Goal: Task Accomplishment & Management: Use online tool/utility

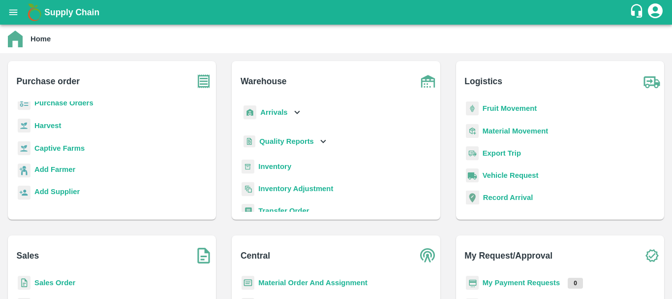
scroll to position [59, 0]
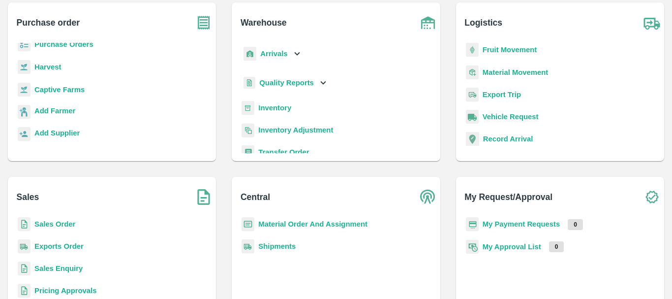
click at [53, 224] on b "Sales Order" at bounding box center [54, 224] width 41 height 8
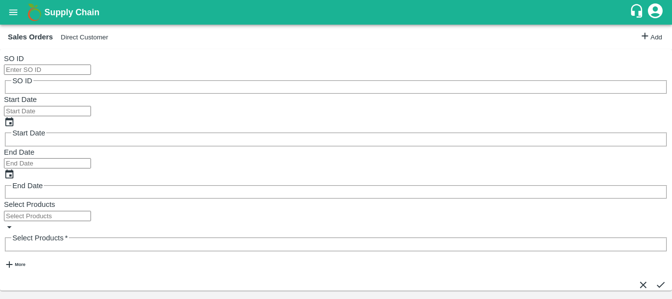
click at [79, 41] on button "Direct Customer" at bounding box center [84, 36] width 47 height 7
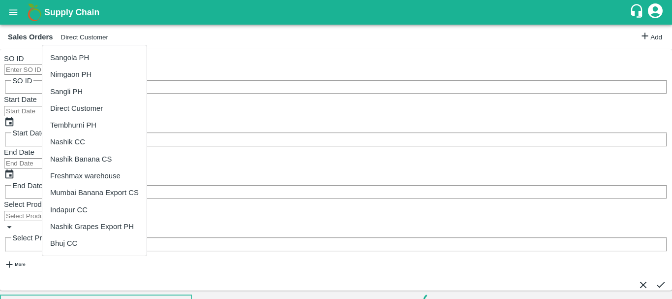
click at [16, 17] on div at bounding box center [336, 149] width 672 height 299
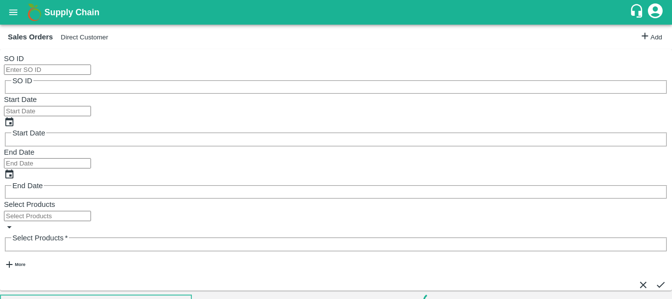
click at [16, 17] on icon "open drawer" at bounding box center [13, 12] width 11 height 11
click at [88, 71] on input "EO ID" at bounding box center [47, 69] width 87 height 10
click at [656, 279] on icon "submit" at bounding box center [661, 284] width 11 height 11
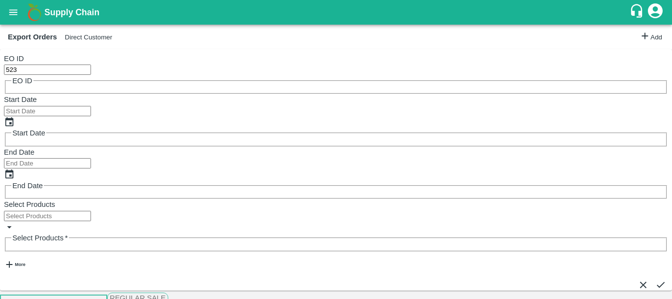
copy span "Latakia"
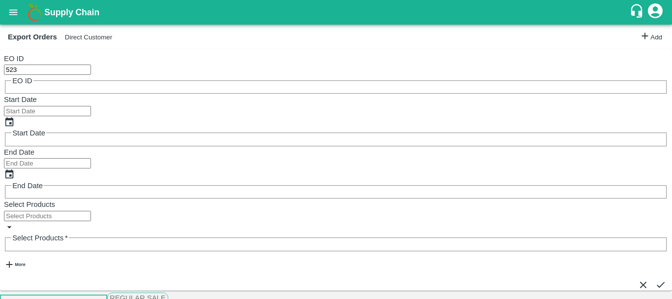
copy p "SEGU9415481"
click at [83, 66] on input "523" at bounding box center [47, 69] width 87 height 10
click at [656, 279] on button "submit" at bounding box center [661, 284] width 11 height 11
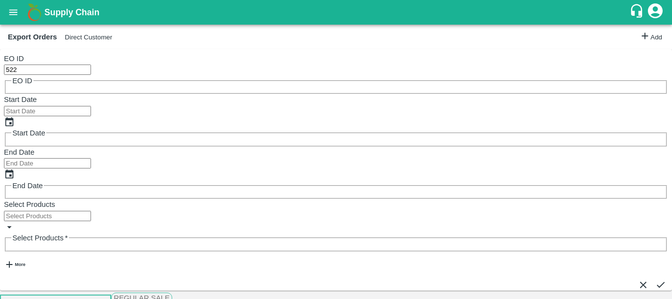
copy p "TEMU9420123"
copy p "SEGU9414736"
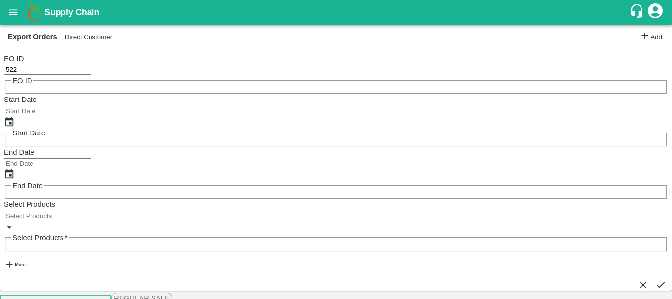
drag, startPoint x: 250, startPoint y: 177, endPoint x: 253, endPoint y: 183, distance: 6.8
copy p "TEMU9052783"
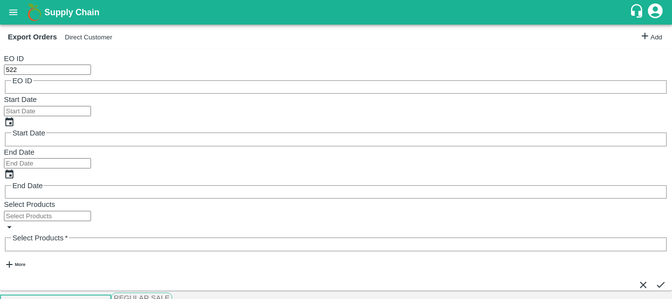
scroll to position [447, 0]
copy p "CXRU1382095"
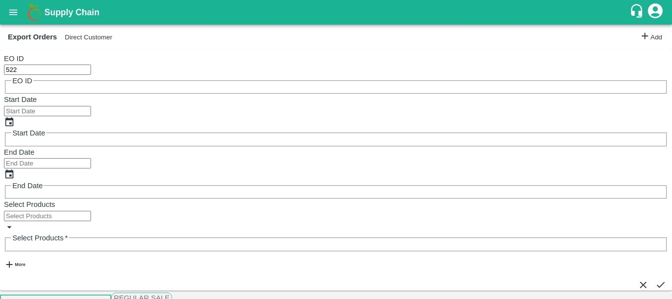
copy p "SEGU9537936"
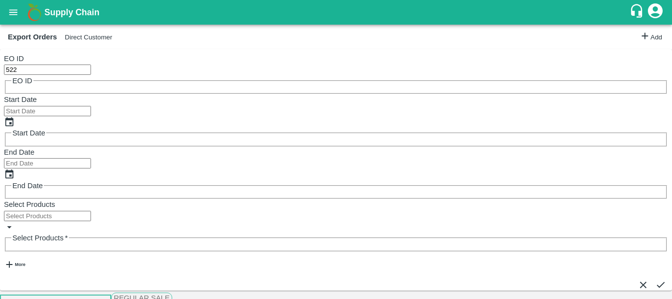
copy p "TEMU9887930"
copy p "BMOU9626511"
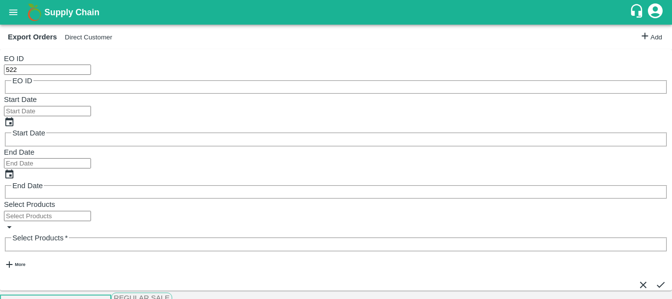
click at [52, 74] on input "522" at bounding box center [47, 69] width 87 height 10
click at [656, 279] on icon "submit" at bounding box center [661, 284] width 11 height 11
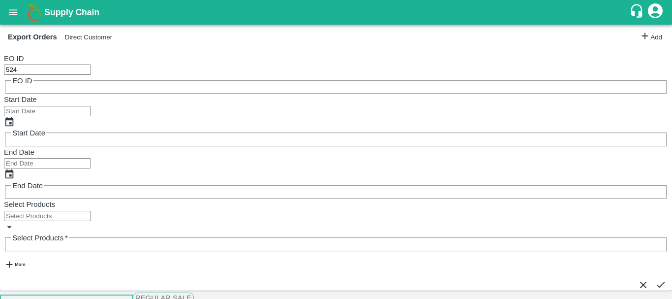
click at [42, 67] on input "524" at bounding box center [47, 69] width 87 height 10
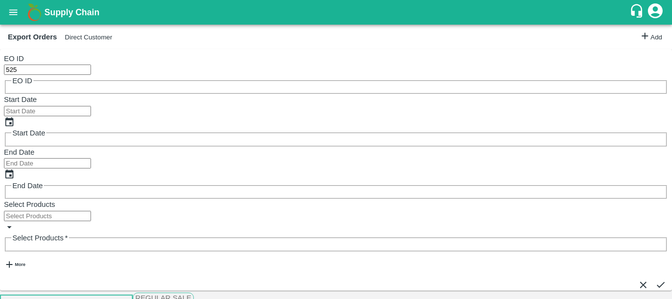
type input "525"
click at [659, 279] on button "submit" at bounding box center [661, 284] width 11 height 11
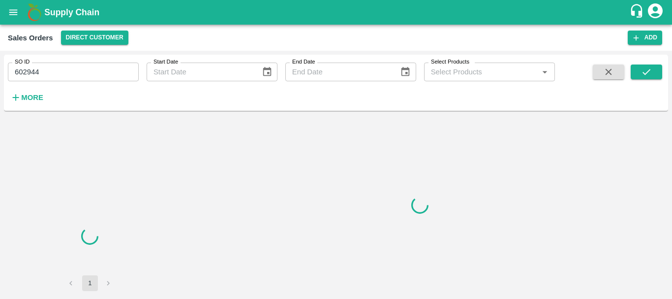
click at [25, 72] on input "602944" at bounding box center [73, 72] width 131 height 19
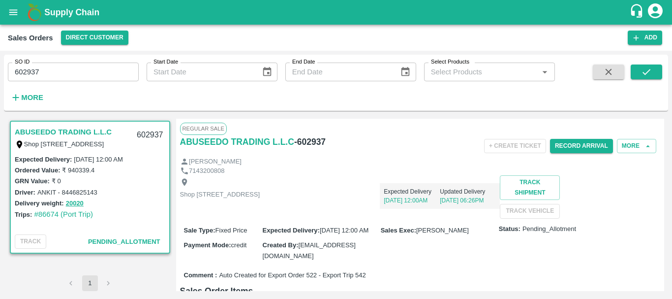
click at [316, 143] on h6 "- 602937" at bounding box center [310, 142] width 32 height 14
copy h6 "602937"
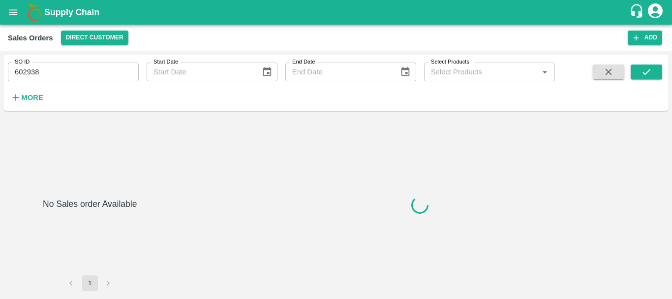
click at [33, 71] on input "602938" at bounding box center [73, 72] width 131 height 19
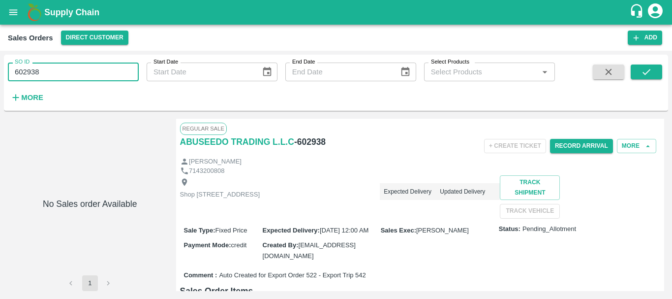
click at [33, 71] on input "602938" at bounding box center [73, 72] width 131 height 19
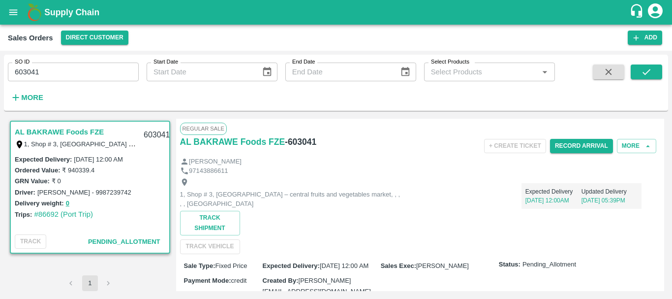
click at [26, 69] on input "603041" at bounding box center [73, 72] width 131 height 19
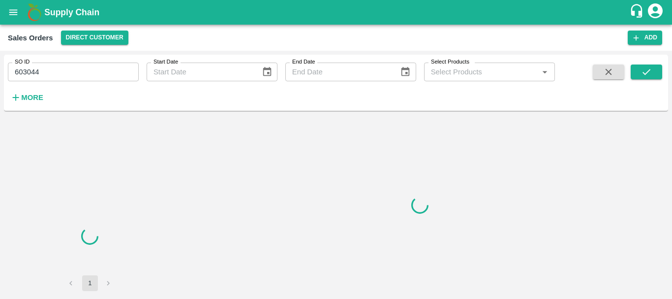
click at [18, 76] on input "603044" at bounding box center [73, 72] width 131 height 19
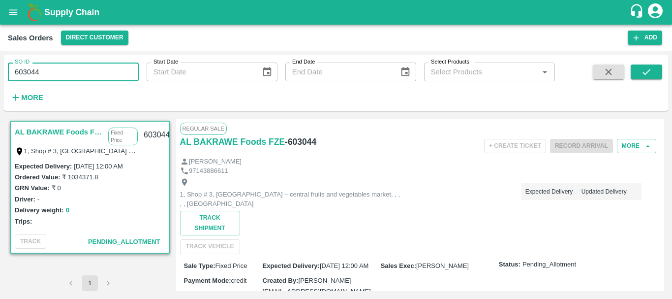
click at [18, 76] on input "603044" at bounding box center [73, 72] width 131 height 19
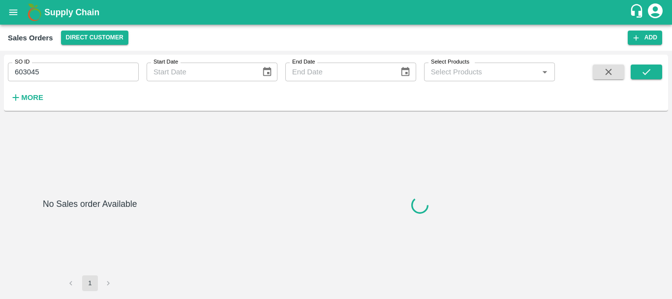
click at [30, 72] on input "603045" at bounding box center [73, 72] width 131 height 19
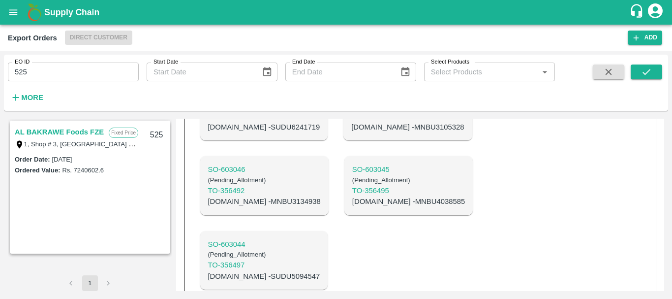
scroll to position [485, 0]
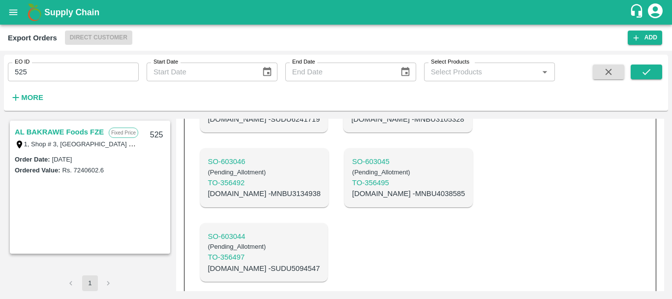
click at [256, 263] on p "[DOMAIN_NAME] - SUDU5094547" at bounding box center [264, 268] width 112 height 11
click at [248, 263] on p "[DOMAIN_NAME] - SUDU5094547" at bounding box center [264, 268] width 112 height 11
copy p "SUDU5094547"
click at [352, 188] on p "C.No - MNBU4038585" at bounding box center [408, 193] width 113 height 11
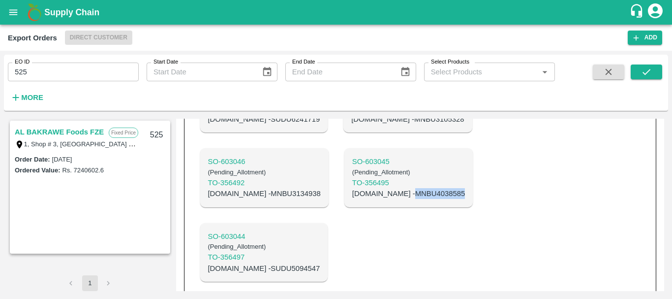
click at [352, 188] on p "C.No - MNBU4038585" at bounding box center [408, 193] width 113 height 11
copy p "MNBU4038585"
click at [255, 188] on p "C.No - MNBU3134938" at bounding box center [264, 193] width 113 height 11
copy p "MNBU3134938"
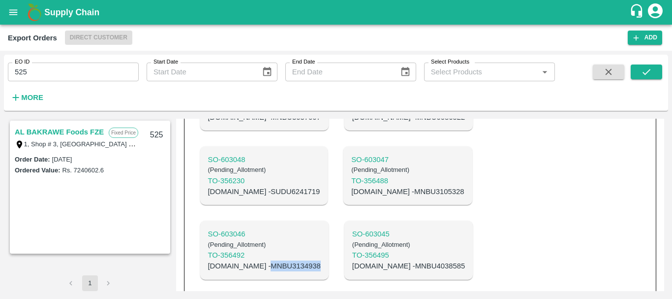
scroll to position [412, 0]
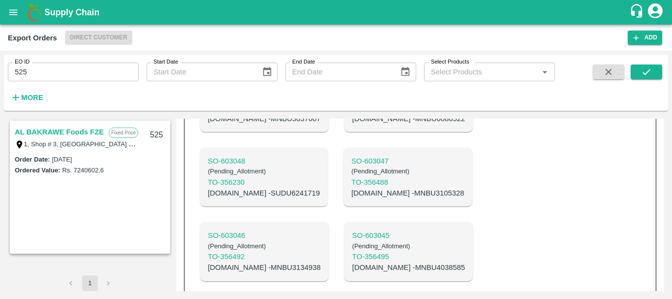
click at [354, 188] on p "C.No - MNBU3105328" at bounding box center [408, 193] width 113 height 11
copy p "MNBU3105328"
click at [239, 188] on p "C.No - SUDU6241719" at bounding box center [264, 193] width 112 height 11
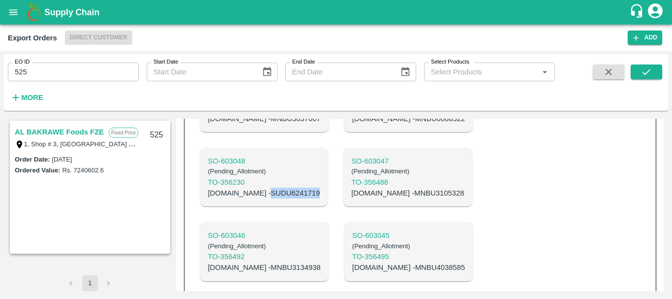
copy p "SUDU6241719"
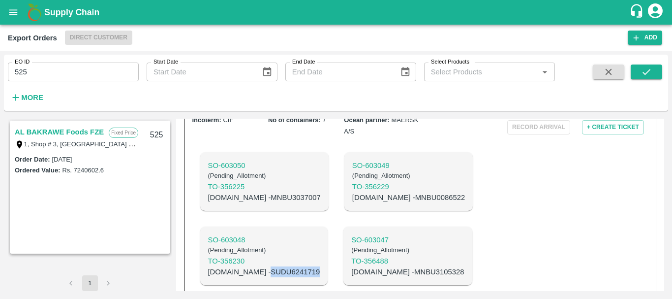
scroll to position [332, 0]
click at [352, 193] on p "C.No - MNBU0086522" at bounding box center [408, 197] width 113 height 11
copy p "MNBU0086522"
click at [241, 192] on p "C.No - MNBU3037007" at bounding box center [264, 197] width 113 height 11
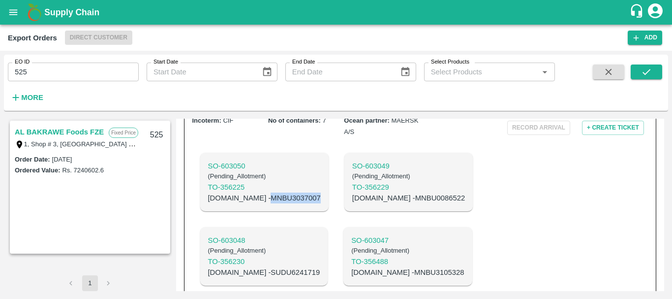
click at [241, 192] on p "C.No - MNBU3037007" at bounding box center [264, 197] width 113 height 11
copy p "MNBU3037007"
click at [47, 70] on input "525" at bounding box center [73, 72] width 131 height 19
click at [651, 68] on icon "submit" at bounding box center [646, 71] width 11 height 11
click at [59, 132] on link "ABUSEEDO TRADING L.L.C" at bounding box center [63, 132] width 97 height 13
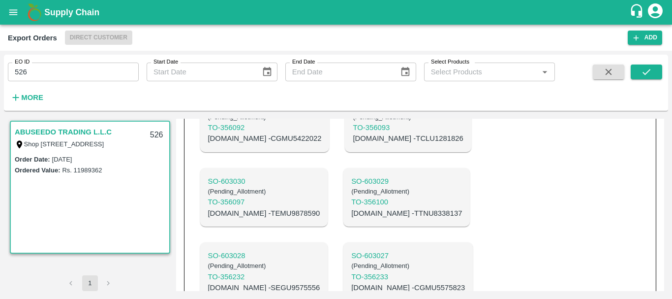
scroll to position [853, 0]
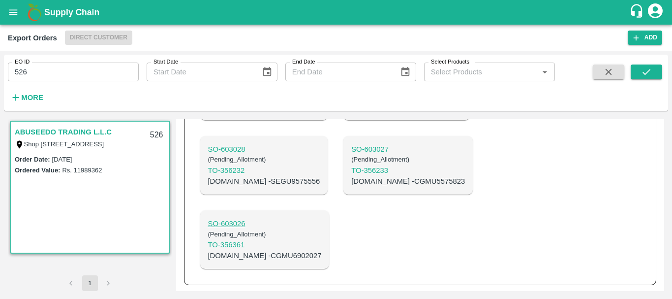
click at [233, 224] on p "SO- 603026" at bounding box center [265, 223] width 114 height 11
click at [352, 151] on p "SO- 603027" at bounding box center [409, 149] width 114 height 11
click at [257, 256] on p "C.No - CGMU6902027" at bounding box center [265, 255] width 114 height 11
copy p "CGMU6902027"
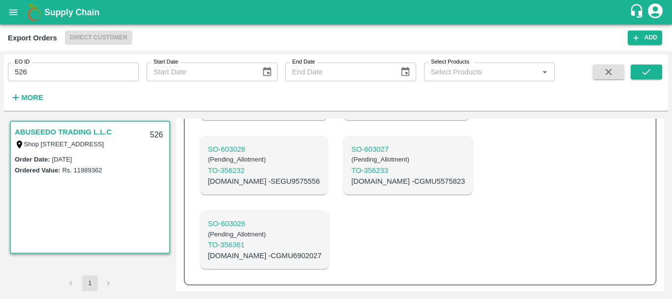
click at [352, 180] on p "C.No - CGMU5575823" at bounding box center [409, 181] width 114 height 11
copy p "CGMU5575823"
click at [264, 180] on p "C.No - SEGU9575556" at bounding box center [264, 181] width 112 height 11
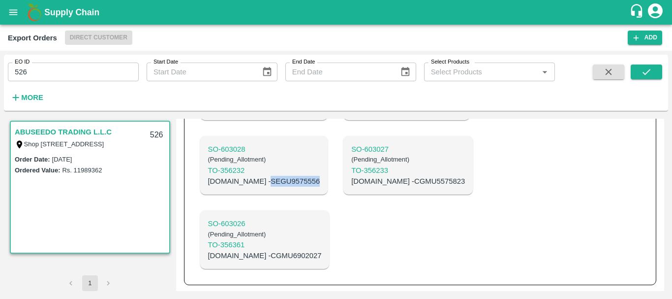
copy p "SEGU9575556"
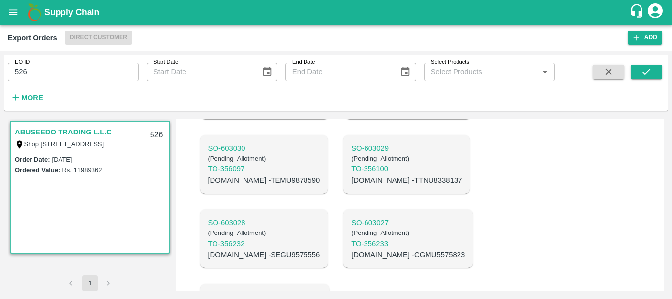
click at [352, 186] on p "C.No - TTNU8338137" at bounding box center [407, 180] width 111 height 11
click at [243, 186] on p "C.No - TEMU9878590" at bounding box center [264, 180] width 112 height 11
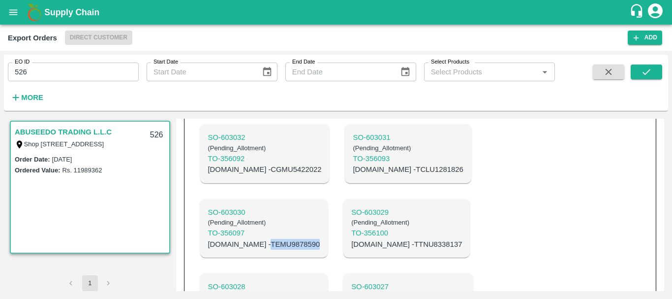
scroll to position [705, 0]
click at [353, 175] on p "C.No - TCLU1281826" at bounding box center [408, 169] width 110 height 11
click at [265, 175] on p "C.No - CGMU5422022" at bounding box center [265, 169] width 114 height 11
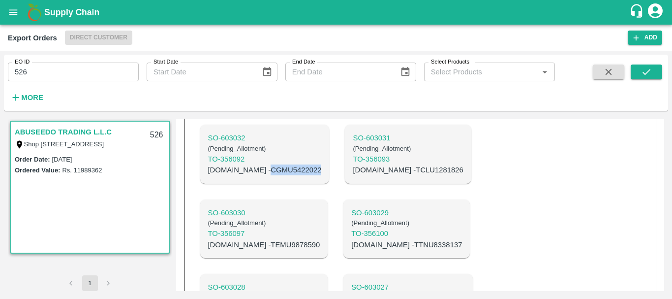
click at [265, 175] on p "C.No - CGMU5422022" at bounding box center [265, 169] width 114 height 11
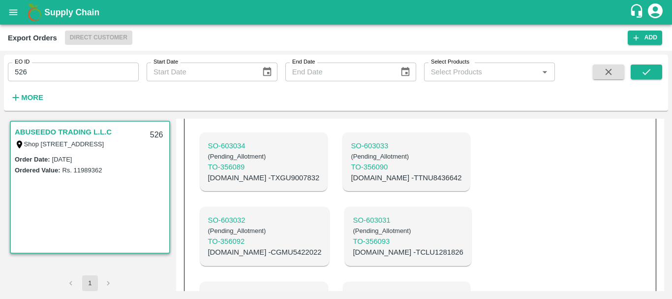
click at [352, 183] on p "C.No - TTNU8436642" at bounding box center [406, 177] width 111 height 11
click at [245, 183] on p "C.No - TXGU9007832" at bounding box center [264, 177] width 112 height 11
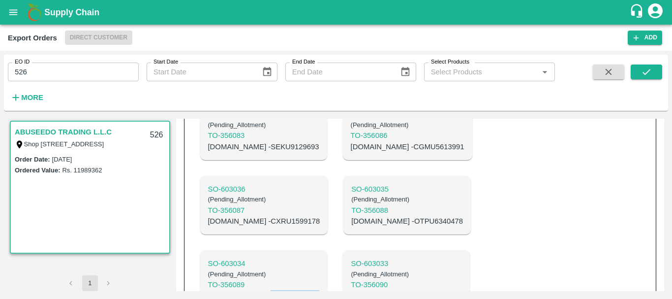
scroll to position [505, 0]
click at [353, 227] on p "C.No - OTPU6340478" at bounding box center [408, 221] width 112 height 11
click at [258, 227] on p "C.No - CXRU1599178" at bounding box center [264, 221] width 112 height 11
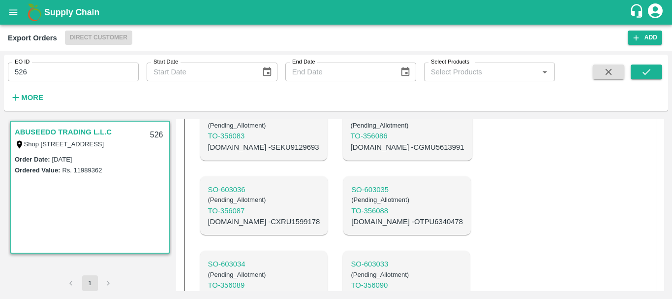
click at [356, 153] on p "C.No - CGMU5613991" at bounding box center [408, 147] width 114 height 11
click at [238, 153] on p "C.No - SEKU9129693" at bounding box center [263, 147] width 111 height 11
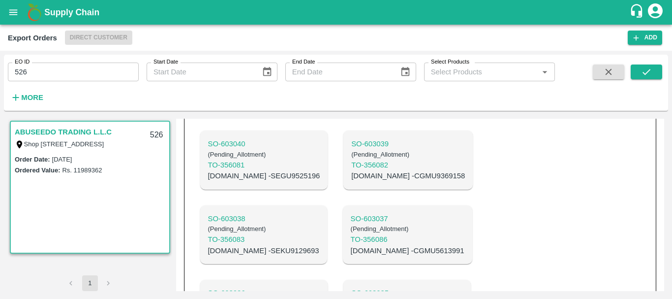
click at [352, 181] on p "C.No - CGMU9369158" at bounding box center [409, 175] width 114 height 11
click at [248, 181] on p "C.No - SEGU9525196" at bounding box center [264, 175] width 112 height 11
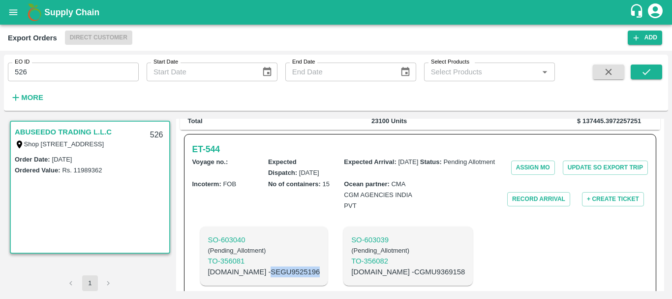
scroll to position [0, 0]
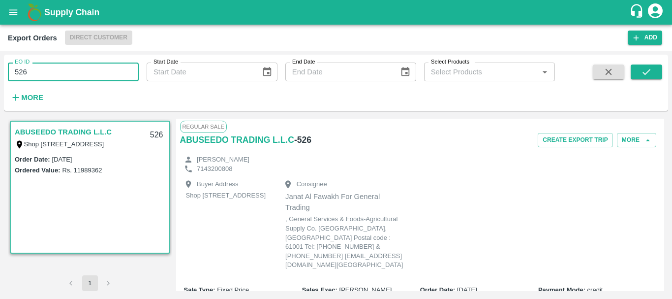
click at [62, 67] on input "526" at bounding box center [73, 72] width 131 height 19
type input "5"
type input "527"
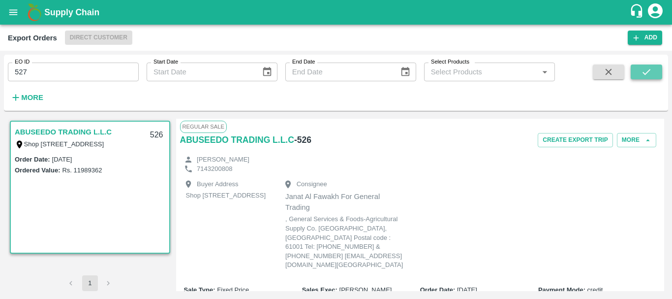
click at [652, 70] on icon "submit" at bounding box center [646, 71] width 11 height 11
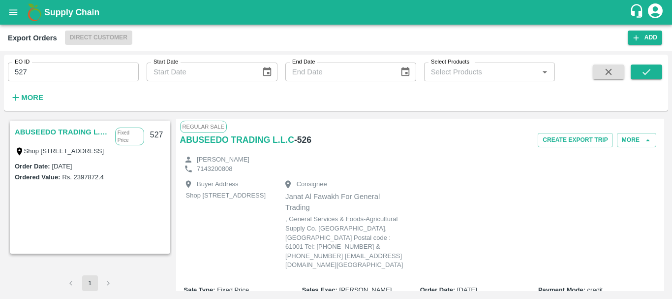
click at [28, 133] on link "ABUSEEDO TRADING L.L.C" at bounding box center [63, 132] width 96 height 13
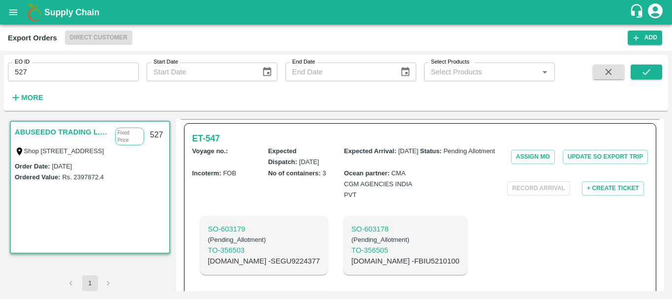
scroll to position [331, 0]
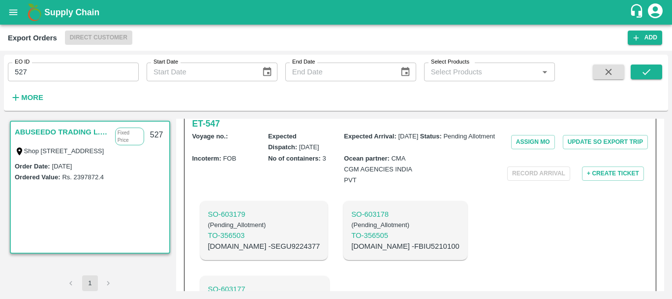
click at [321, 284] on p "SO- 603177" at bounding box center [264, 289] width 113 height 11
click at [352, 252] on p "C.No - FBIU5210100" at bounding box center [406, 246] width 108 height 11
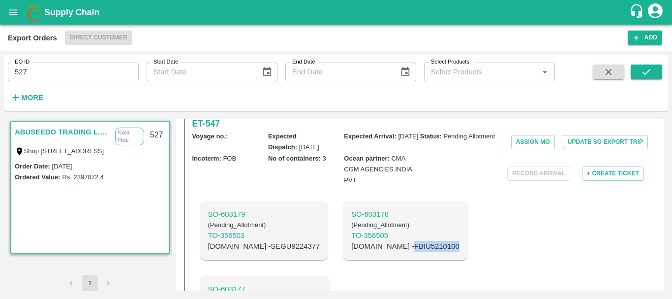
click at [352, 252] on p "C.No - FBIU5210100" at bounding box center [406, 246] width 108 height 11
click at [252, 252] on p "C.No - SEGU9224377" at bounding box center [264, 246] width 112 height 11
click at [413, 186] on div "Ocean partner : CMA CGM AGENCIES INDIA PVT" at bounding box center [382, 169] width 76 height 33
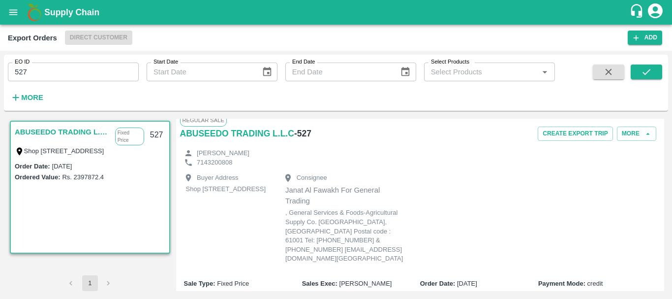
scroll to position [0, 0]
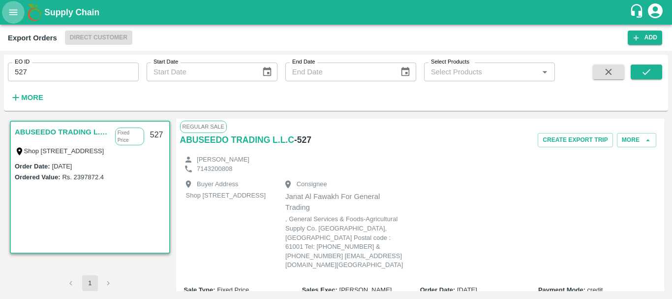
click at [15, 7] on icon "open drawer" at bounding box center [13, 12] width 11 height 11
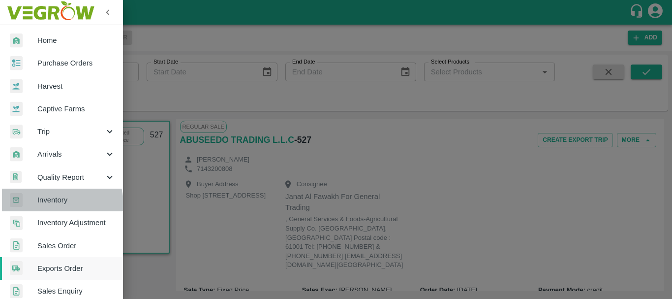
click at [54, 204] on span "Inventory" at bounding box center [76, 199] width 78 height 11
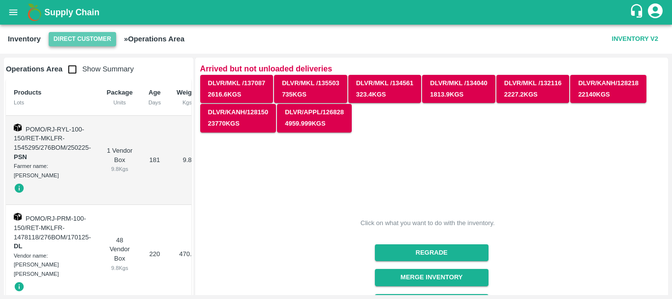
click at [96, 40] on button "Direct Customer" at bounding box center [82, 39] width 67 height 14
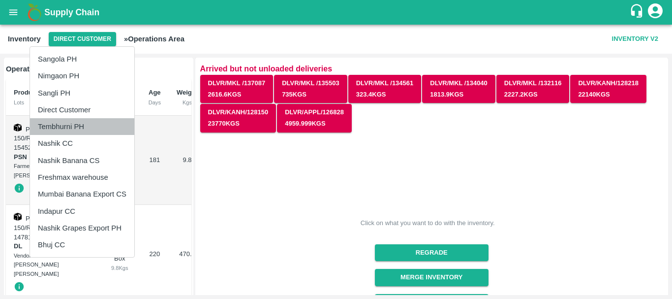
click at [81, 124] on li "Tembhurni PH" at bounding box center [82, 126] width 104 height 17
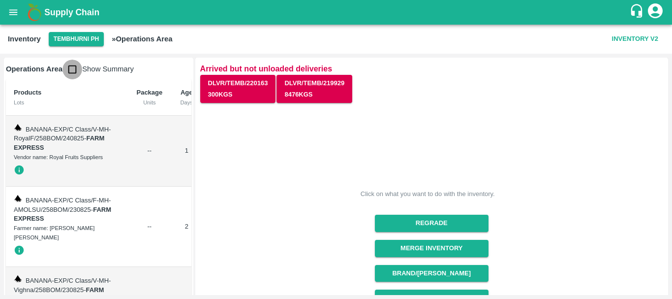
click at [74, 71] on input "checkbox" at bounding box center [73, 70] width 20 height 20
checkbox input "true"
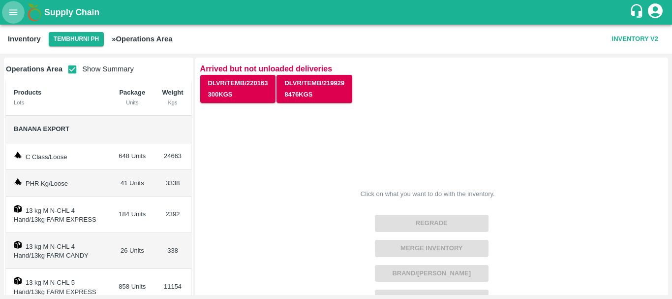
click at [14, 11] on icon "open drawer" at bounding box center [13, 12] width 11 height 11
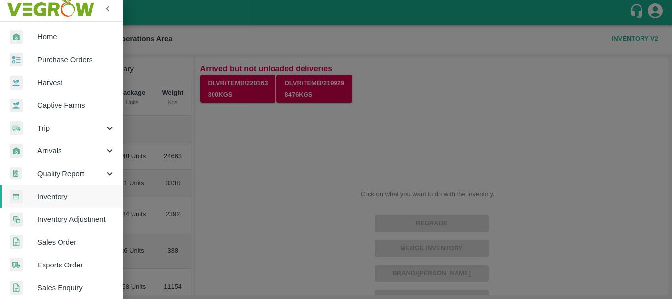
scroll to position [3, 0]
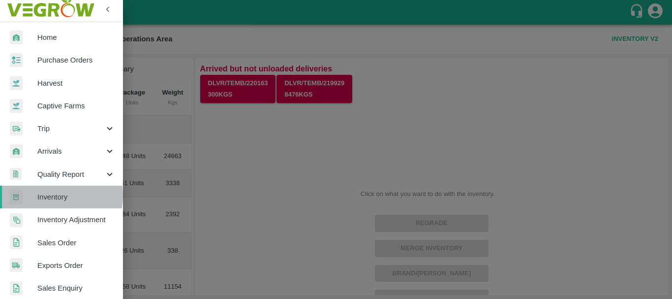
click at [54, 195] on span "Inventory" at bounding box center [76, 197] width 78 height 11
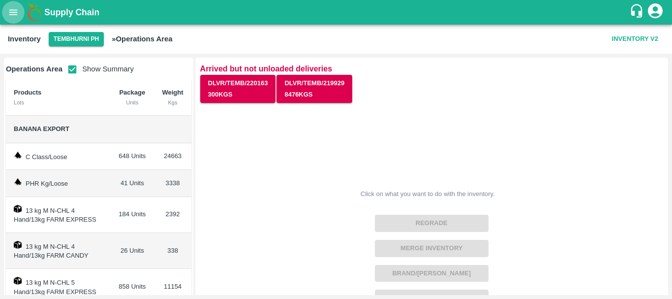
click at [10, 10] on icon "open drawer" at bounding box center [13, 11] width 8 height 5
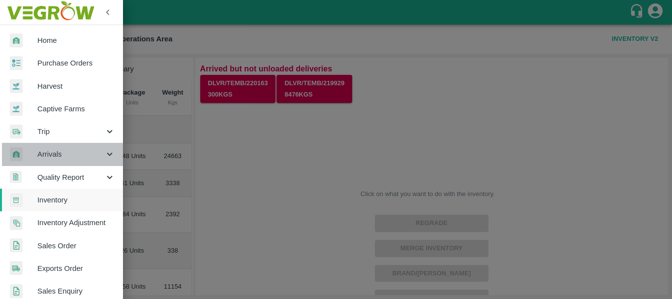
click at [62, 155] on span "Arrivals" at bounding box center [70, 154] width 67 height 11
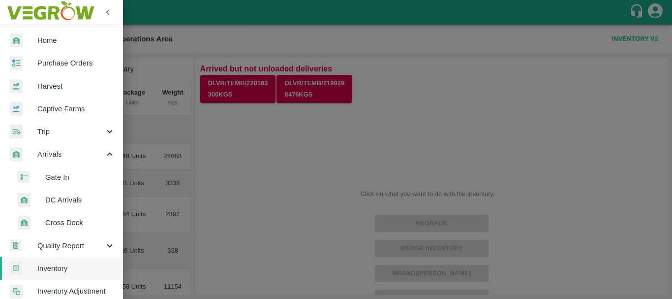
click at [64, 199] on span "DC Arrivals" at bounding box center [80, 199] width 70 height 11
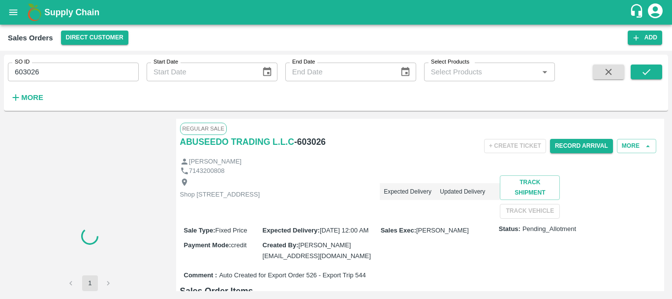
click at [29, 74] on input "603026" at bounding box center [73, 72] width 131 height 19
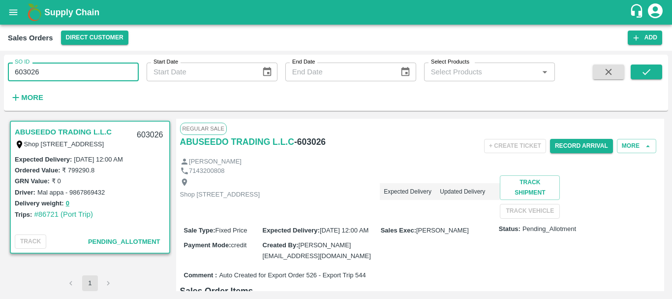
click at [29, 74] on input "603026" at bounding box center [73, 72] width 131 height 19
click at [32, 70] on input "603027" at bounding box center [73, 72] width 131 height 19
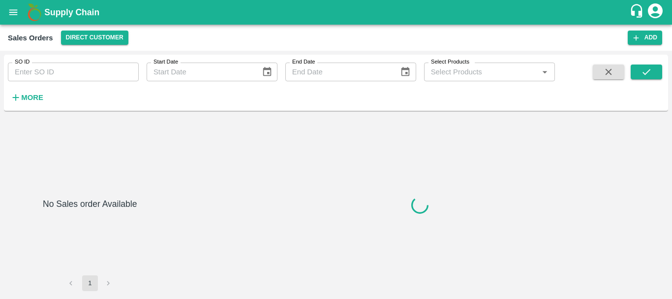
type input "603177"
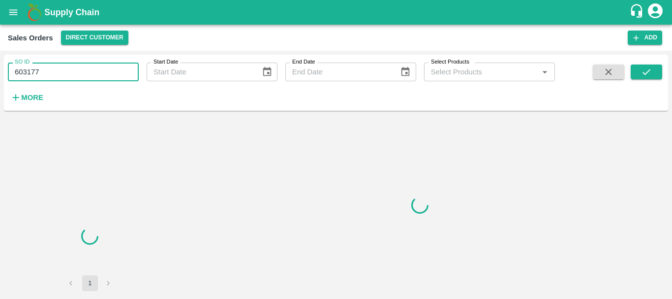
click at [31, 68] on input "603177" at bounding box center [73, 72] width 131 height 19
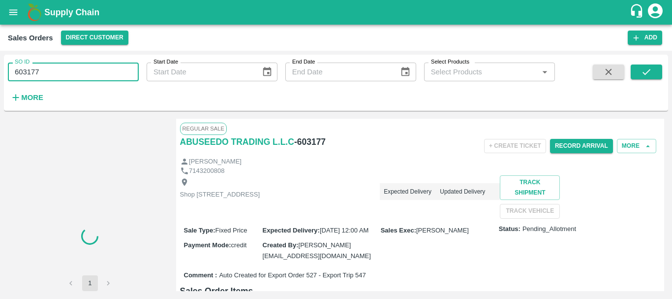
click at [31, 68] on input "603177" at bounding box center [73, 72] width 131 height 19
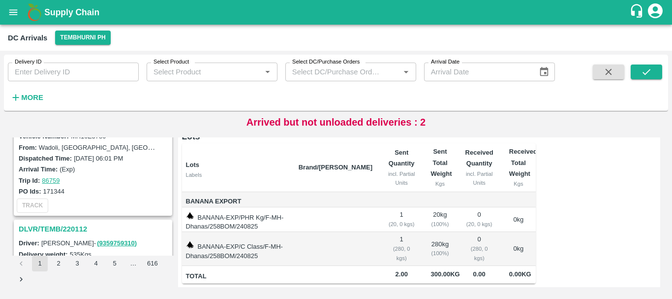
scroll to position [112, 0]
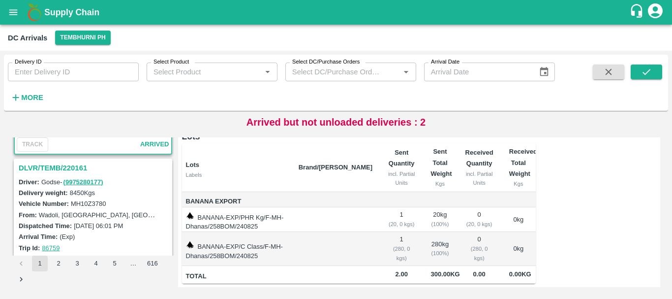
click at [52, 169] on h3 "DLVR/TEMB/220161" at bounding box center [95, 167] width 152 height 13
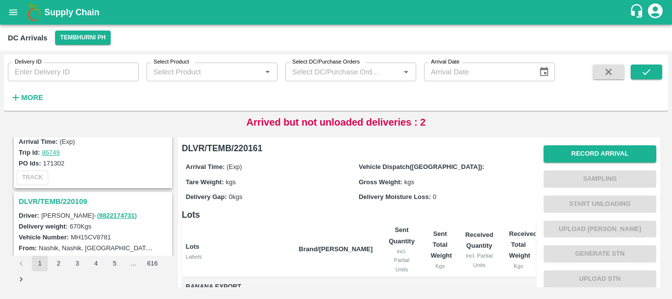
scroll to position [335, 0]
click at [64, 203] on h3 "DLVR/TEMB/220109" at bounding box center [95, 202] width 152 height 13
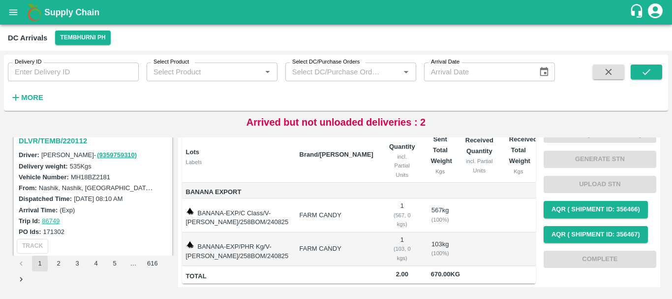
scroll to position [225, 0]
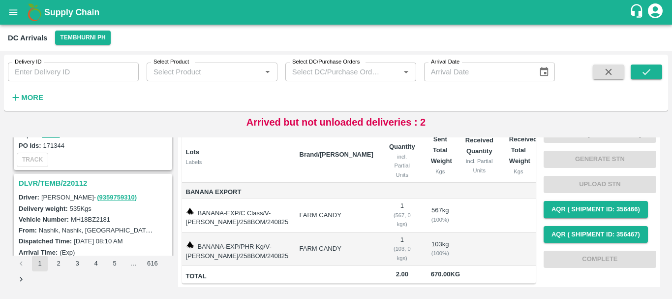
click at [79, 182] on h3 "DLVR/TEMB/220112" at bounding box center [95, 183] width 152 height 13
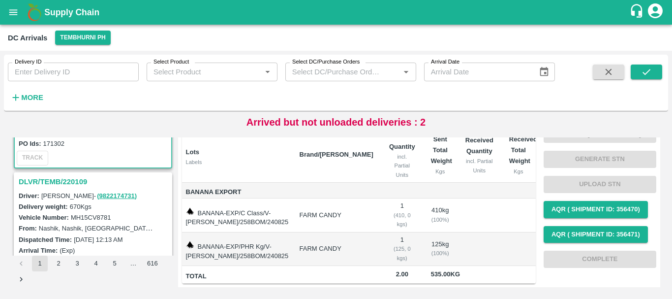
scroll to position [356, 0]
click at [56, 180] on h3 "DLVR/TEMB/220109" at bounding box center [95, 181] width 152 height 13
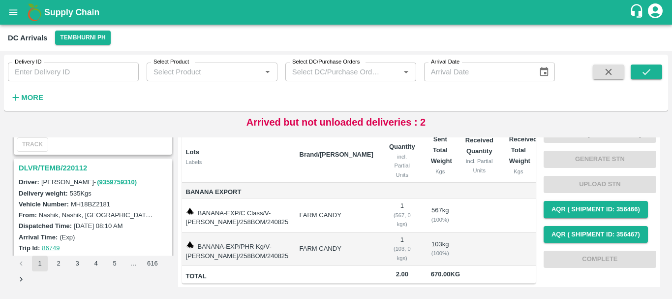
click at [66, 165] on h3 "DLVR/TEMB/220112" at bounding box center [95, 167] width 152 height 13
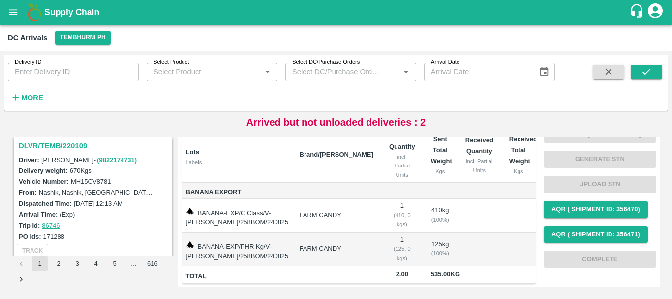
click at [46, 142] on h3 "DLVR/TEMB/220109" at bounding box center [95, 145] width 152 height 13
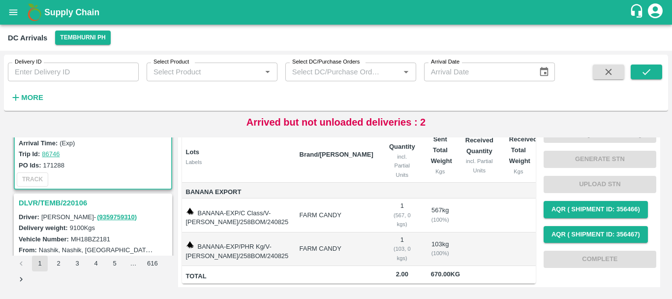
click at [56, 204] on h3 "DLVR/TEMB/220106" at bounding box center [95, 202] width 152 height 13
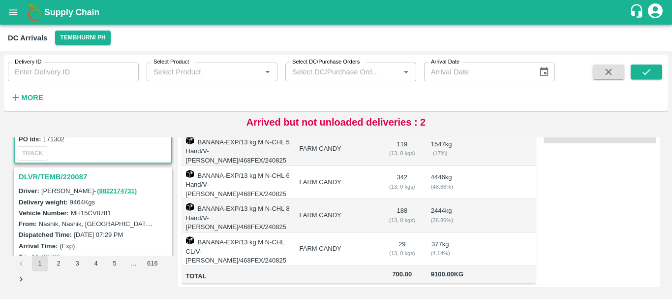
click at [63, 170] on h3 "DLVR/TEMB/220087" at bounding box center [95, 176] width 152 height 13
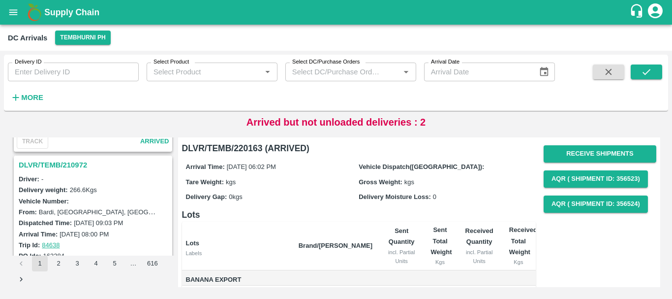
scroll to position [2033, 0]
click at [70, 163] on h3 "DLVR/TEMB/210972" at bounding box center [95, 165] width 152 height 13
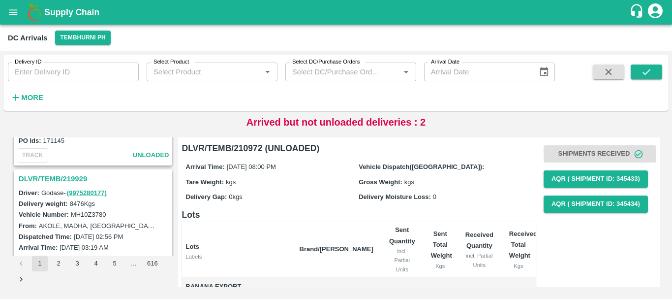
scroll to position [1891, 0]
click at [66, 178] on h3 "DLVR/TEMB/219929" at bounding box center [95, 179] width 152 height 13
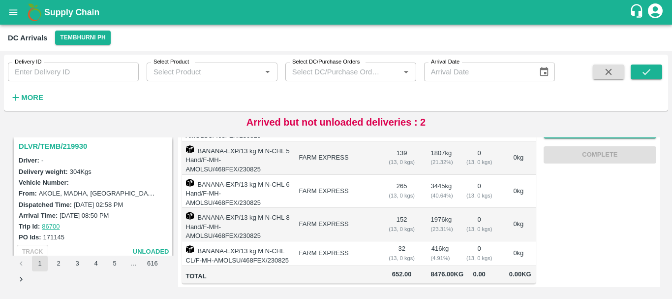
scroll to position [1781, 0]
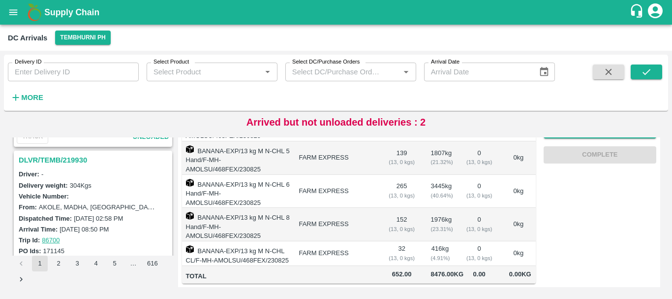
click at [74, 161] on h3 "DLVR/TEMB/219930" at bounding box center [95, 160] width 152 height 13
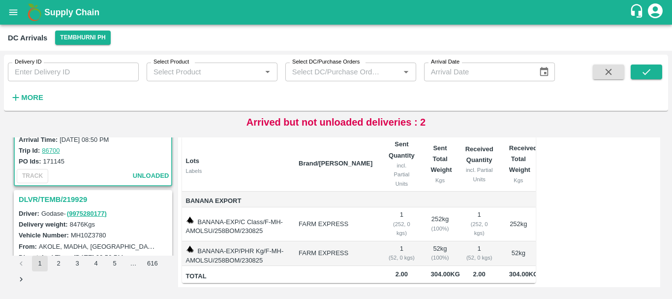
click at [72, 202] on h3 "DLVR/TEMB/219929" at bounding box center [95, 199] width 152 height 13
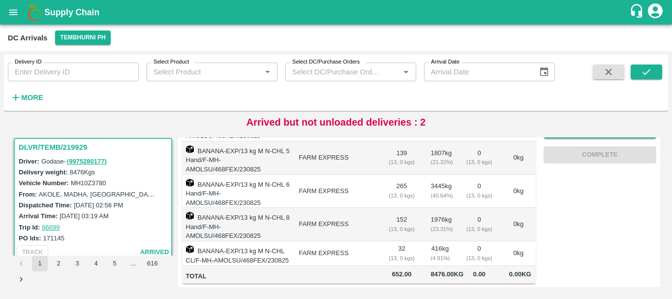
scroll to position [1902, 0]
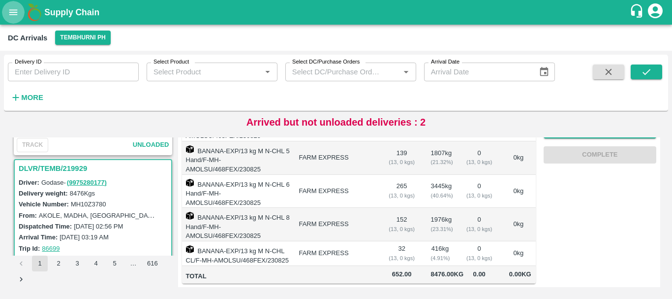
click at [14, 16] on icon "open drawer" at bounding box center [13, 12] width 11 height 11
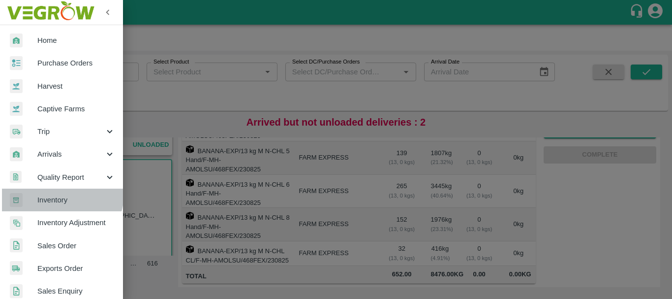
click at [60, 194] on span "Inventory" at bounding box center [76, 199] width 78 height 11
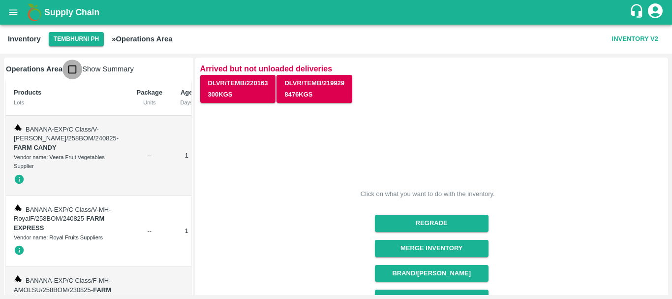
click at [75, 68] on input "checkbox" at bounding box center [73, 70] width 20 height 20
checkbox input "true"
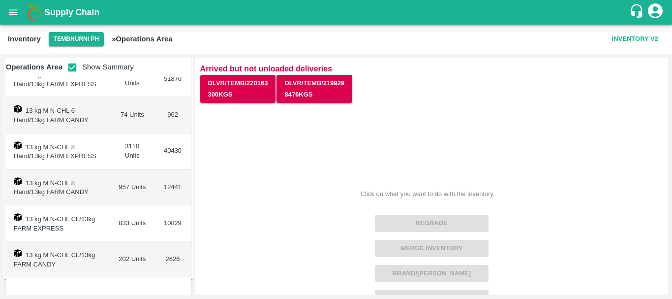
scroll to position [282, 0]
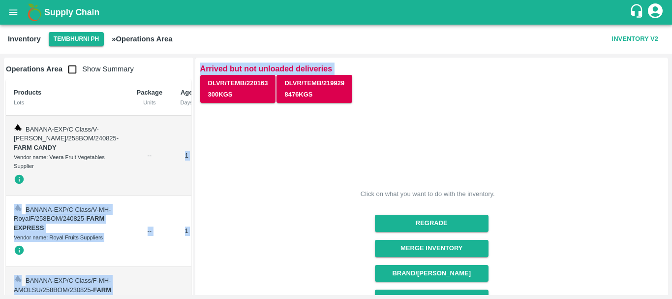
drag, startPoint x: 359, startPoint y: 159, endPoint x: 129, endPoint y: 144, distance: 229.9
click at [129, 144] on div "Operations Area Show Summary Products Lots Package Units Age Days Weight Kgs Ch…" at bounding box center [336, 176] width 672 height 245
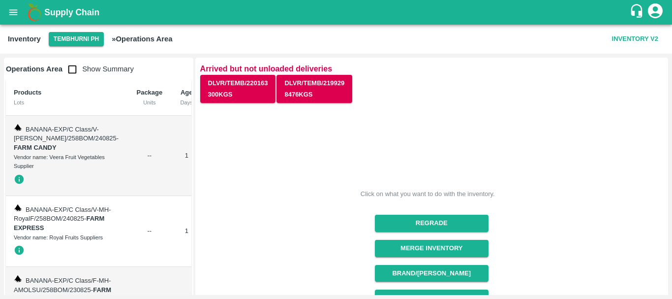
click at [92, 141] on td "BANANA-EXP/C Class/V-[PERSON_NAME]/258BOM/240825 - FARM CANDY Vendor name: Veer…" at bounding box center [66, 156] width 121 height 80
click at [76, 73] on input "checkbox" at bounding box center [73, 70] width 20 height 20
checkbox input "true"
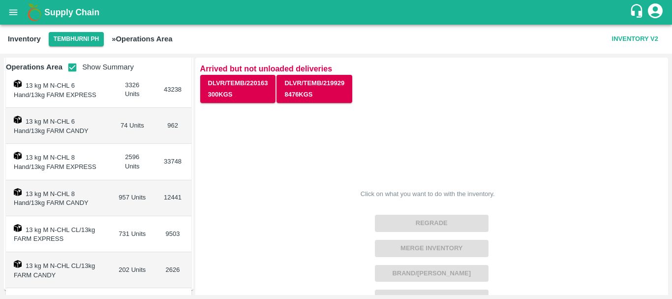
scroll to position [282, 0]
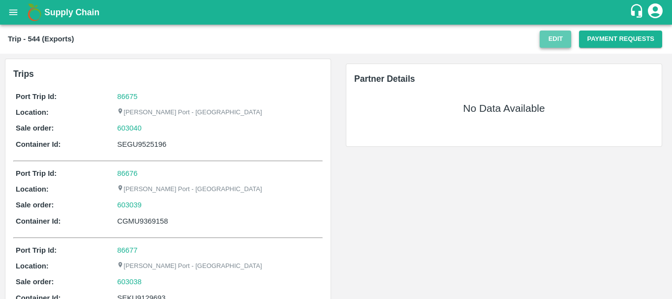
click at [555, 40] on button "Edit" at bounding box center [556, 39] width 32 height 17
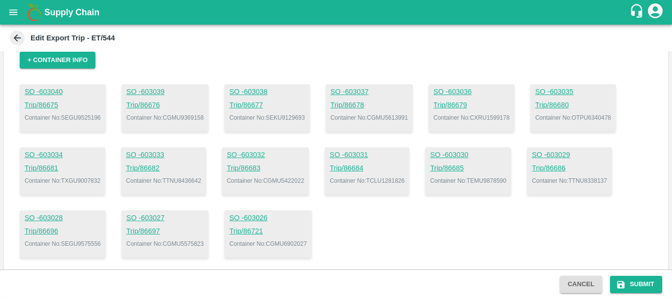
scroll to position [80, 0]
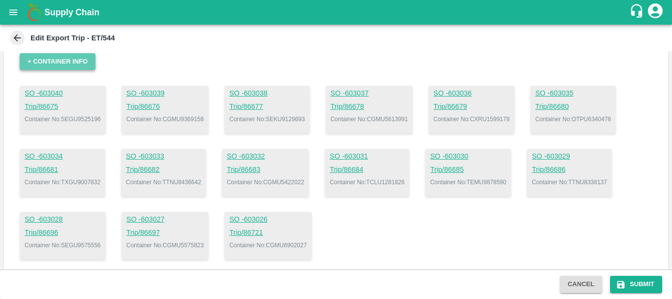
click at [85, 64] on button "+ Container Info" at bounding box center [58, 61] width 76 height 17
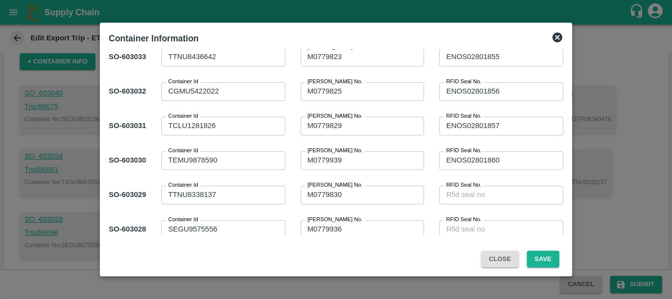
scroll to position [339, 0]
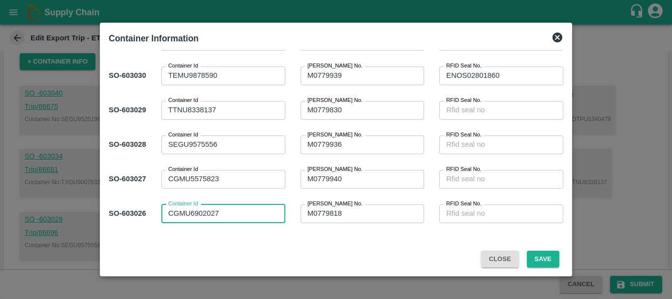
click at [231, 209] on textarea "CGMU6902027" at bounding box center [223, 213] width 110 height 10
type textarea "CGMU6902026"
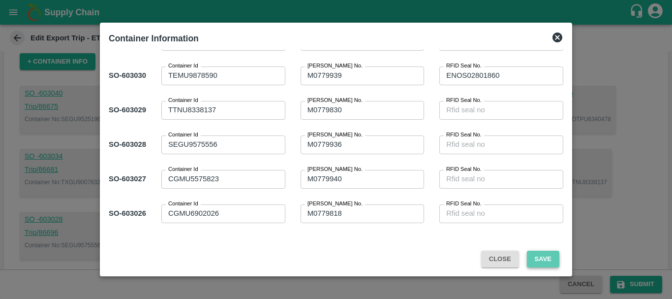
click at [548, 257] on button "Save" at bounding box center [543, 259] width 32 height 17
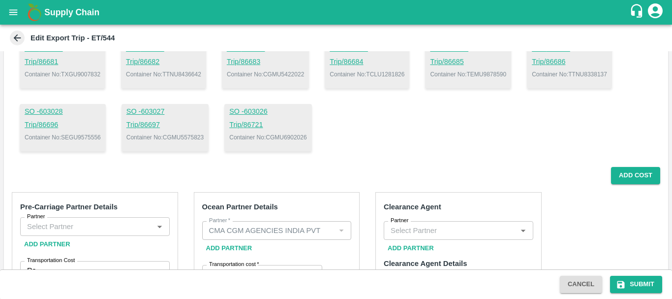
scroll to position [187, 0]
click at [358, 118] on div "SO - 603040 Trip/ 86675 Container No: SEGU9525196 SO - 603039 Trip/ 86676 Conta…" at bounding box center [336, 64] width 633 height 173
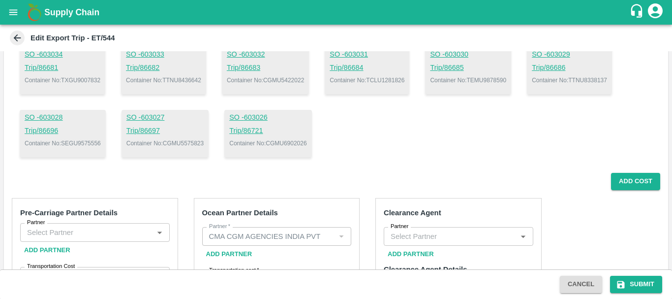
scroll to position [181, 0]
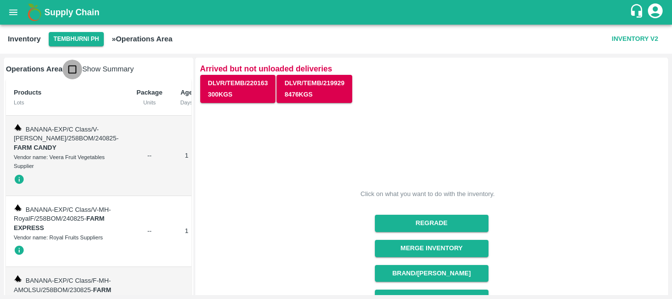
click at [68, 66] on input "checkbox" at bounding box center [73, 70] width 20 height 20
checkbox input "true"
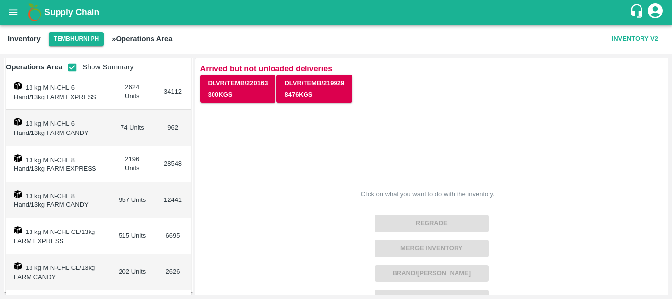
scroll to position [282, 0]
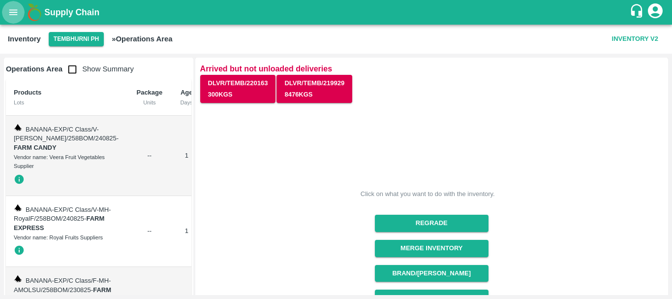
click at [16, 17] on icon "open drawer" at bounding box center [13, 12] width 11 height 11
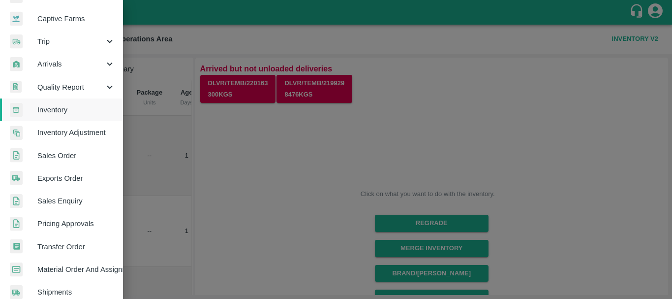
scroll to position [90, 0]
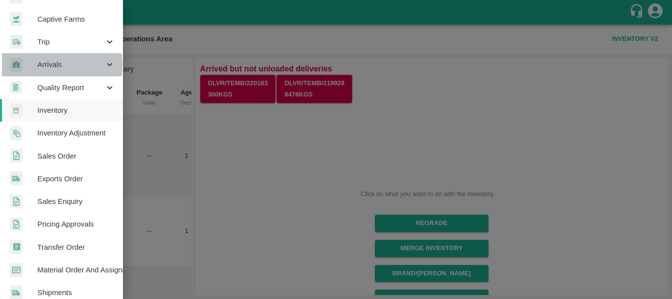
click at [45, 65] on span "Arrivals" at bounding box center [70, 64] width 67 height 11
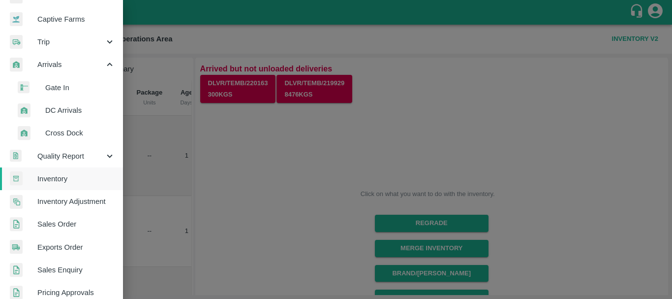
click at [61, 110] on span "DC Arrivals" at bounding box center [80, 110] width 70 height 11
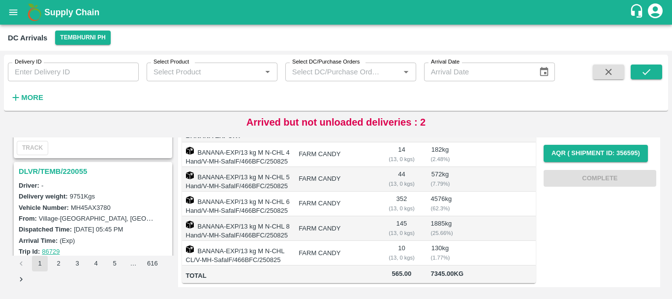
scroll to position [880, 0]
click at [59, 171] on h3 "DLVR/TEMB/220055" at bounding box center [95, 171] width 152 height 13
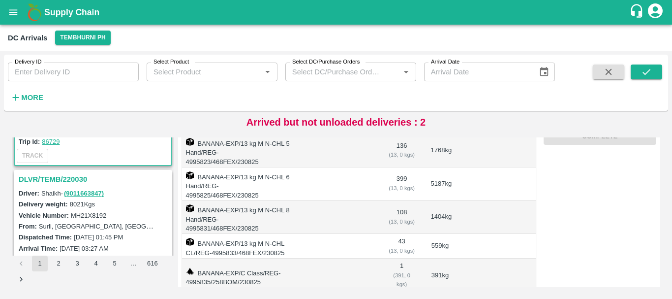
click at [69, 181] on h3 "DLVR/TEMB/220030" at bounding box center [95, 179] width 152 height 13
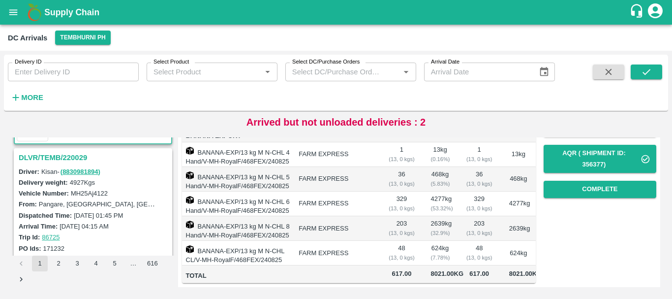
click at [62, 155] on h3 "DLVR/TEMB/220029" at bounding box center [95, 157] width 152 height 13
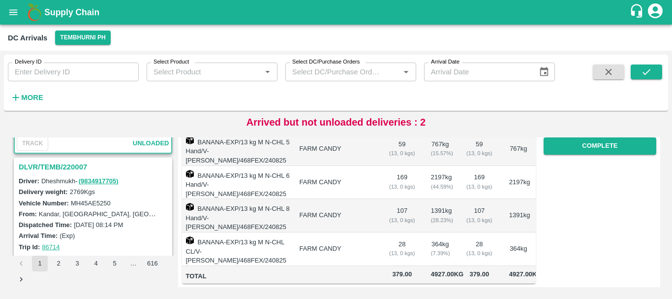
click at [69, 165] on h3 "DLVR/TEMB/220007" at bounding box center [95, 166] width 152 height 13
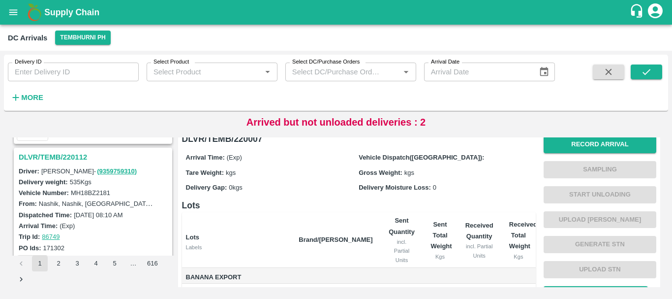
click at [67, 155] on h3 "DLVR/TEMB/220112" at bounding box center [95, 157] width 152 height 13
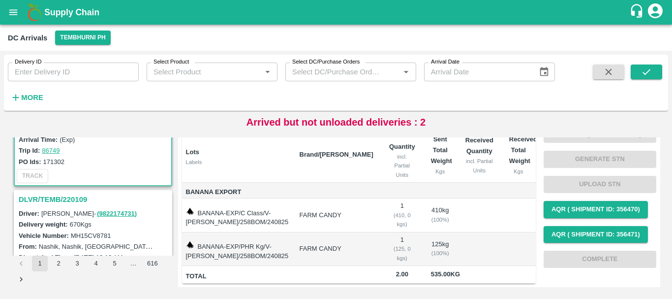
click at [86, 198] on h3 "DLVR/TEMB/220109" at bounding box center [95, 199] width 152 height 13
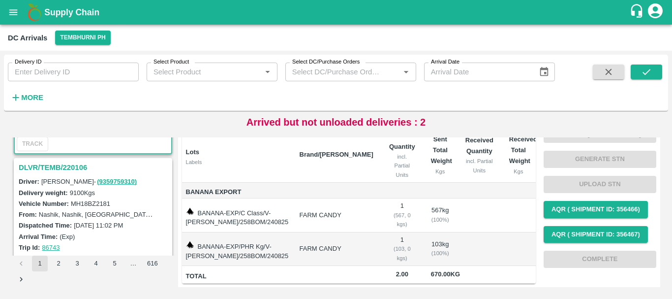
click at [71, 169] on h3 "DLVR/TEMB/220106" at bounding box center [95, 167] width 152 height 13
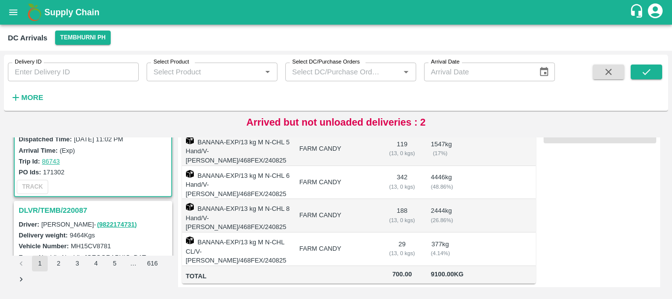
click at [70, 207] on h3 "DLVR/TEMB/220087" at bounding box center [95, 210] width 152 height 13
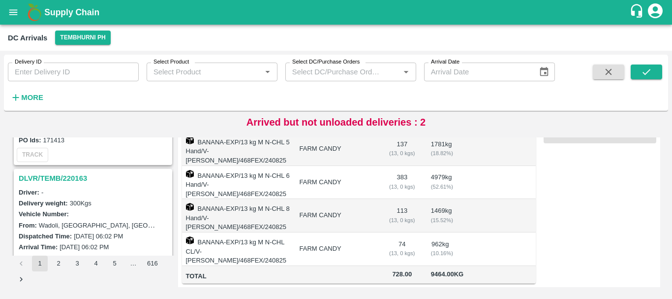
scroll to position [100, 0]
click at [74, 177] on h3 "DLVR/TEMB/220163" at bounding box center [95, 179] width 152 height 13
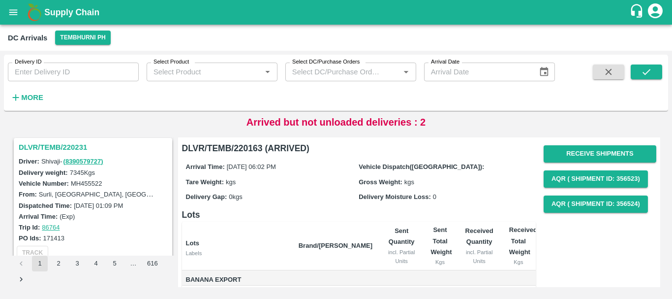
click at [60, 147] on h3 "DLVR/TEMB/220231" at bounding box center [95, 147] width 152 height 13
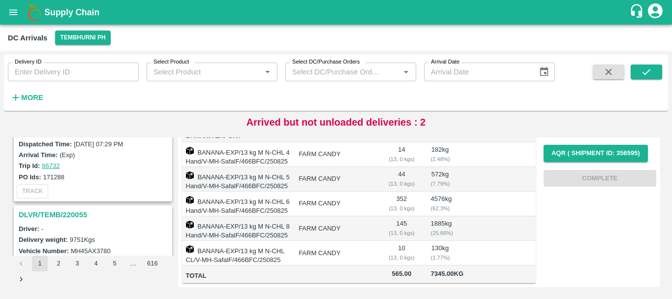
scroll to position [837, 0]
click at [95, 208] on h3 "DLVR/TEMB/220055" at bounding box center [95, 214] width 152 height 13
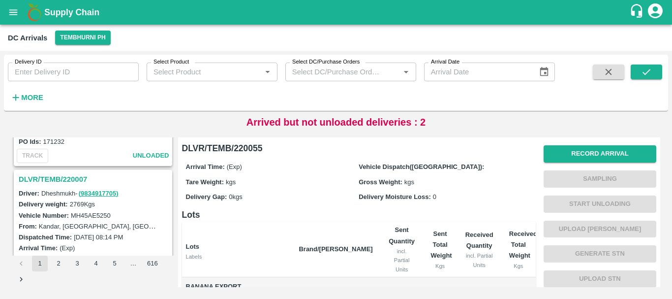
scroll to position [1247, 0]
click at [61, 180] on h3 "DLVR/TEMB/220007" at bounding box center [95, 180] width 152 height 13
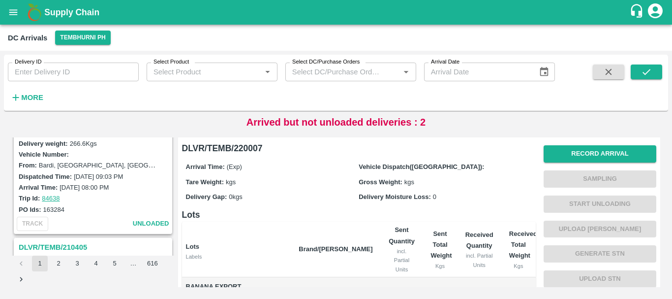
scroll to position [2189, 0]
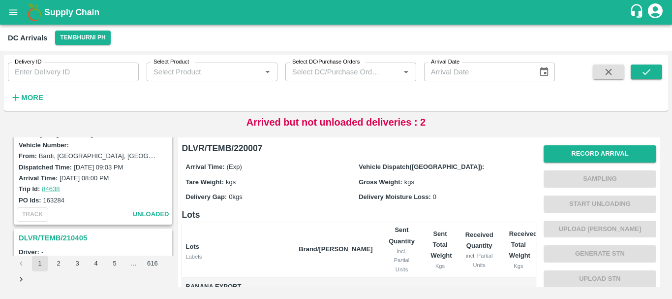
click at [72, 215] on div "TRACK unloaded" at bounding box center [93, 214] width 157 height 18
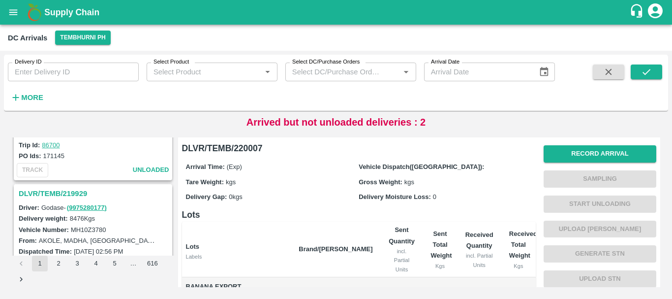
scroll to position [2005, 0]
click at [67, 192] on h3 "DLVR/TEMB/219929" at bounding box center [95, 194] width 152 height 13
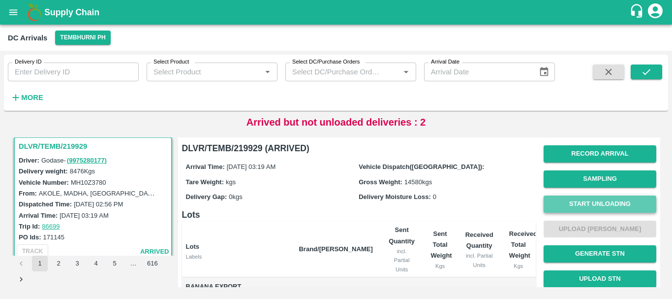
click at [589, 198] on button "Start Unloading" at bounding box center [600, 203] width 113 height 17
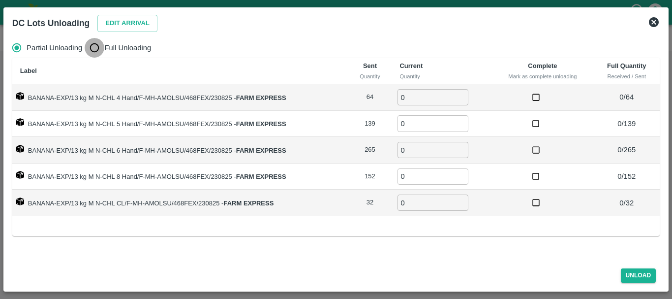
click at [89, 50] on input "Full Unloading" at bounding box center [95, 48] width 20 height 20
radio input "true"
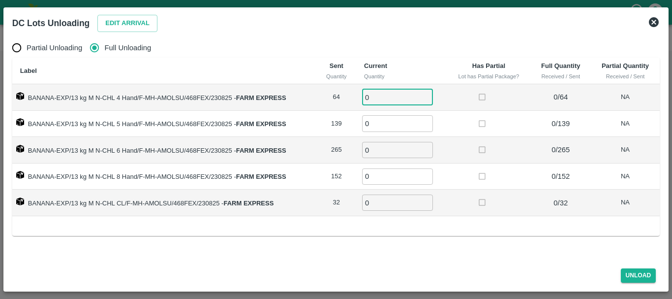
click at [393, 92] on input "0" at bounding box center [397, 97] width 71 height 16
type input "064"
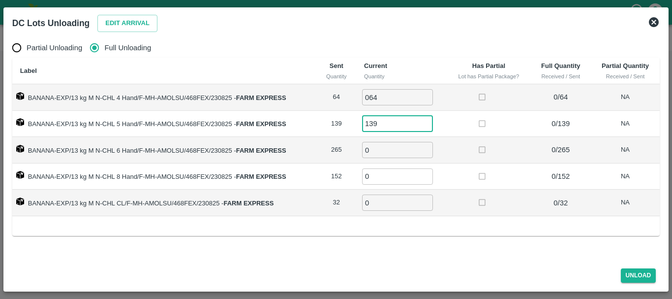
type input "139"
type input "265"
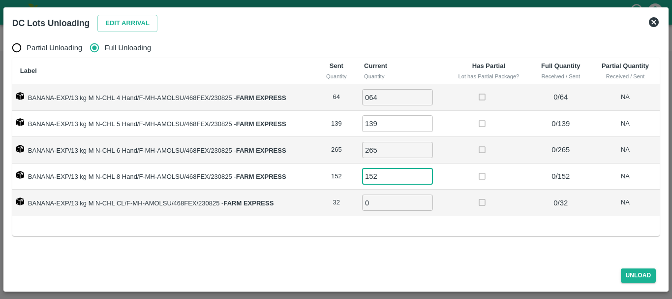
type input "152"
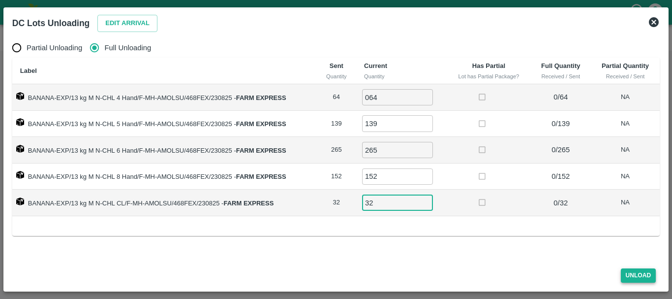
type input "32"
click at [645, 273] on button "Unload" at bounding box center [638, 275] width 35 height 14
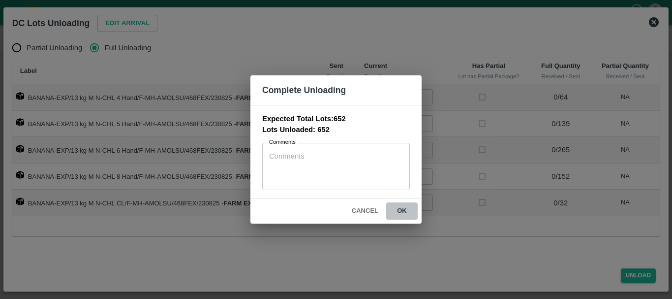
click at [403, 212] on button "ok" at bounding box center [402, 210] width 32 height 17
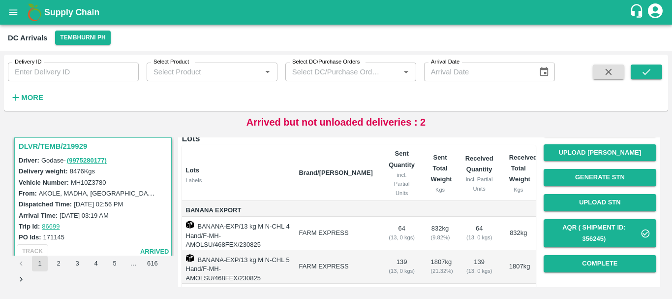
scroll to position [12, 0]
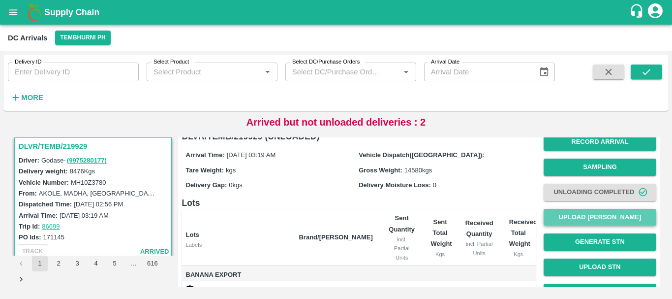
click at [576, 215] on button "Upload [PERSON_NAME]" at bounding box center [600, 217] width 113 height 17
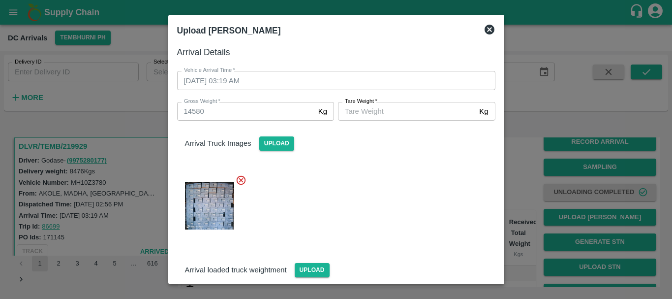
scroll to position [125, 0]
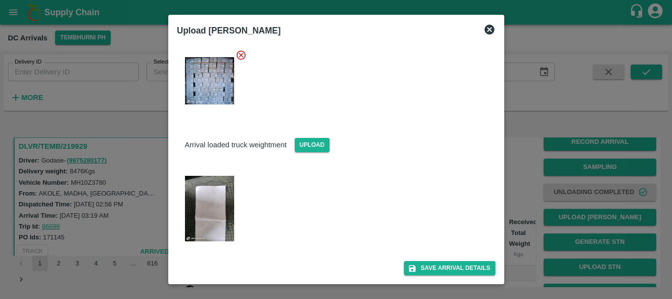
click at [213, 197] on img at bounding box center [209, 208] width 49 height 65
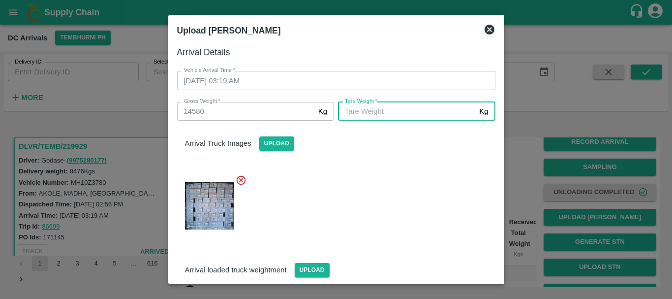
click at [374, 113] on input "[PERSON_NAME]   *" at bounding box center [406, 111] width 137 height 19
type input "5400"
click at [379, 177] on div at bounding box center [332, 202] width 326 height 72
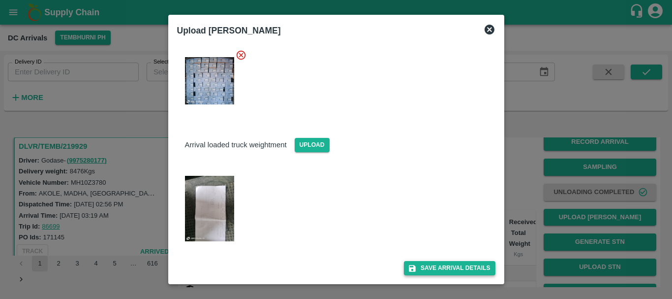
scroll to position [125, 0]
click at [442, 267] on button "Save Arrival Details" at bounding box center [449, 268] width 91 height 14
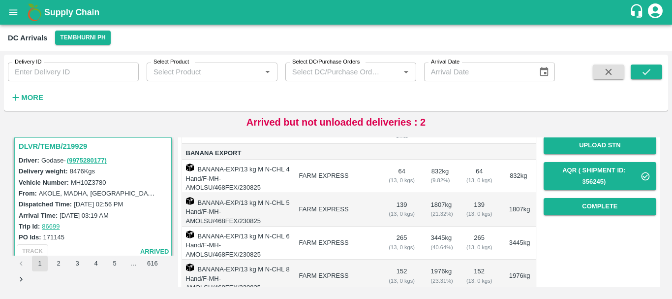
scroll to position [131, 0]
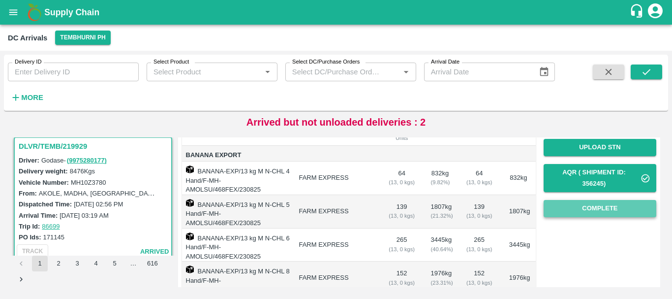
click at [563, 206] on button "Complete" at bounding box center [600, 208] width 113 height 17
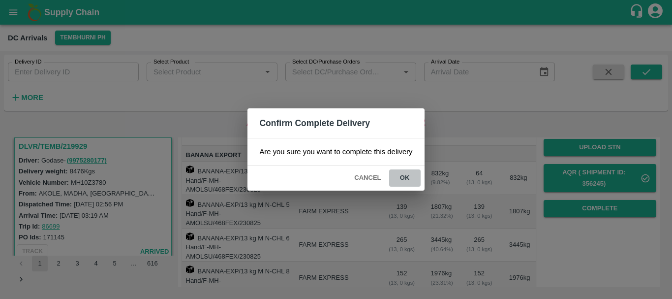
click at [410, 173] on button "ok" at bounding box center [405, 177] width 32 height 17
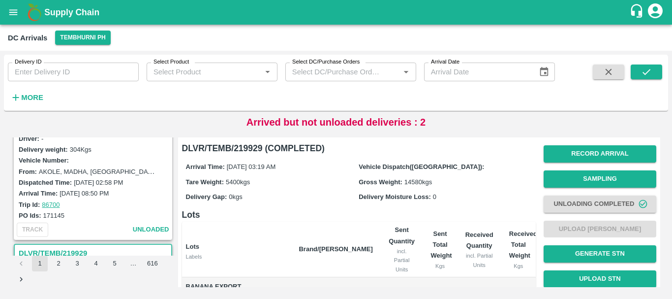
scroll to position [1926, 0]
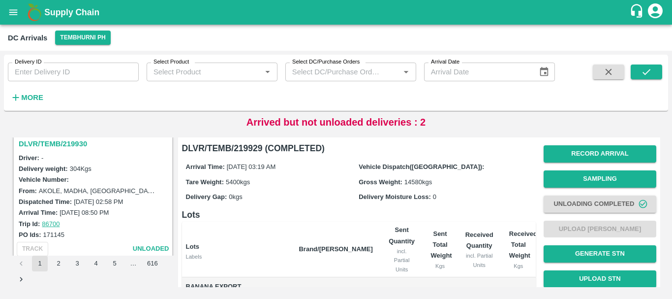
click at [64, 145] on h3 "DLVR/TEMB/219930" at bounding box center [95, 143] width 152 height 13
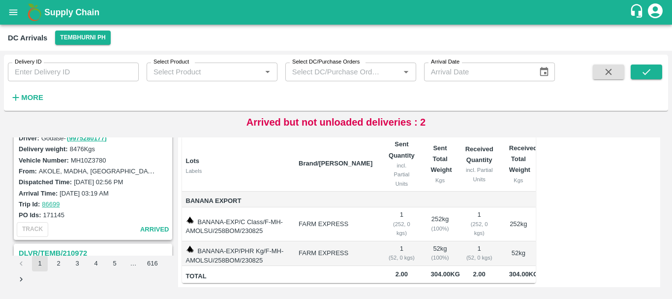
scroll to position [2050, 0]
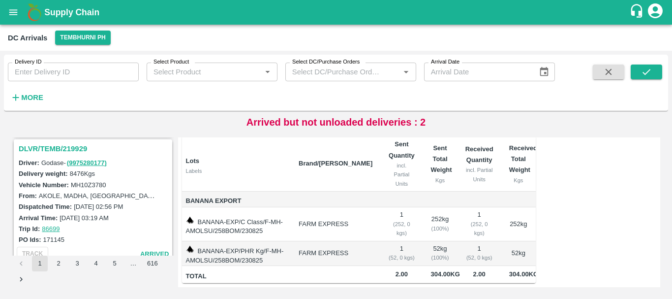
click at [67, 150] on h3 "DLVR/TEMB/219929" at bounding box center [95, 148] width 152 height 13
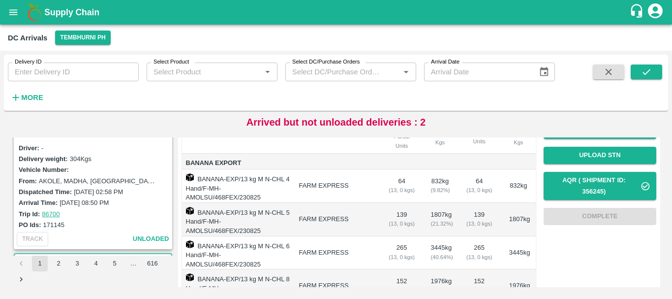
scroll to position [1909, 0]
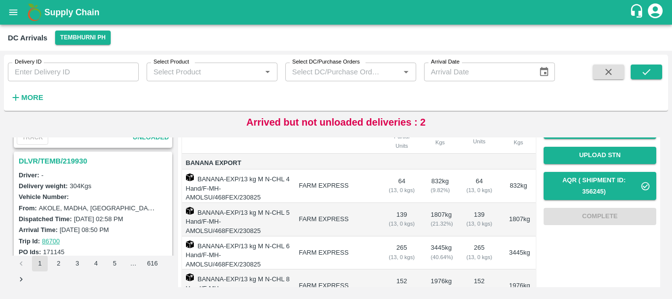
click at [61, 161] on h3 "DLVR/TEMB/219930" at bounding box center [95, 161] width 152 height 13
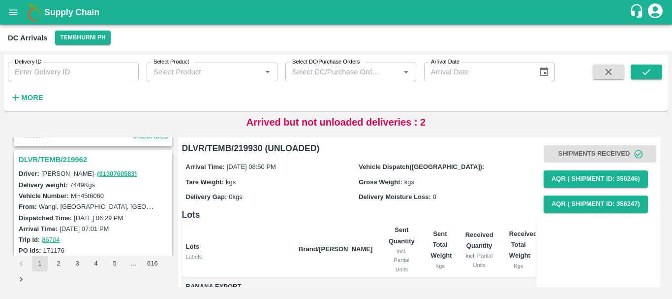
scroll to position [1781, 0]
click at [67, 160] on h3 "DLVR/TEMB/219962" at bounding box center [95, 160] width 152 height 13
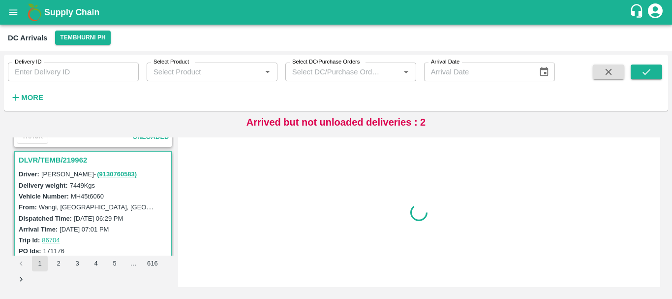
scroll to position [1794, 0]
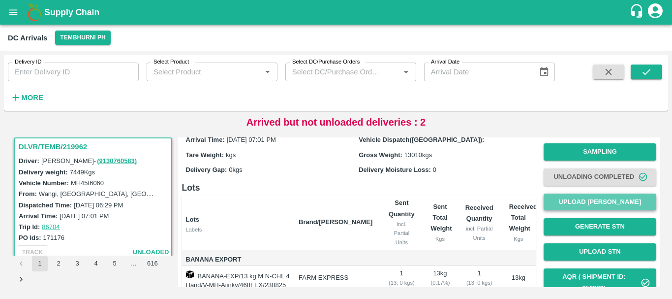
click at [582, 200] on button "Upload [PERSON_NAME]" at bounding box center [600, 201] width 113 height 17
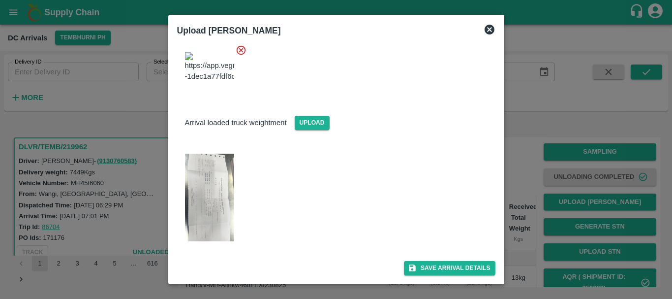
scroll to position [0, 0]
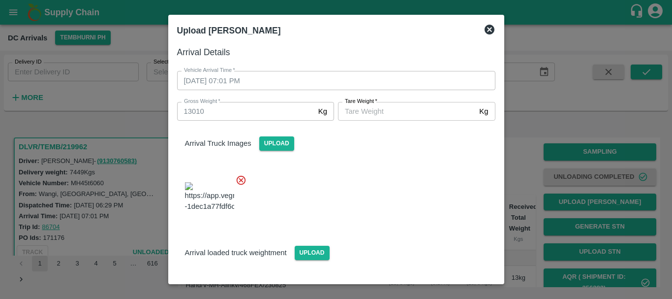
click at [534, 187] on div at bounding box center [336, 149] width 672 height 299
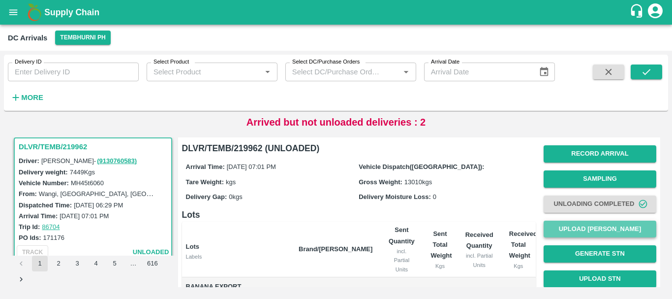
click at [565, 231] on button "Upload [PERSON_NAME]" at bounding box center [600, 229] width 113 height 17
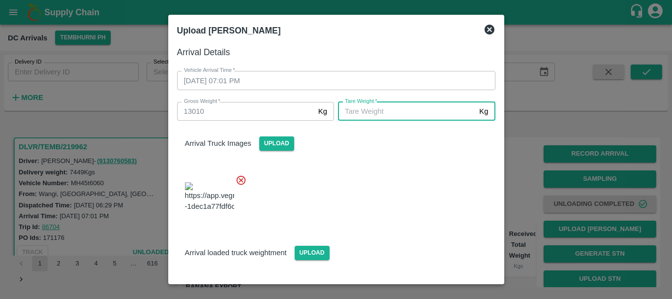
click at [384, 115] on input "[PERSON_NAME]   *" at bounding box center [406, 111] width 137 height 19
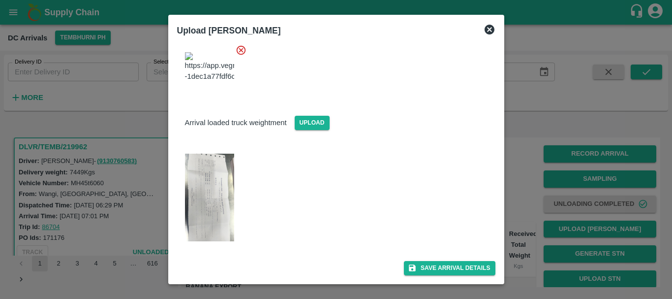
click at [200, 199] on img at bounding box center [209, 198] width 49 height 88
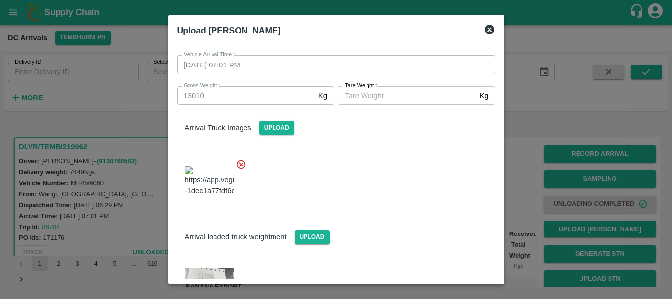
scroll to position [3, 0]
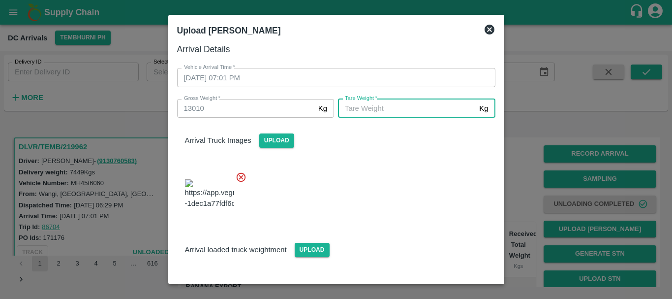
click at [357, 111] on input "Tare Weight   *" at bounding box center [406, 108] width 137 height 19
type input "4970"
click at [362, 172] on div at bounding box center [332, 191] width 326 height 56
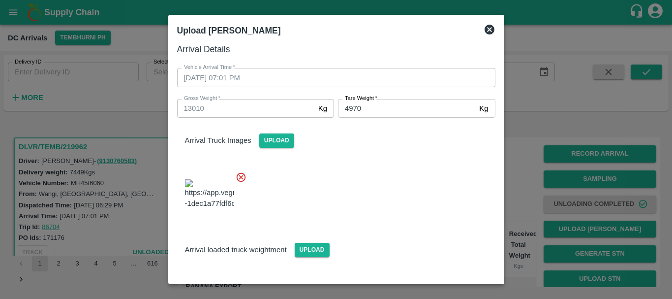
click at [380, 195] on div at bounding box center [332, 191] width 326 height 56
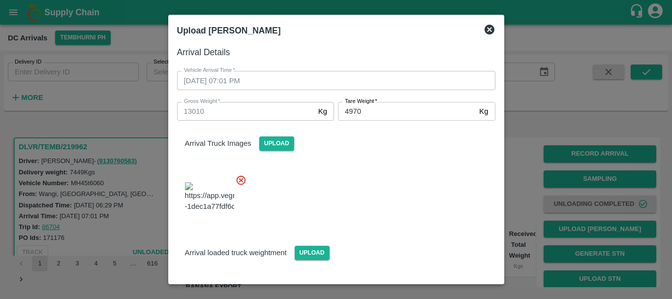
scroll to position [130, 0]
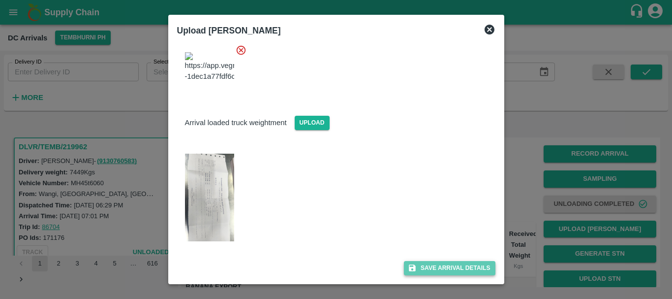
click at [428, 265] on button "Save Arrival Details" at bounding box center [449, 268] width 91 height 14
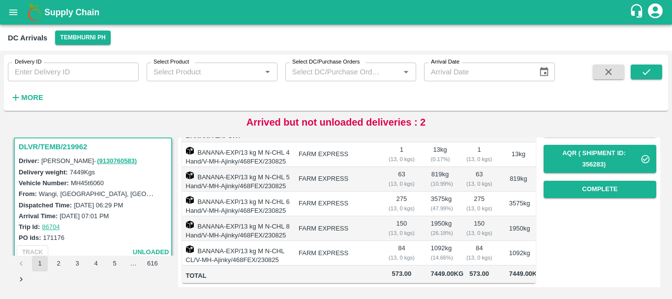
scroll to position [195, 0]
click at [572, 181] on button "Complete" at bounding box center [600, 189] width 113 height 17
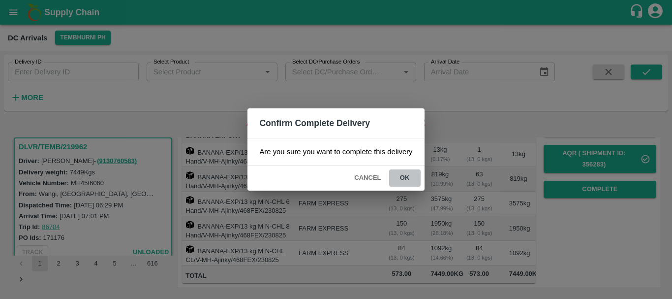
click at [407, 178] on button "ok" at bounding box center [405, 177] width 32 height 17
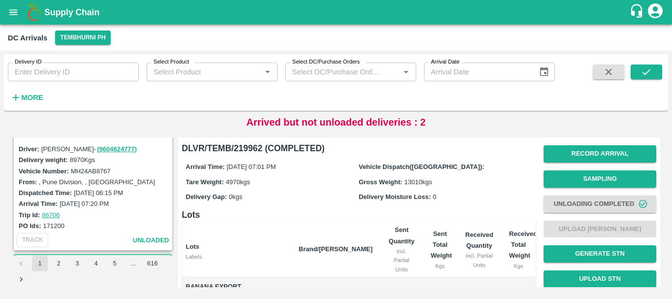
scroll to position [1654, 0]
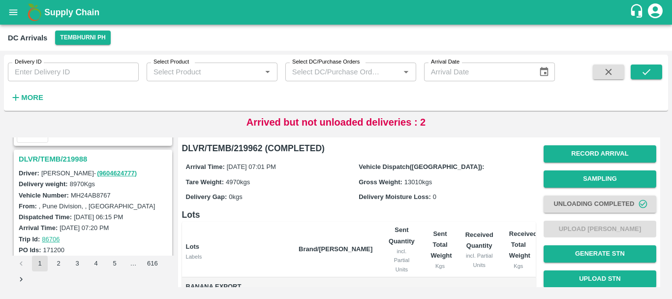
click at [76, 160] on h3 "DLVR/TEMB/219988" at bounding box center [95, 159] width 152 height 13
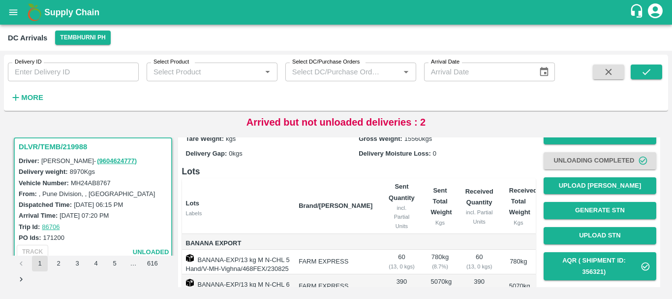
scroll to position [45, 0]
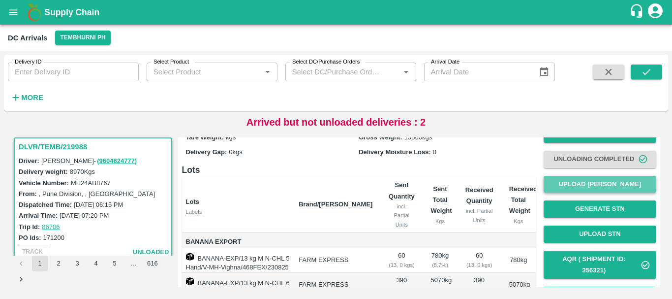
click at [571, 180] on button "Upload Tare Weight" at bounding box center [600, 184] width 113 height 17
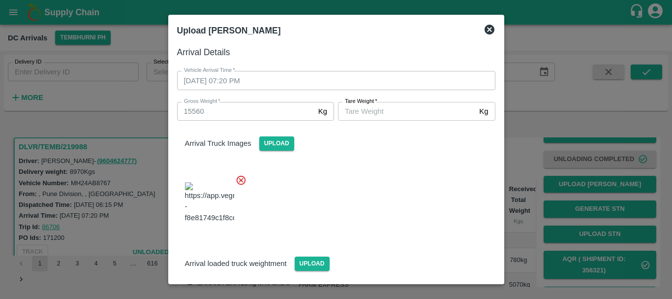
scroll to position [141, 0]
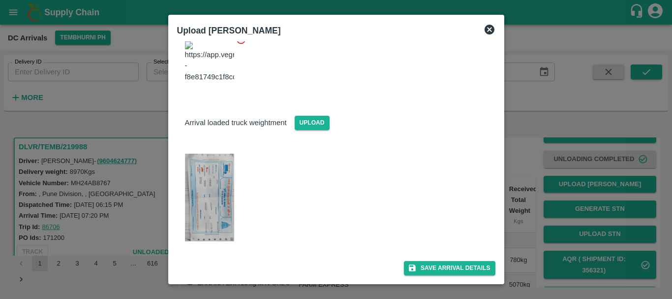
click at [204, 205] on img at bounding box center [209, 198] width 49 height 88
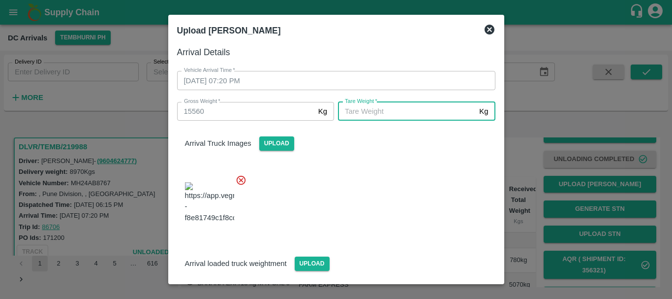
click at [371, 115] on input "Tare Weight   *" at bounding box center [406, 111] width 137 height 19
type input "5800"
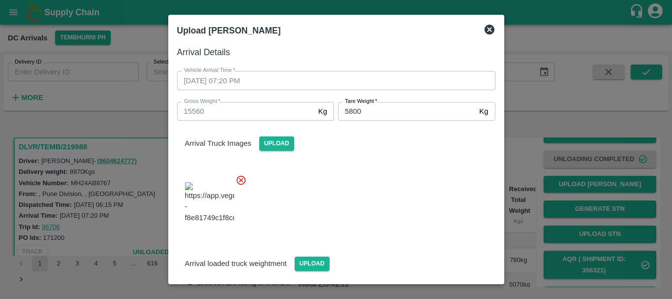
click at [374, 164] on div "Arrival Truck Images Upload" at bounding box center [332, 177] width 326 height 128
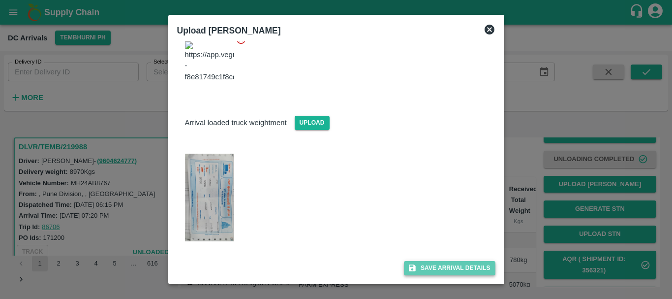
click at [432, 266] on button "Save Arrival Details" at bounding box center [449, 268] width 91 height 14
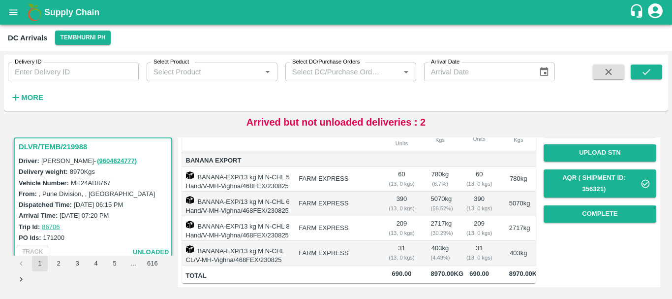
scroll to position [146, 0]
click at [581, 205] on button "Complete" at bounding box center [600, 213] width 113 height 17
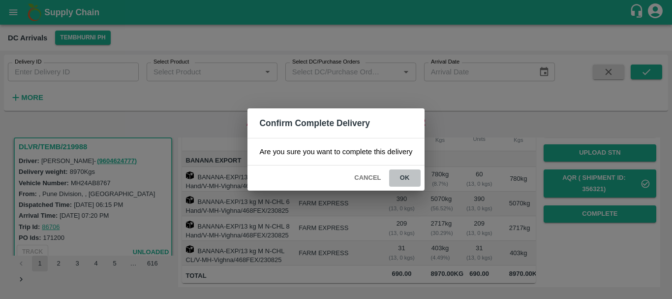
click at [402, 175] on button "ok" at bounding box center [405, 177] width 32 height 17
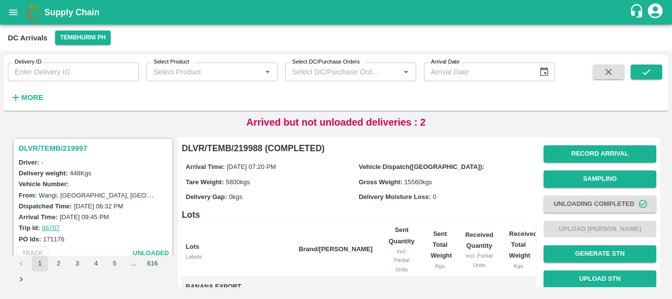
scroll to position [1510, 0]
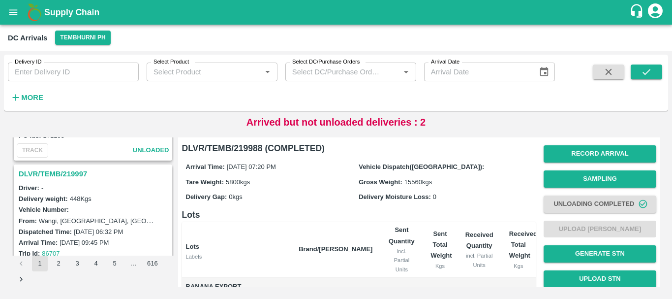
click at [65, 175] on h3 "DLVR/TEMB/219997" at bounding box center [95, 173] width 152 height 13
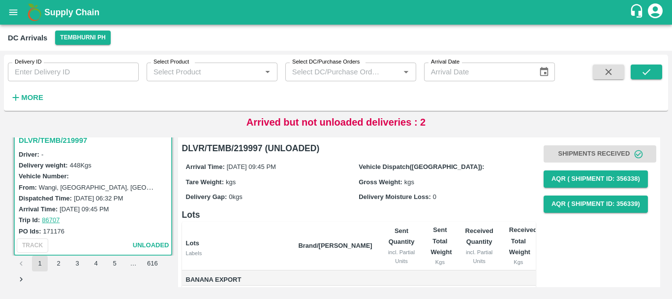
scroll to position [94, 0]
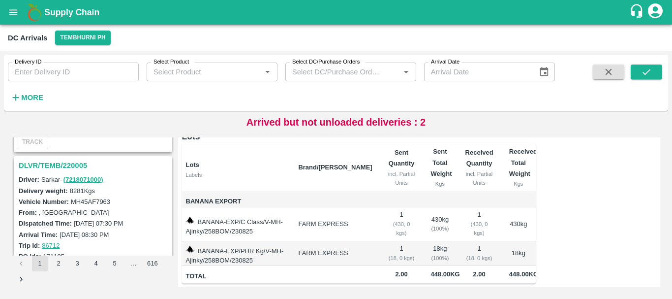
click at [72, 164] on h3 "DLVR/TEMB/220005" at bounding box center [95, 165] width 152 height 13
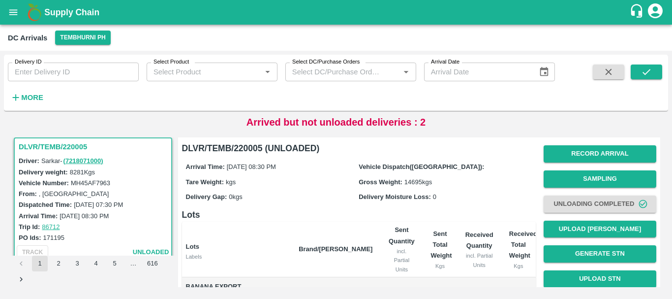
scroll to position [46, 0]
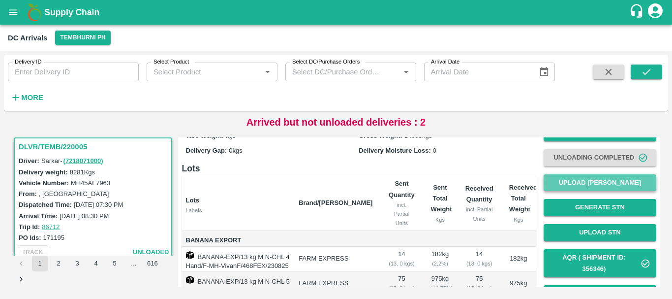
click at [569, 185] on button "Upload Tare Weight" at bounding box center [600, 182] width 113 height 17
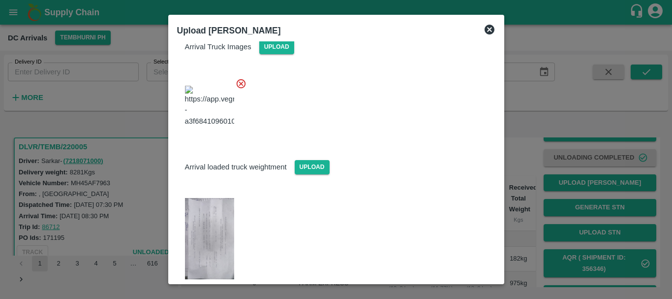
scroll to position [100, 0]
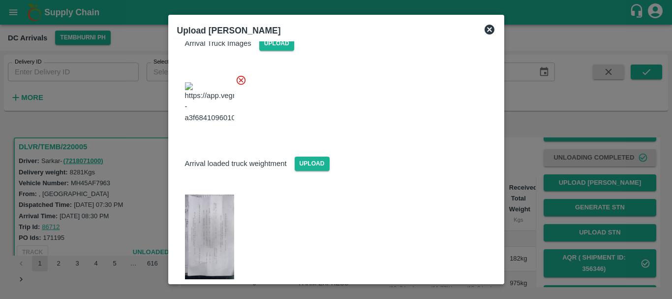
click at [204, 228] on img at bounding box center [209, 238] width 49 height 88
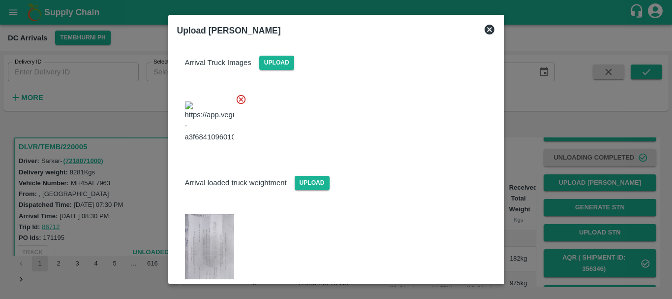
scroll to position [24, 0]
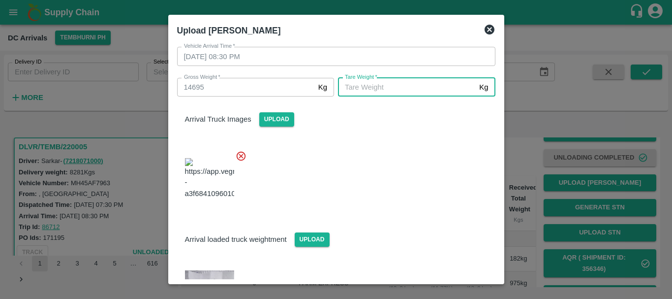
click at [391, 84] on input "Tare Weight   *" at bounding box center [406, 87] width 137 height 19
type input "5665"
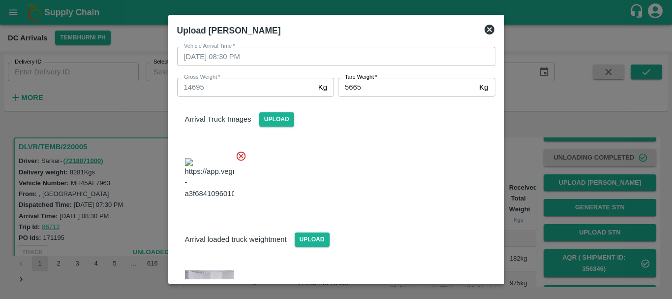
click at [381, 173] on div at bounding box center [332, 175] width 326 height 66
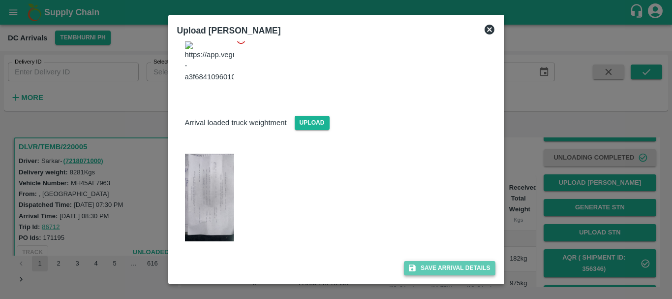
click at [439, 263] on button "Save Arrival Details" at bounding box center [449, 268] width 91 height 14
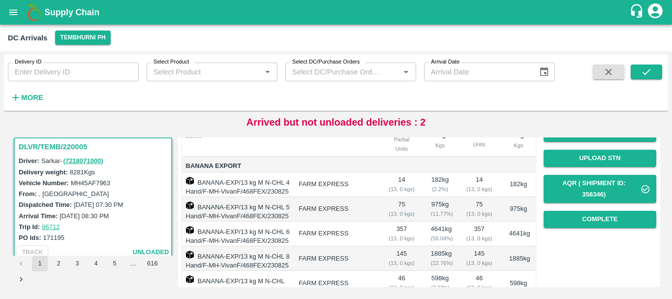
scroll to position [139, 0]
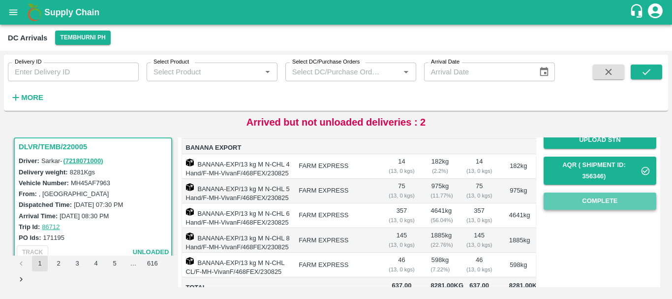
click at [602, 198] on button "Complete" at bounding box center [600, 200] width 113 height 17
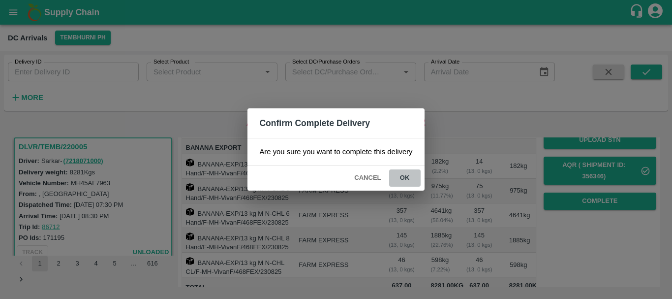
click at [408, 176] on button "ok" at bounding box center [405, 177] width 32 height 17
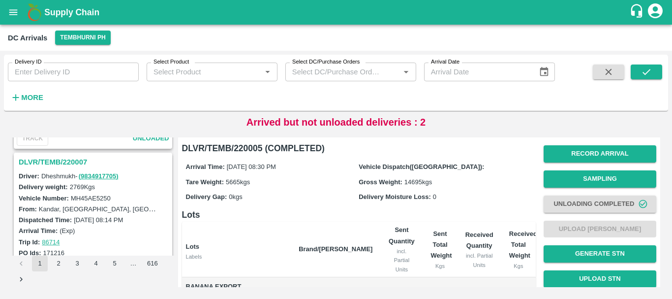
scroll to position [1264, 0]
click at [67, 160] on h3 "DLVR/TEMB/220007" at bounding box center [95, 163] width 152 height 13
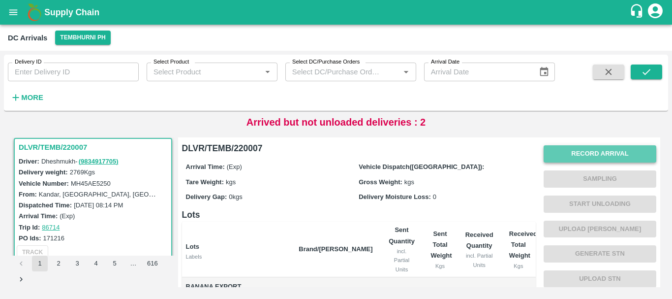
click at [570, 153] on button "Record Arrival" at bounding box center [600, 153] width 113 height 17
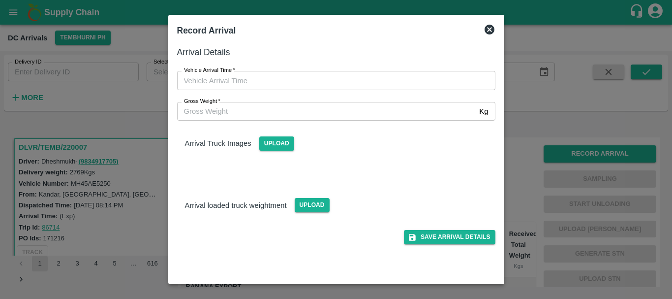
type input "DD/MM/YYYY hh:mm aa"
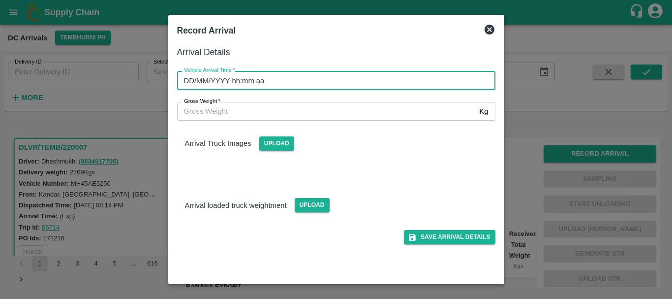
click at [437, 80] on input "DD/MM/YYYY hh:mm aa" at bounding box center [333, 80] width 312 height 19
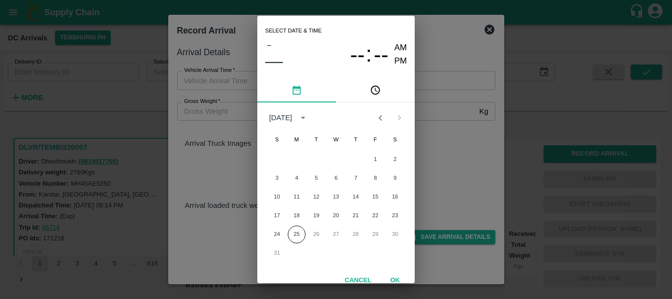
click at [490, 168] on div "Select date & time – –– -- : -- AM PM August 2025 S M T W T F S 1 2 3 4 5 6 7 8…" at bounding box center [336, 149] width 672 height 299
type input "DD/MM/YYYY hh:mm aa"
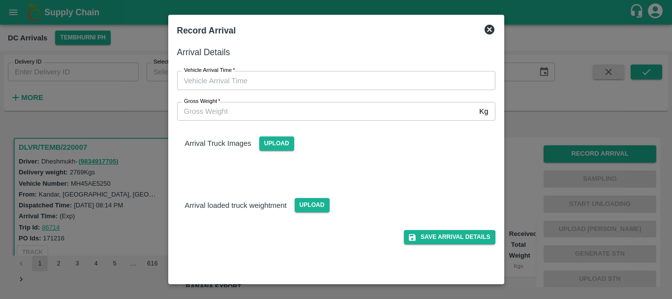
click at [521, 170] on div at bounding box center [336, 149] width 672 height 299
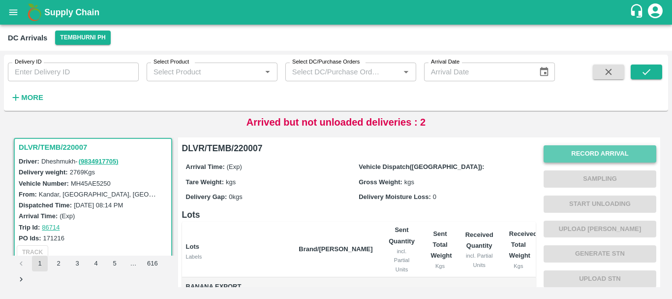
click at [550, 152] on button "Record Arrival" at bounding box center [600, 153] width 113 height 17
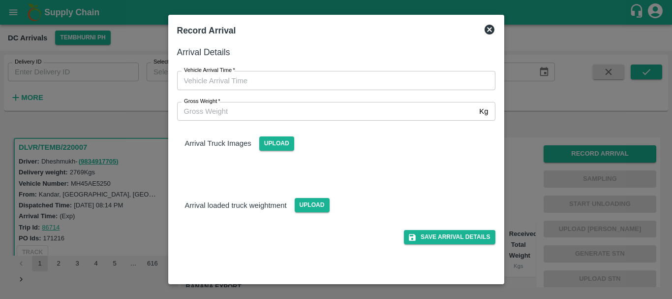
type input "DD/MM/YYYY hh:mm aa"
click at [450, 78] on input "DD/MM/YYYY hh:mm aa" at bounding box center [333, 80] width 312 height 19
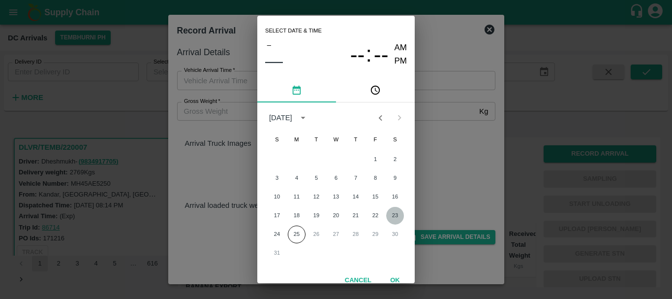
click at [394, 212] on button "23" at bounding box center [395, 216] width 18 height 18
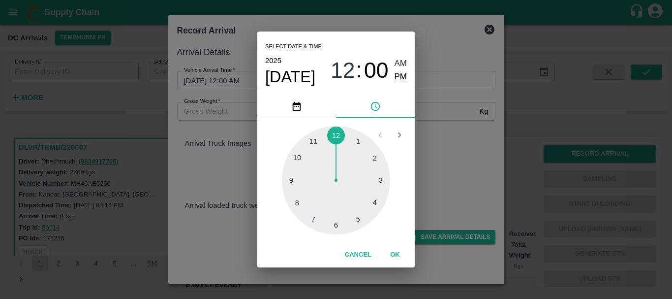
click at [378, 182] on div at bounding box center [336, 180] width 108 height 108
click at [297, 160] on div at bounding box center [336, 180] width 108 height 108
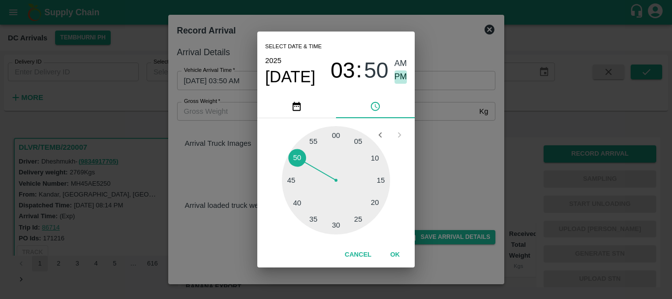
click at [395, 79] on span "PM" at bounding box center [401, 76] width 13 height 13
type input "23/08/2025 03:50 PM"
click at [440, 130] on div "Select date & time 2025 Aug 23 03 : 50 AM PM 05 10 15 20 25 30 35 40 45 50 55 0…" at bounding box center [336, 149] width 672 height 299
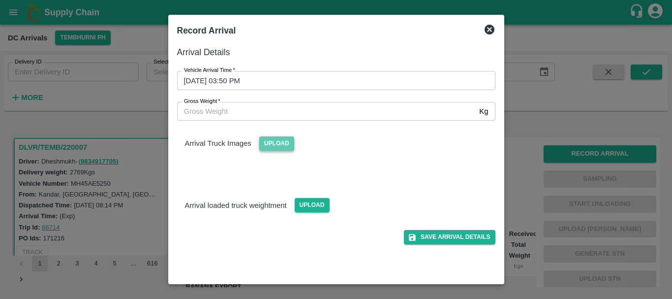
click at [277, 143] on span "Upload" at bounding box center [276, 143] width 35 height 14
click at [0, 0] on input "Upload" at bounding box center [0, 0] width 0 height 0
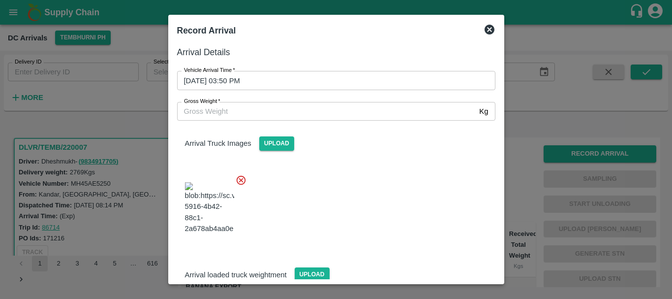
scroll to position [53, 0]
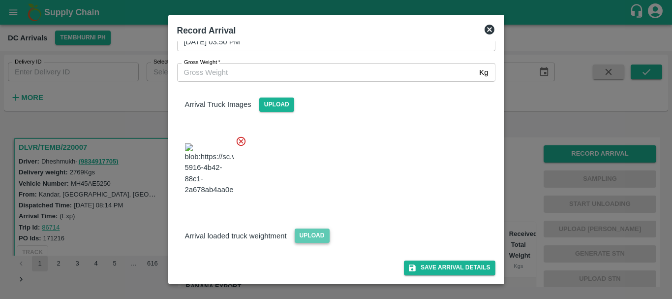
click at [322, 232] on span "Upload" at bounding box center [312, 235] width 35 height 14
click at [0, 0] on input "Upload" at bounding box center [0, 0] width 0 height 0
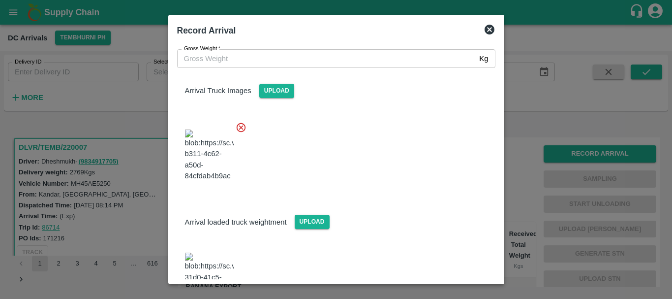
scroll to position [99, 0]
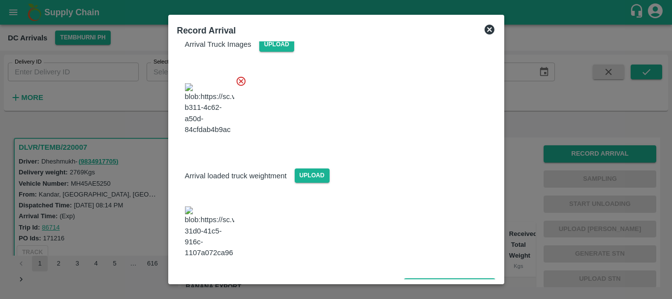
click at [213, 225] on img at bounding box center [209, 232] width 49 height 52
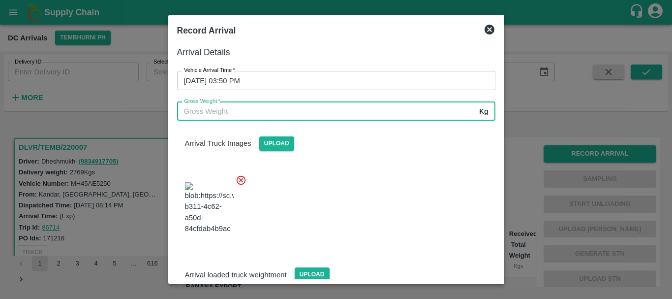
click at [267, 112] on input "Gross Weight   *" at bounding box center [326, 111] width 299 height 19
type input "8670"
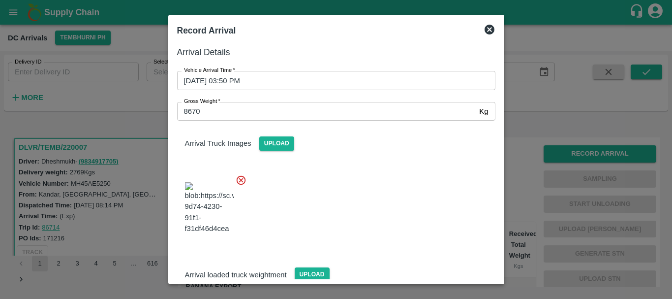
click at [367, 191] on div at bounding box center [332, 204] width 326 height 77
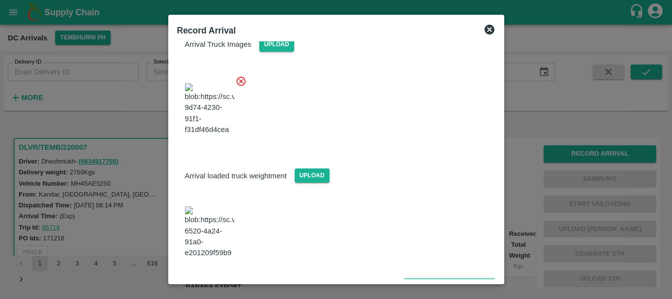
click at [435, 278] on button "Save Arrival Details" at bounding box center [449, 285] width 91 height 14
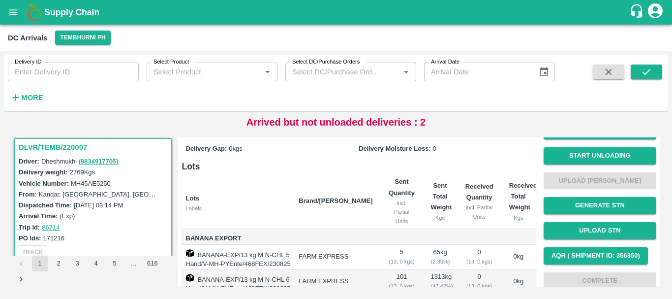
scroll to position [0, 0]
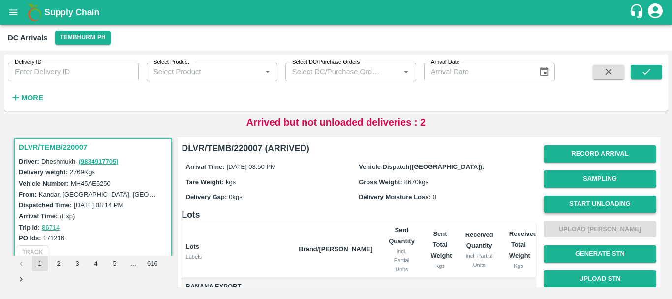
click at [571, 200] on button "Start Unloading" at bounding box center [600, 203] width 113 height 17
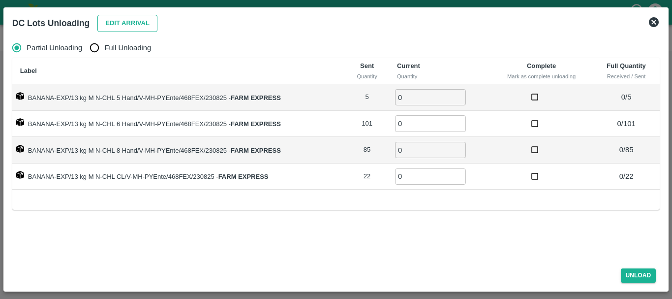
click at [103, 25] on button "Edit Arrival" at bounding box center [127, 23] width 60 height 17
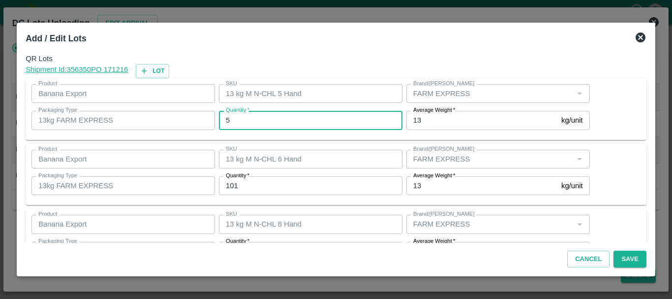
click at [276, 116] on input "5" at bounding box center [311, 120] width 184 height 19
type input "5"
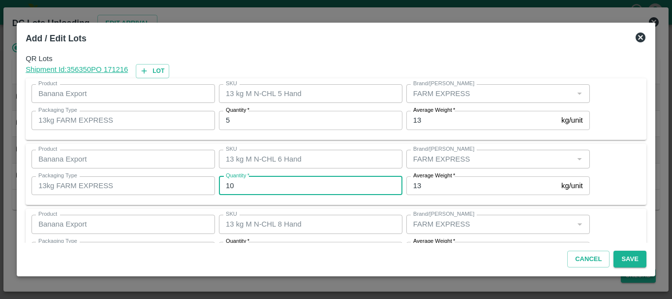
type input "101"
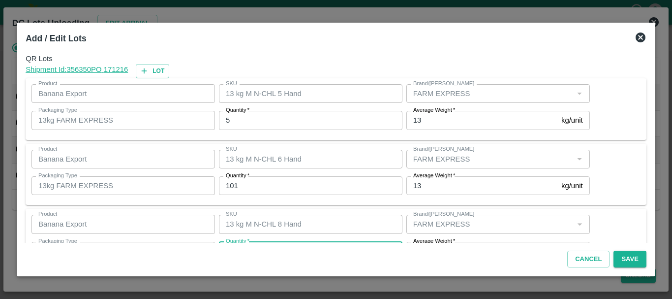
scroll to position [18, 0]
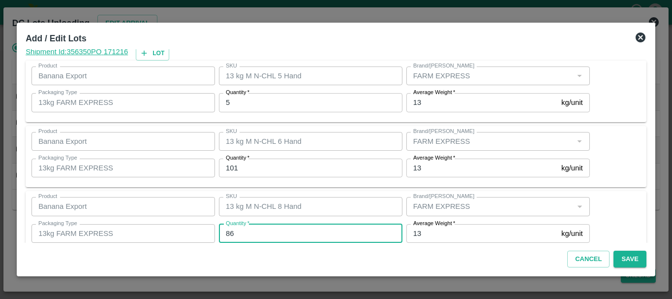
type input "86"
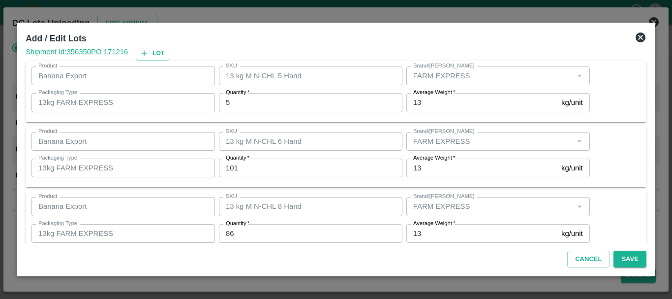
scroll to position [101, 0]
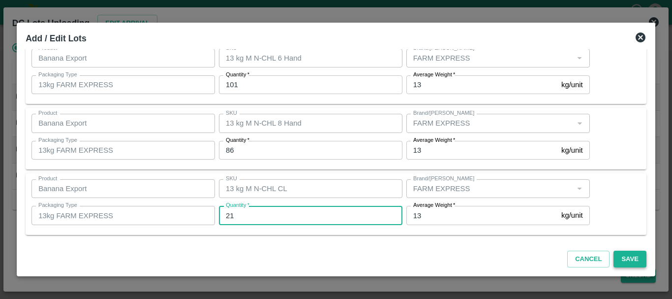
type input "21"
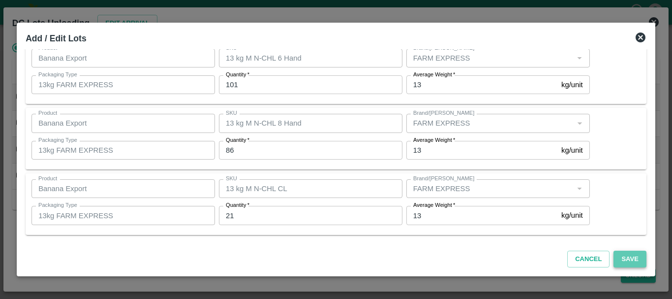
click at [618, 258] on button "Save" at bounding box center [630, 259] width 32 height 17
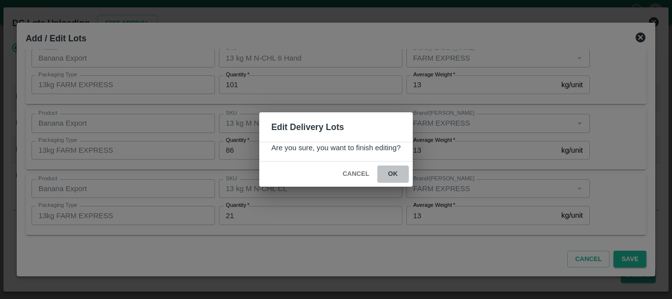
click at [391, 179] on button "ok" at bounding box center [394, 173] width 32 height 17
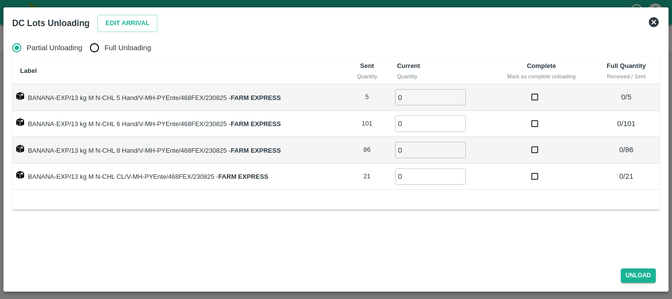
click at [100, 51] on input "Full Unloading" at bounding box center [95, 48] width 20 height 20
radio input "true"
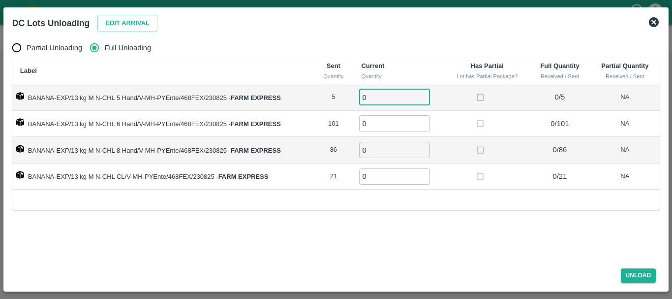
click at [394, 99] on input "0" at bounding box center [394, 97] width 71 height 16
type input "05"
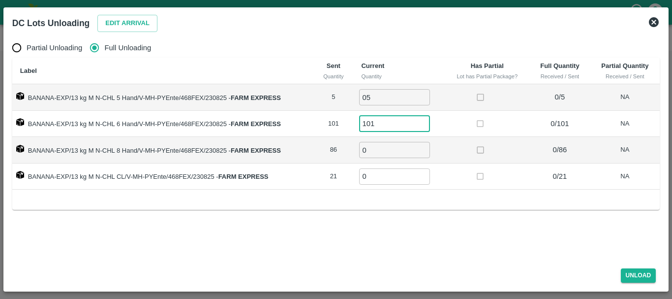
type input "101"
type input "86"
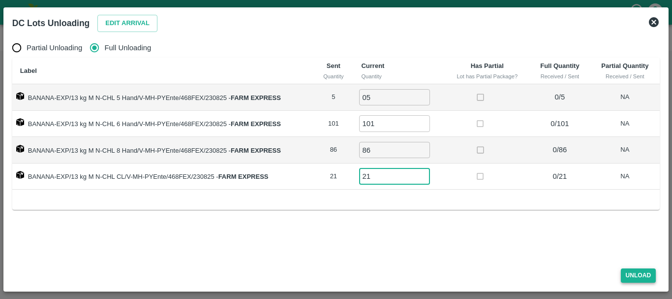
type input "21"
click at [635, 273] on button "Unload" at bounding box center [638, 275] width 35 height 14
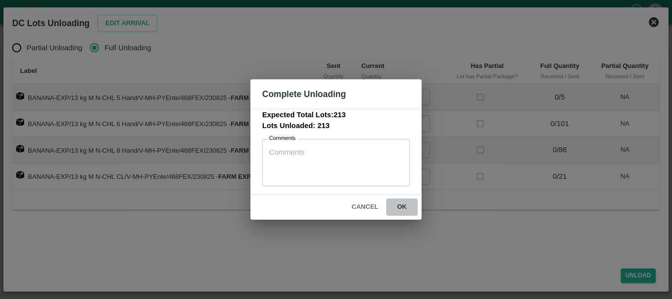
click at [405, 204] on button "ok" at bounding box center [402, 206] width 32 height 17
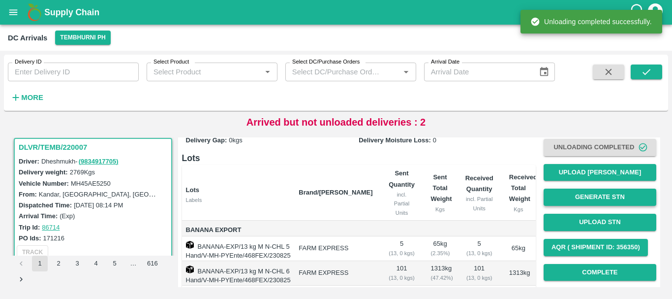
scroll to position [56, 0]
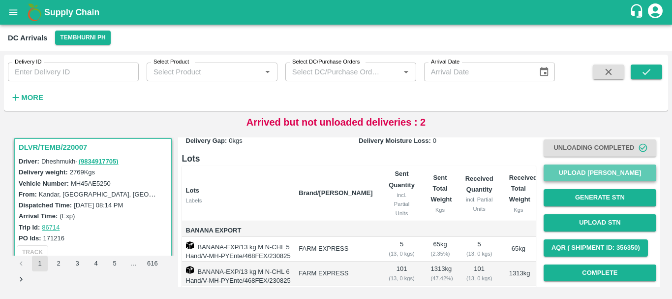
click at [549, 175] on button "Upload Tare Weight" at bounding box center [600, 172] width 113 height 17
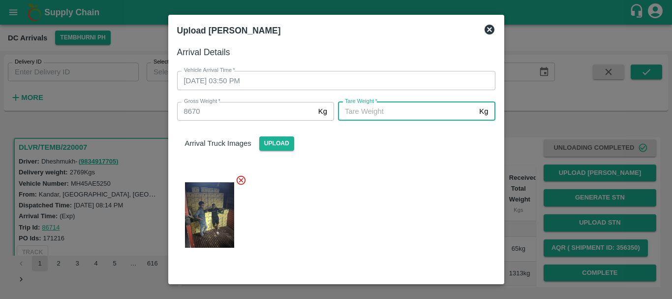
click at [436, 119] on input "Tare Weight   *" at bounding box center [406, 111] width 137 height 19
type input "5640"
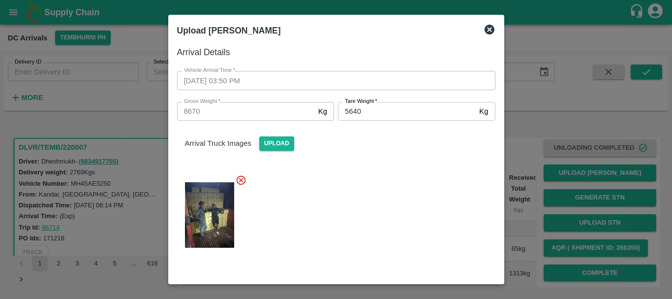
click at [405, 191] on div at bounding box center [332, 211] width 326 height 91
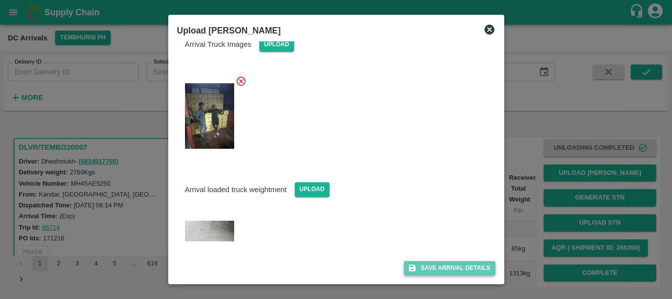
click at [442, 267] on button "Save Arrival Details" at bounding box center [449, 268] width 91 height 14
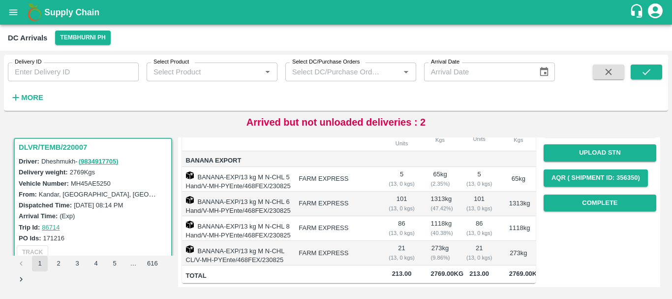
scroll to position [161, 0]
click at [579, 194] on button "Complete" at bounding box center [600, 202] width 113 height 17
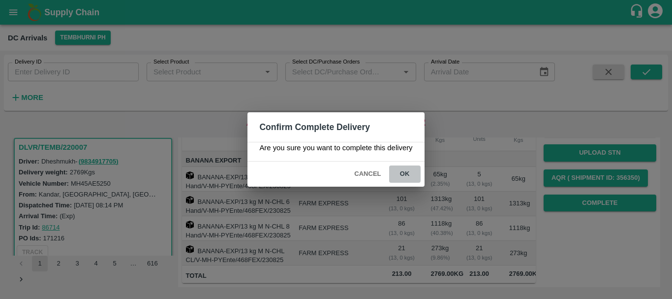
click at [402, 174] on button "ok" at bounding box center [405, 173] width 32 height 17
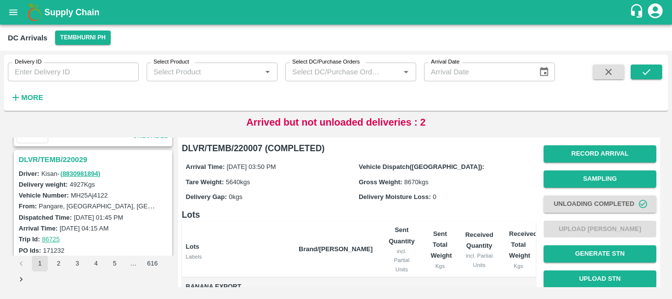
scroll to position [1138, 0]
click at [71, 161] on h3 "DLVR/TEMB/220029" at bounding box center [95, 160] width 152 height 13
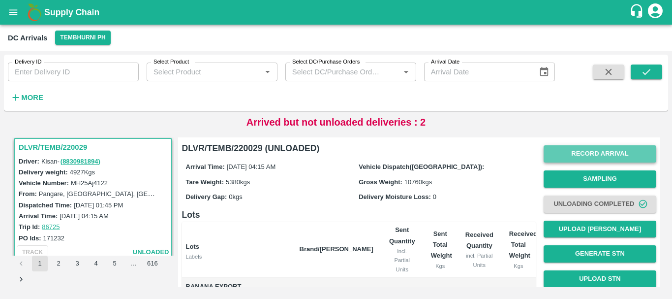
click at [574, 159] on button "Record Arrival" at bounding box center [600, 153] width 113 height 17
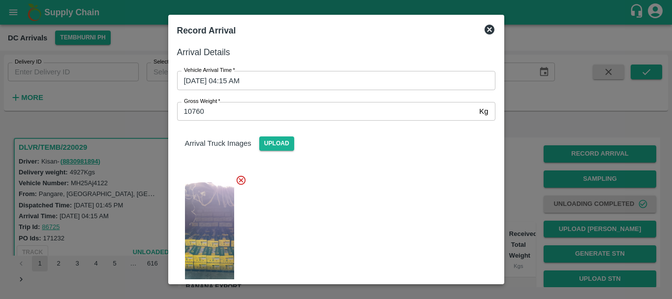
click at [532, 197] on div at bounding box center [336, 149] width 672 height 299
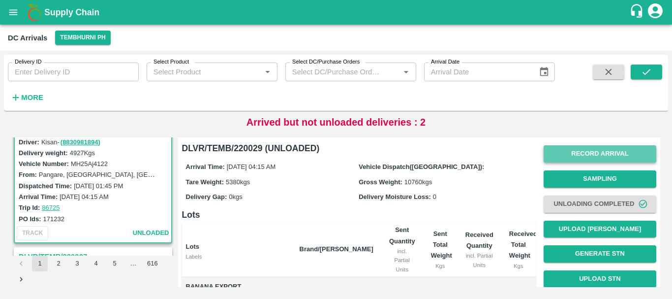
click at [552, 160] on button "Record Arrival" at bounding box center [600, 153] width 113 height 17
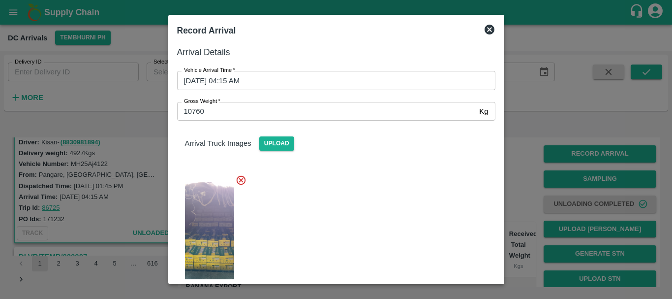
scroll to position [96, 0]
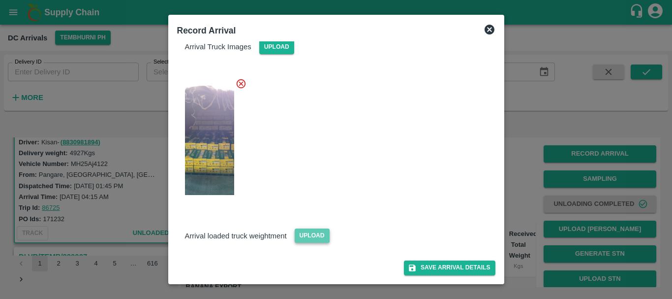
click at [309, 239] on span "Upload" at bounding box center [312, 235] width 35 height 14
click at [0, 0] on input "Upload" at bounding box center [0, 0] width 0 height 0
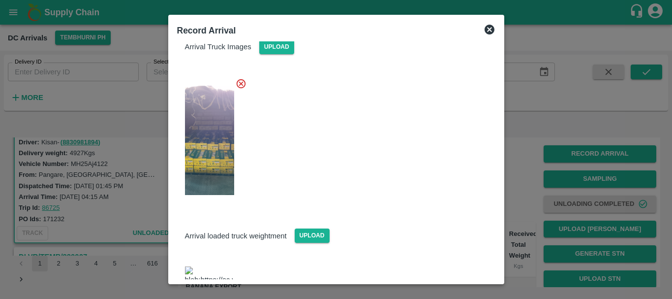
scroll to position [139, 0]
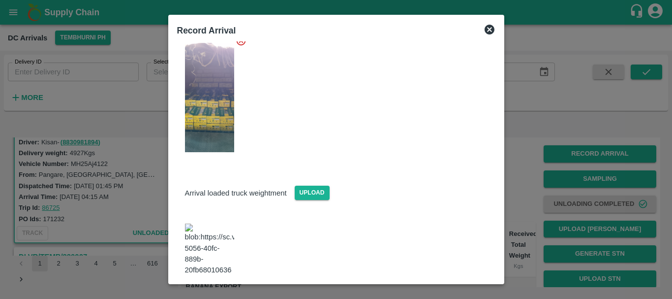
click at [203, 233] on img at bounding box center [209, 250] width 49 height 52
click at [439, 295] on button "Save Arrival Details" at bounding box center [449, 302] width 91 height 14
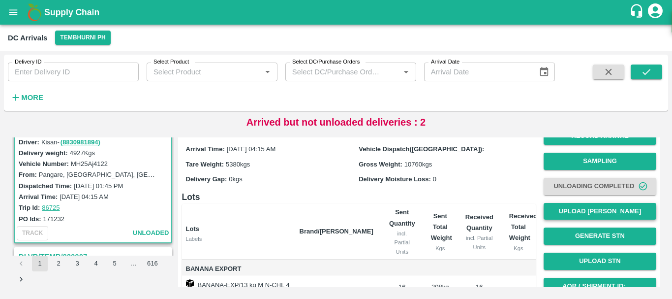
scroll to position [17, 0]
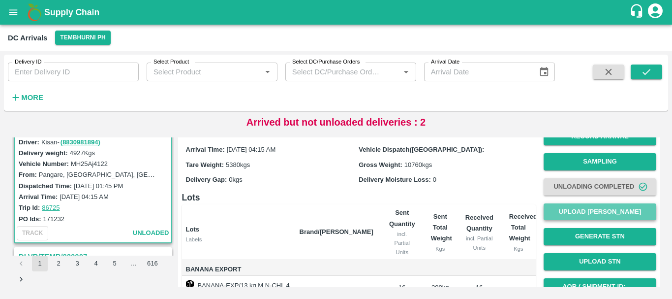
click at [575, 209] on button "Upload Tare Weight" at bounding box center [600, 211] width 113 height 17
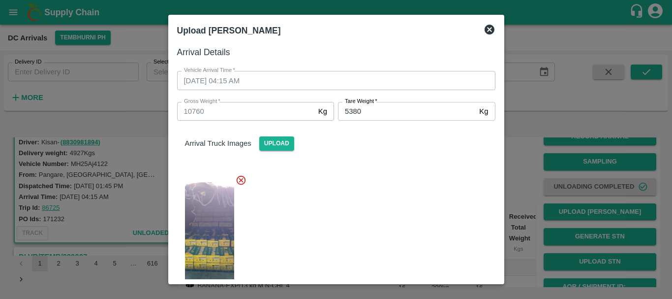
click at [396, 151] on div "Arrival Truck Images Upload" at bounding box center [336, 136] width 334 height 30
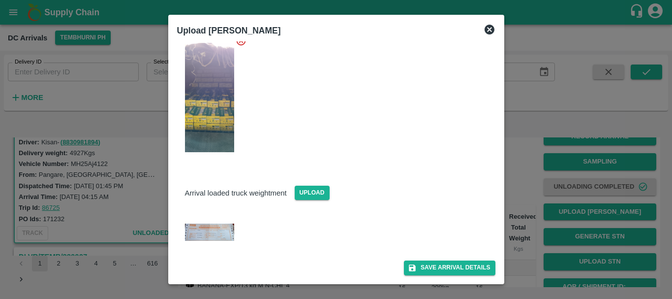
click at [524, 194] on div at bounding box center [336, 149] width 672 height 299
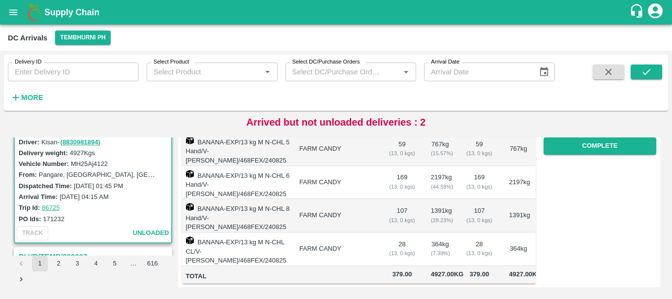
scroll to position [152, 0]
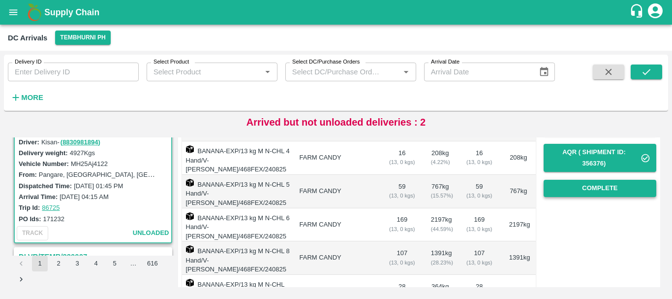
click at [570, 191] on button "Complete" at bounding box center [600, 188] width 113 height 17
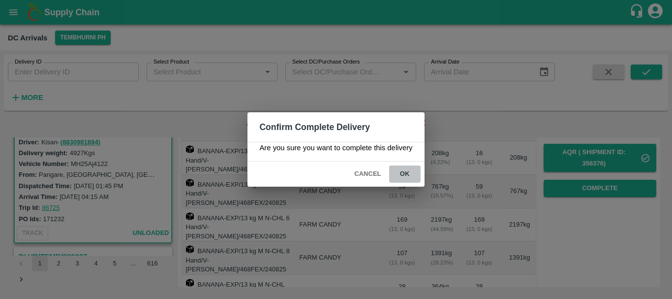
click at [408, 171] on button "ok" at bounding box center [405, 173] width 32 height 17
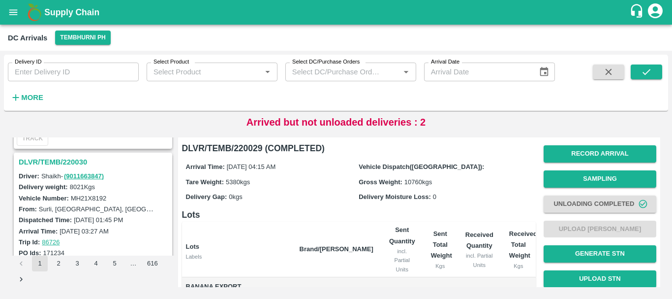
scroll to position [1004, 0]
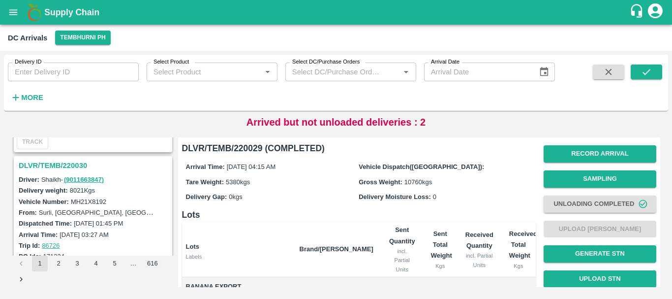
click at [70, 166] on h3 "DLVR/TEMB/220030" at bounding box center [95, 165] width 152 height 13
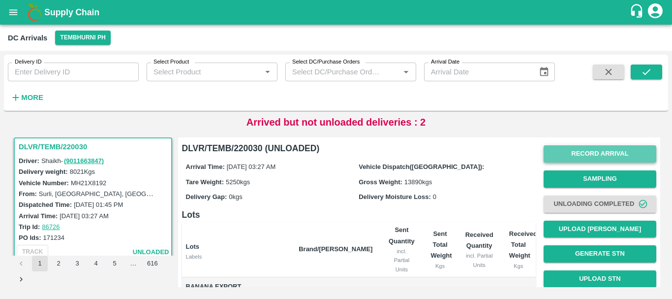
click at [567, 160] on button "Record Arrival" at bounding box center [600, 153] width 113 height 17
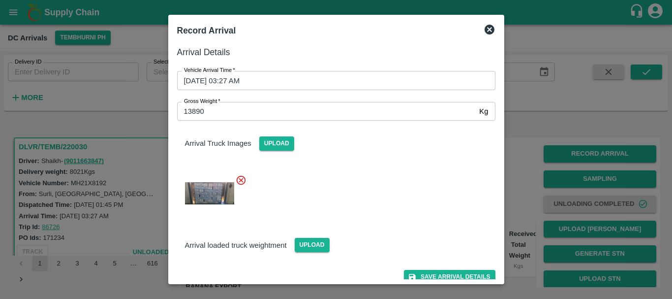
scroll to position [9, 0]
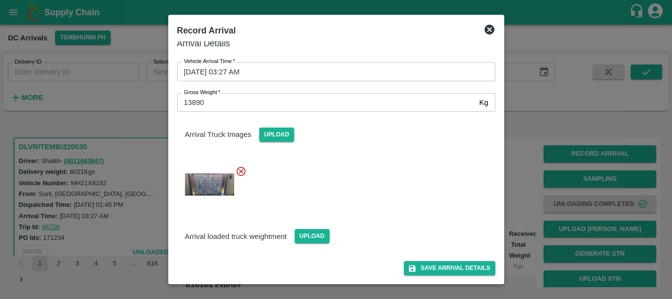
click at [520, 212] on div at bounding box center [336, 149] width 672 height 299
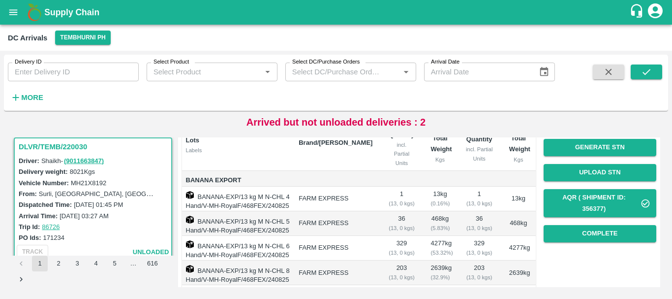
scroll to position [0, 0]
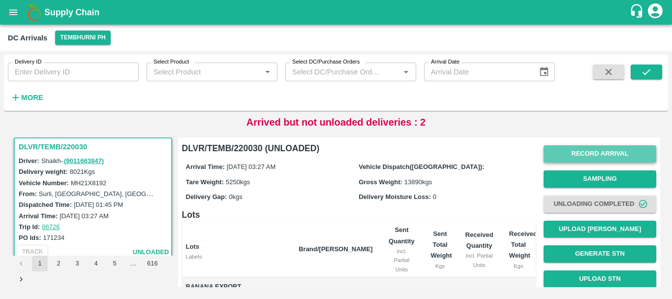
click at [609, 147] on button "Record Arrival" at bounding box center [600, 153] width 113 height 17
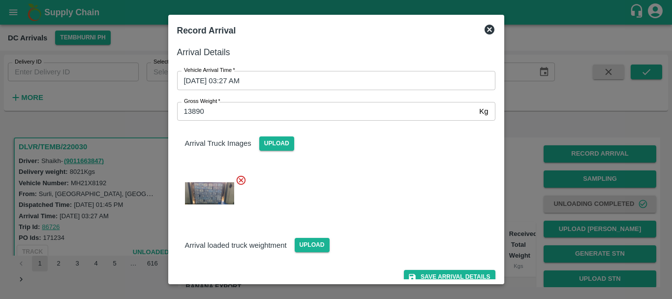
scroll to position [9, 0]
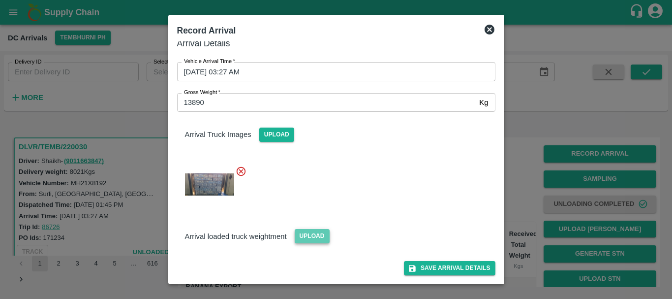
click at [307, 232] on span "Upload" at bounding box center [312, 236] width 35 height 14
click at [0, 0] on input "Upload" at bounding box center [0, 0] width 0 height 0
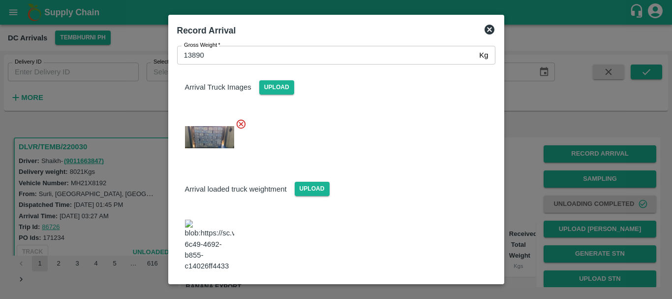
click at [214, 228] on img at bounding box center [209, 246] width 49 height 52
click at [464, 291] on button "Save Arrival Details" at bounding box center [449, 298] width 91 height 14
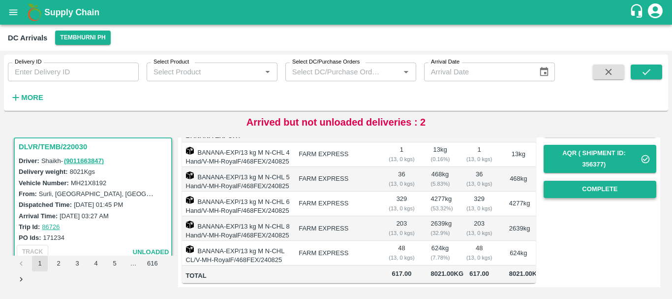
scroll to position [190, 0]
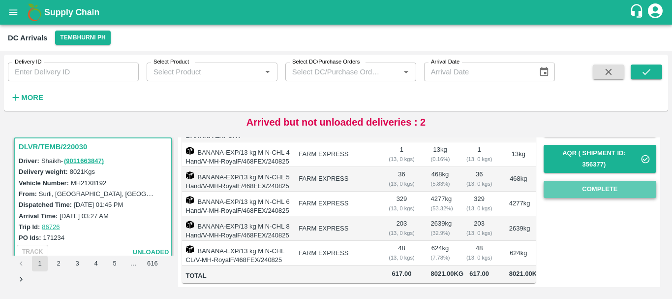
click at [578, 181] on button "Complete" at bounding box center [600, 189] width 113 height 17
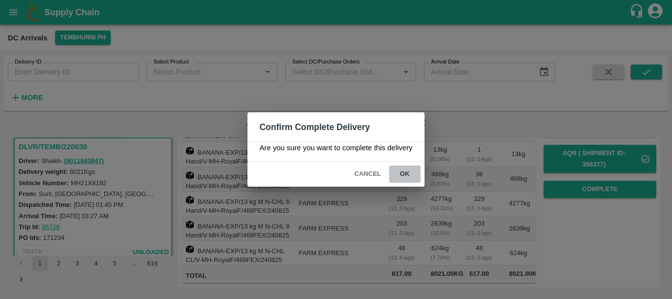
click at [416, 173] on button "ok" at bounding box center [405, 173] width 32 height 17
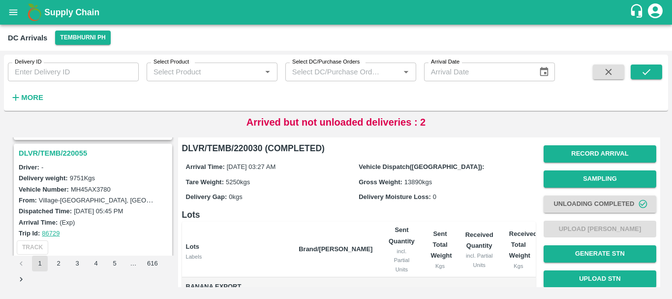
scroll to position [884, 0]
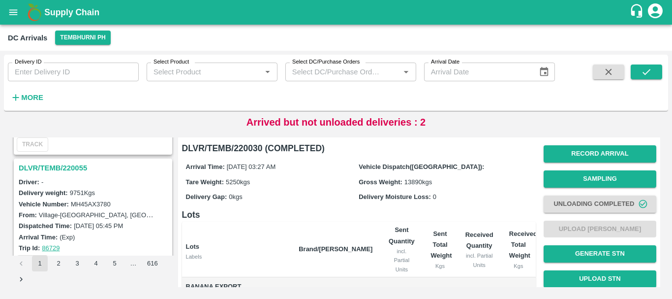
click at [75, 163] on h3 "DLVR/TEMB/220055" at bounding box center [95, 167] width 152 height 13
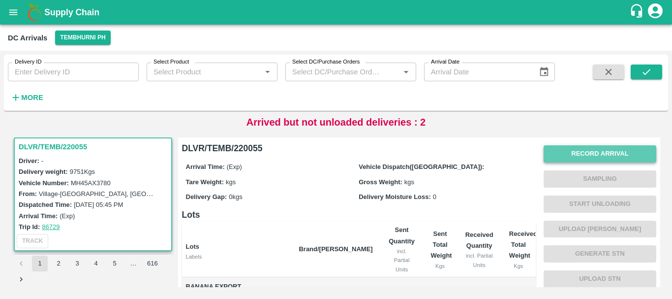
click at [587, 148] on button "Record Arrival" at bounding box center [600, 153] width 113 height 17
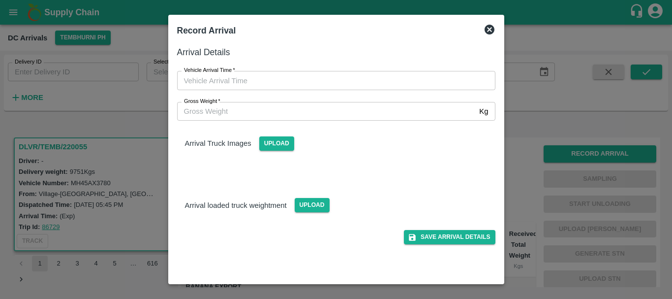
type input "DD/MM/YYYY hh:mm aa"
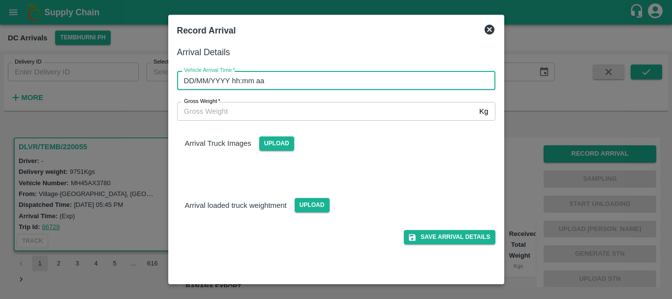
click at [297, 78] on input "DD/MM/YYYY hh:mm aa" at bounding box center [333, 80] width 312 height 19
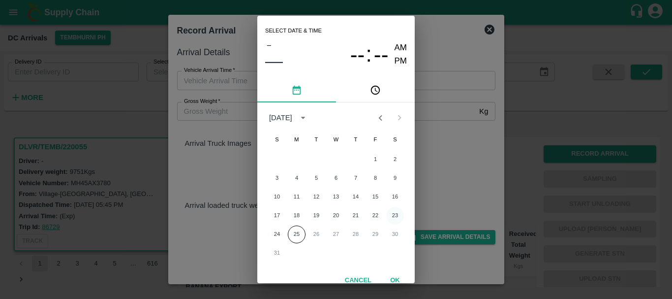
click at [398, 214] on button "23" at bounding box center [395, 216] width 18 height 18
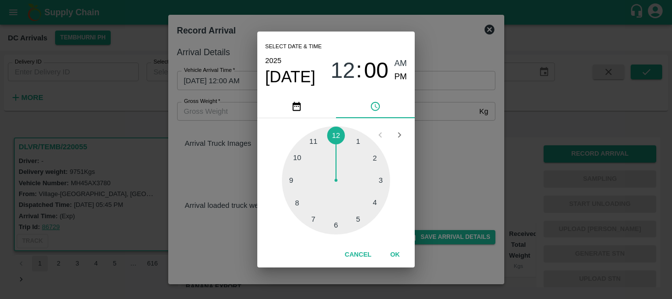
click at [381, 176] on div at bounding box center [336, 180] width 108 height 108
click at [287, 181] on div at bounding box center [336, 180] width 108 height 108
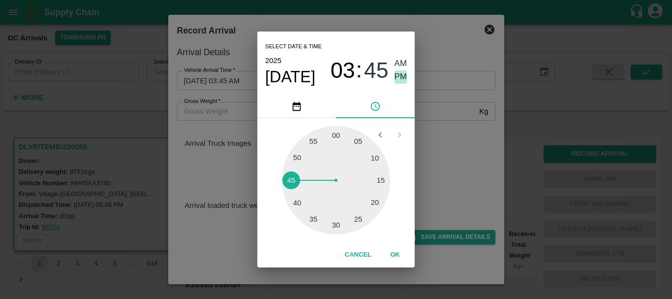
click at [397, 72] on span "PM" at bounding box center [401, 76] width 13 height 13
type input "23/08/2025 03:45 PM"
click at [455, 189] on div "Select date & time 2025 Aug 23 03 : 45 AM PM 05 10 15 20 25 30 35 40 45 50 55 0…" at bounding box center [336, 149] width 672 height 299
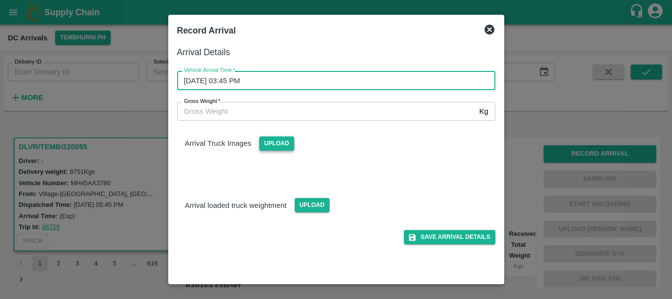
click at [268, 140] on span "Upload" at bounding box center [276, 143] width 35 height 14
click at [0, 0] on input "Upload" at bounding box center [0, 0] width 0 height 0
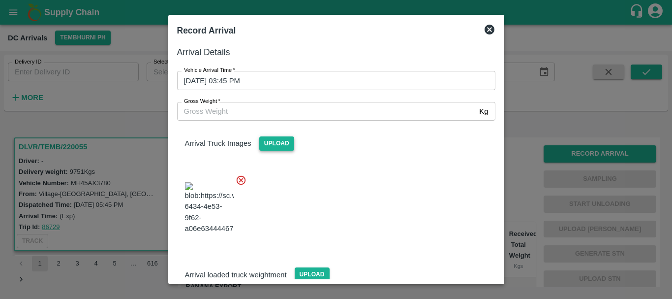
scroll to position [53, 0]
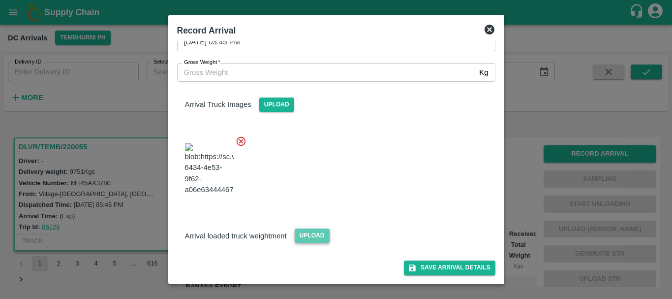
click at [314, 234] on span "Upload" at bounding box center [312, 235] width 35 height 14
click at [0, 0] on input "Upload" at bounding box center [0, 0] width 0 height 0
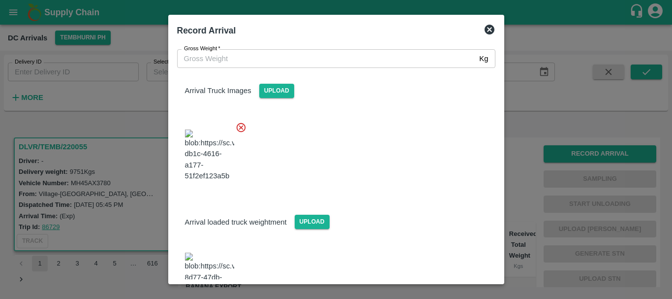
scroll to position [98, 0]
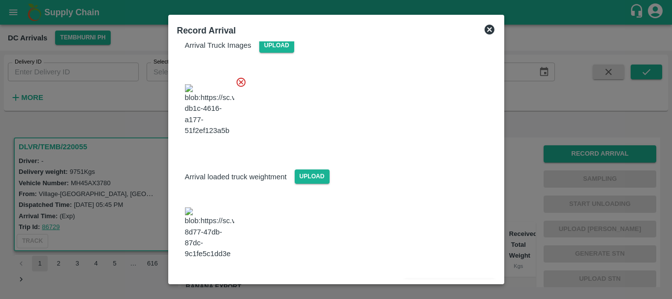
click at [193, 236] on img at bounding box center [209, 233] width 49 height 52
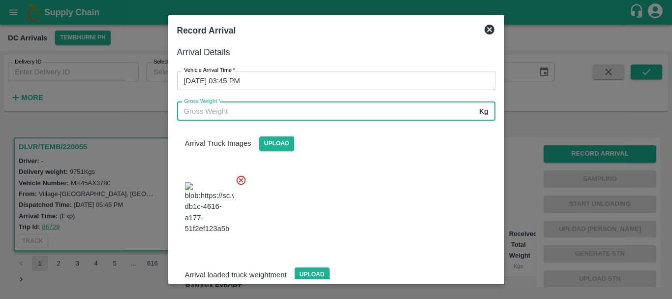
click at [234, 114] on input "Gross Weight   *" at bounding box center [326, 111] width 299 height 19
type input "15700"
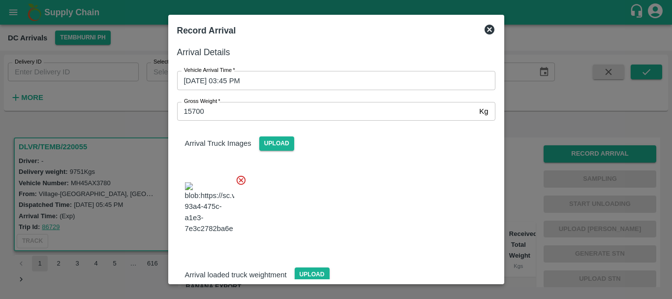
click at [343, 188] on div at bounding box center [332, 204] width 326 height 77
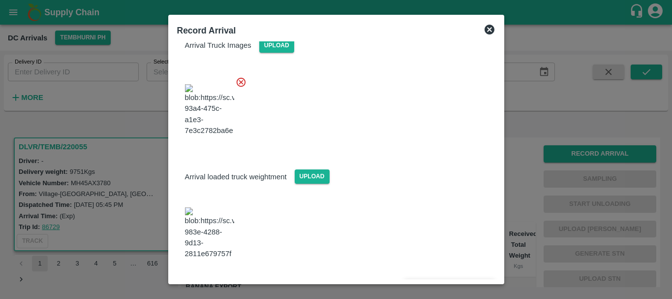
click at [420, 279] on button "Save Arrival Details" at bounding box center [449, 286] width 91 height 14
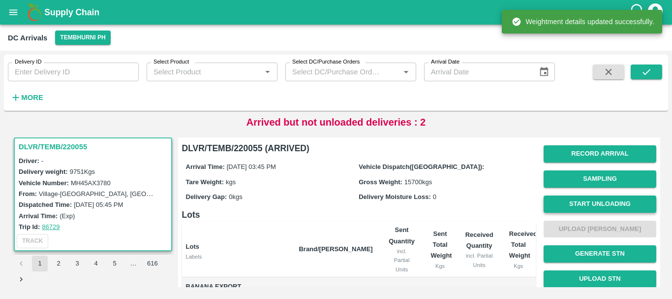
scroll to position [0, 0]
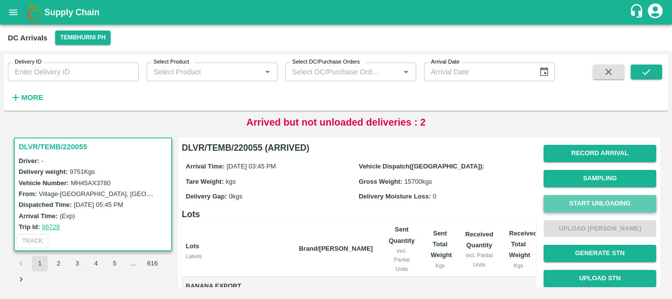
click at [562, 201] on button "Start Unloading" at bounding box center [600, 203] width 113 height 17
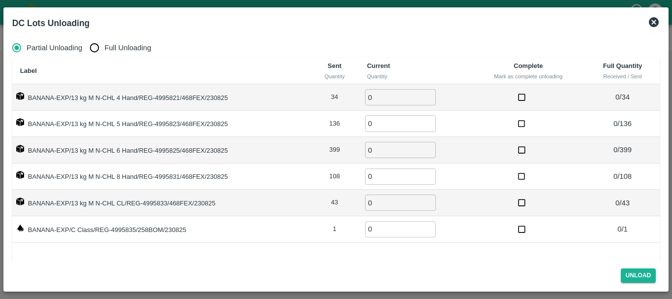
click at [90, 50] on input "Full Unloading" at bounding box center [95, 48] width 20 height 20
radio input "true"
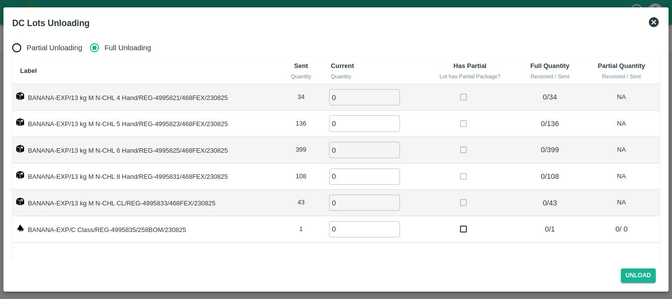
click at [90, 50] on input "Full Unloading" at bounding box center [95, 48] width 20 height 20
click at [351, 95] on input "0" at bounding box center [364, 97] width 71 height 16
type input "034"
type input "136"
type input "399"
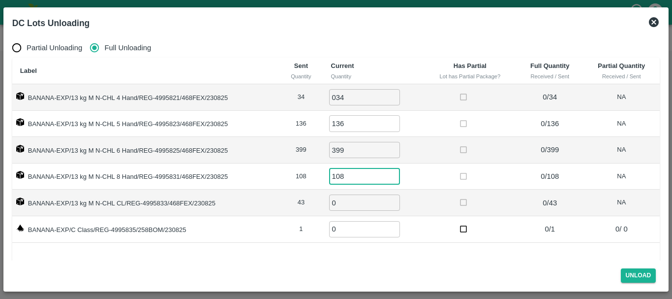
type input "108"
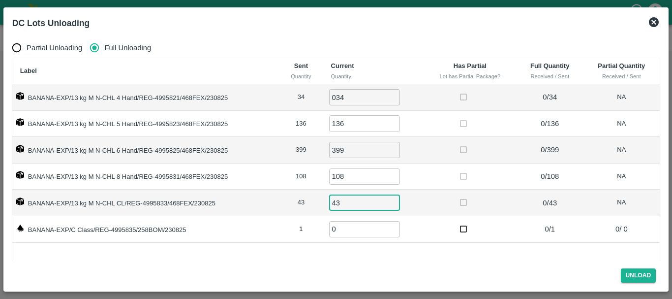
type input "43"
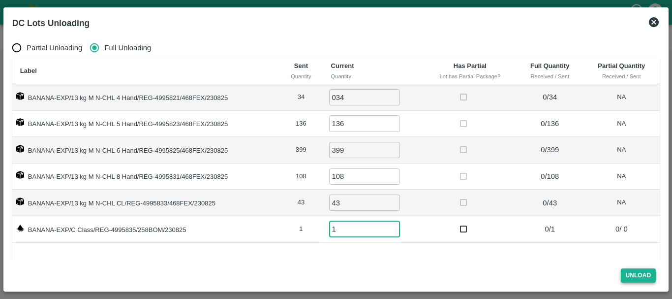
type input "1"
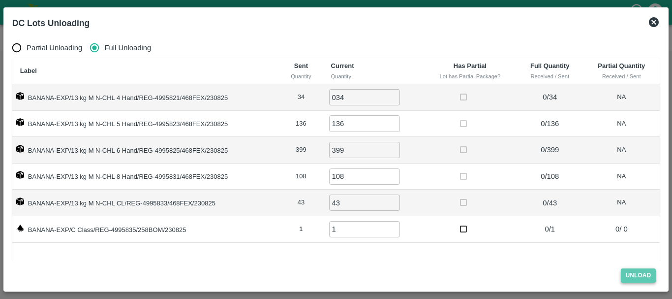
click at [634, 276] on button "Unload" at bounding box center [638, 275] width 35 height 14
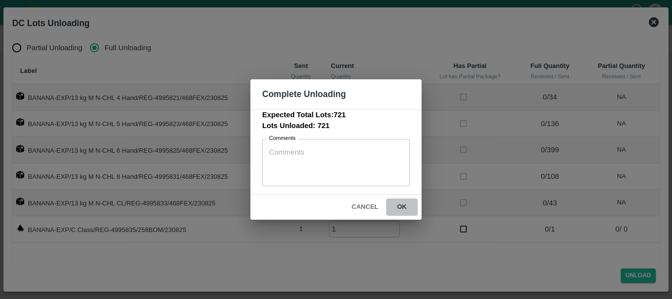
click at [398, 205] on button "ok" at bounding box center [402, 206] width 32 height 17
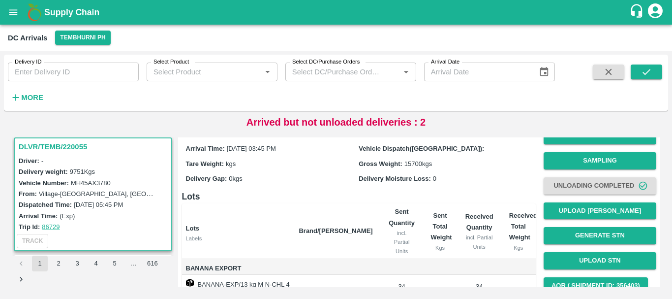
scroll to position [0, 0]
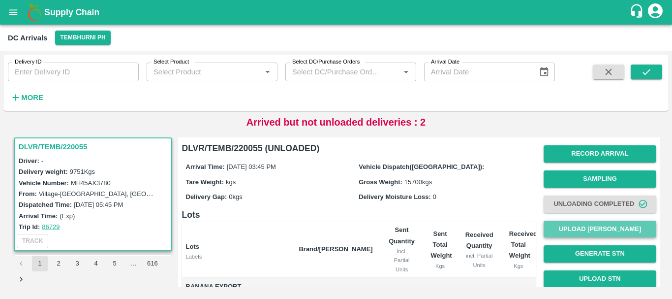
click at [578, 225] on button "Upload Tare Weight" at bounding box center [600, 229] width 113 height 17
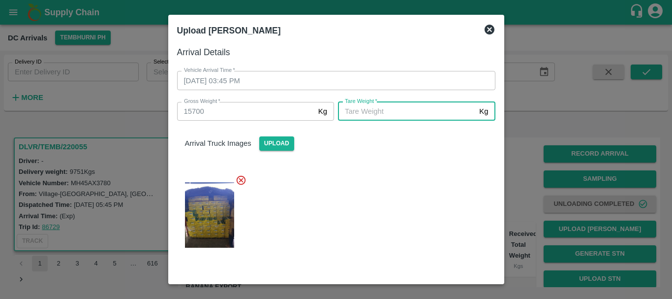
click at [411, 115] on input "Tare Weight   *" at bounding box center [406, 111] width 137 height 19
type input "5680"
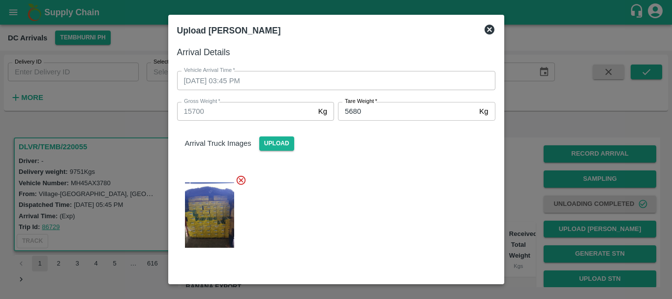
click at [390, 192] on div at bounding box center [332, 211] width 326 height 91
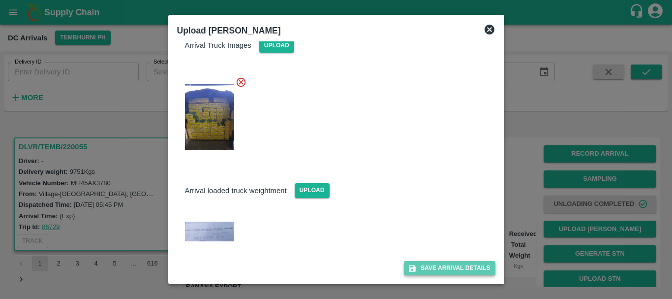
click at [426, 265] on button "Save Arrival Details" at bounding box center [449, 268] width 91 height 14
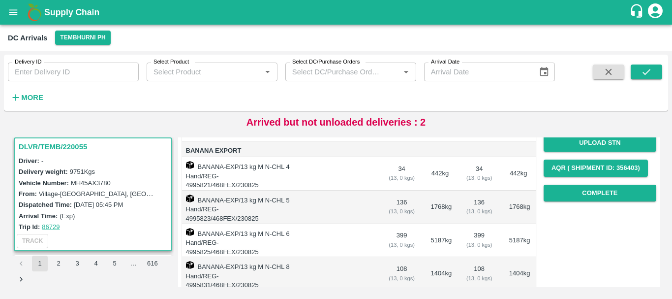
scroll to position [131, 0]
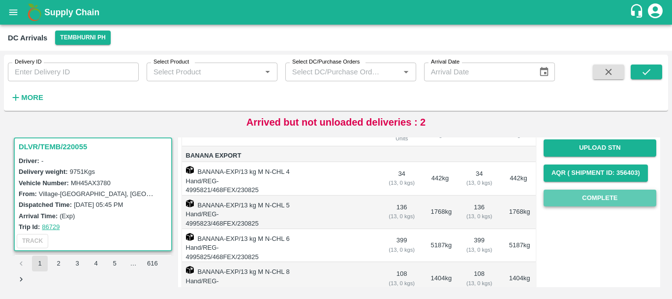
click at [583, 194] on button "Complete" at bounding box center [600, 198] width 113 height 17
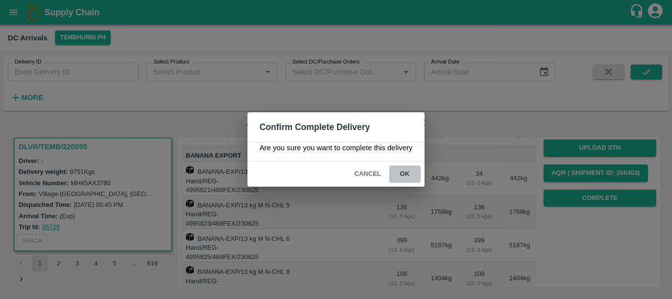
click at [408, 179] on button "ok" at bounding box center [405, 173] width 32 height 17
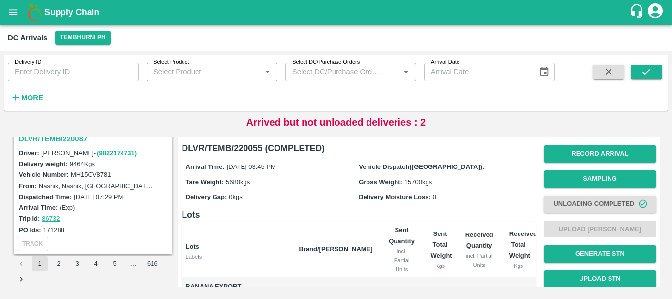
scroll to position [767, 0]
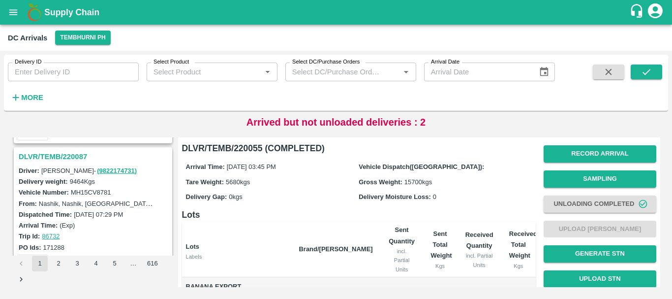
click at [78, 157] on h3 "DLVR/TEMB/220087" at bounding box center [95, 156] width 152 height 13
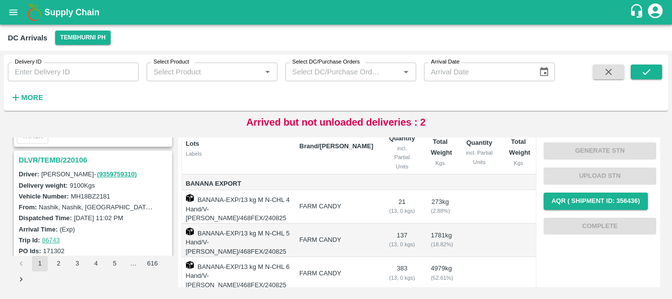
scroll to position [638, 0]
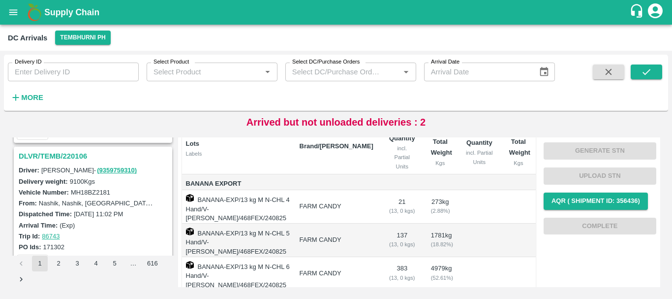
click at [82, 159] on h3 "DLVR/TEMB/220106" at bounding box center [95, 156] width 152 height 13
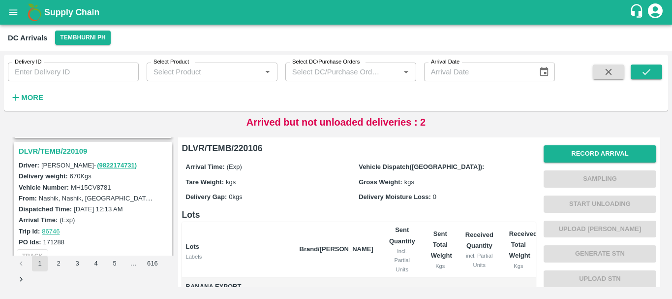
click at [66, 147] on h3 "DLVR/TEMB/220109" at bounding box center [95, 151] width 152 height 13
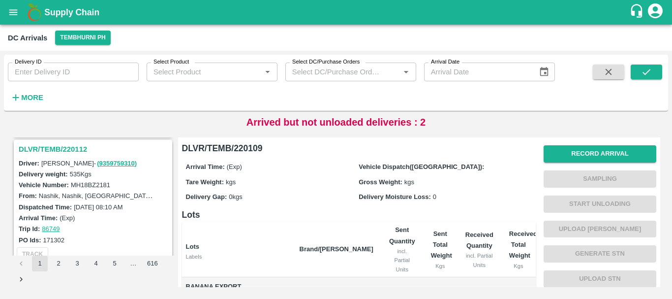
click at [73, 146] on h3 "DLVR/TEMB/220112" at bounding box center [95, 149] width 152 height 13
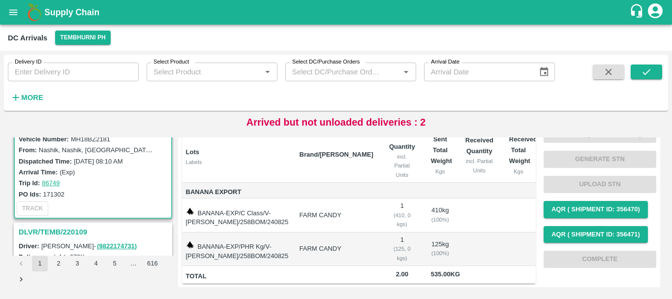
click at [59, 235] on h3 "DLVR/TEMB/220109" at bounding box center [95, 231] width 152 height 13
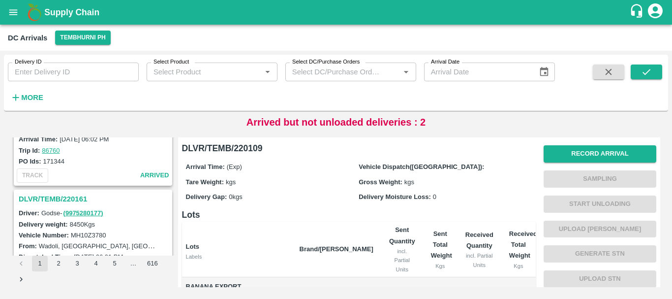
click at [75, 197] on h3 "DLVR/TEMB/220161" at bounding box center [95, 198] width 152 height 13
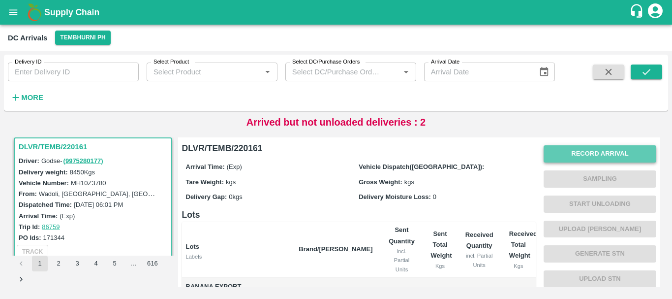
click at [572, 148] on button "Record Arrival" at bounding box center [600, 153] width 113 height 17
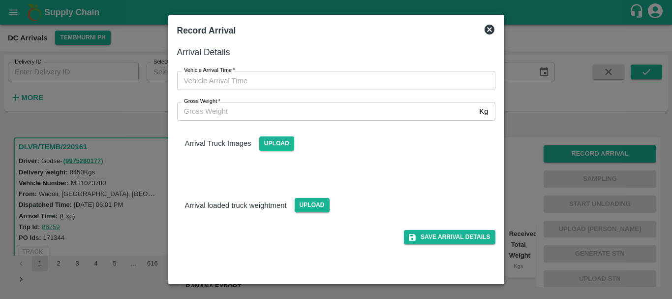
type input "DD/MM/YYYY hh:mm aa"
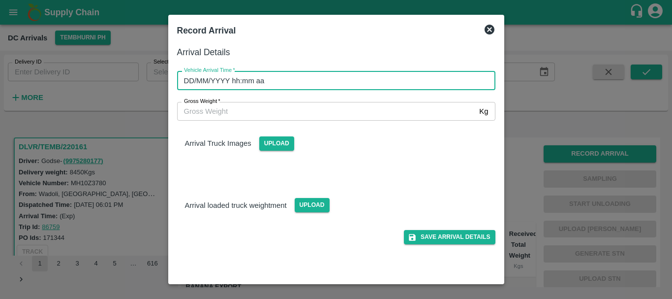
click at [379, 74] on input "DD/MM/YYYY hh:mm aa" at bounding box center [333, 80] width 312 height 19
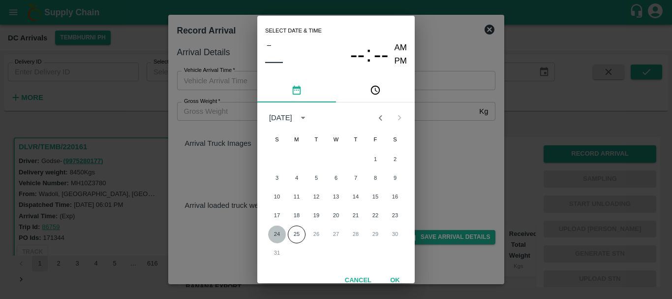
click at [269, 229] on button "24" at bounding box center [277, 234] width 18 height 18
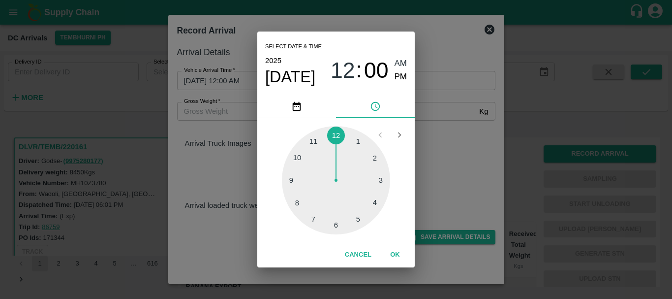
click at [301, 201] on div at bounding box center [336, 180] width 108 height 108
click at [372, 162] on div at bounding box center [336, 180] width 108 height 108
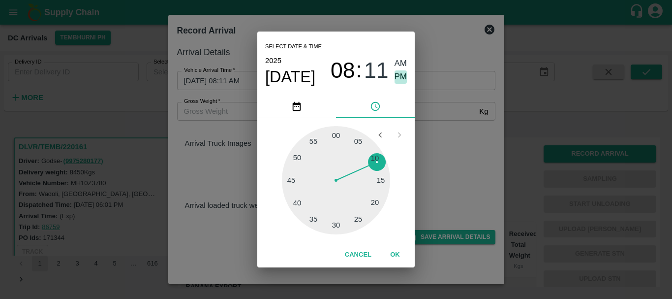
click at [404, 74] on span "PM" at bounding box center [401, 76] width 13 height 13
type input "24/08/2025 08:11 PM"
click at [456, 146] on div "Select date & time 2025 Aug 24 08 : 11 AM PM 05 10 15 20 25 30 35 40 45 50 55 0…" at bounding box center [336, 149] width 672 height 299
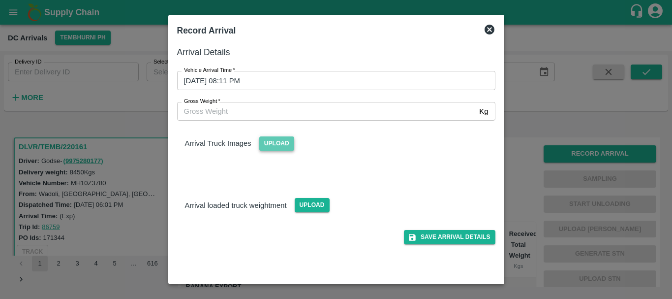
click at [288, 144] on span "Upload" at bounding box center [276, 143] width 35 height 14
click at [0, 0] on input "Upload" at bounding box center [0, 0] width 0 height 0
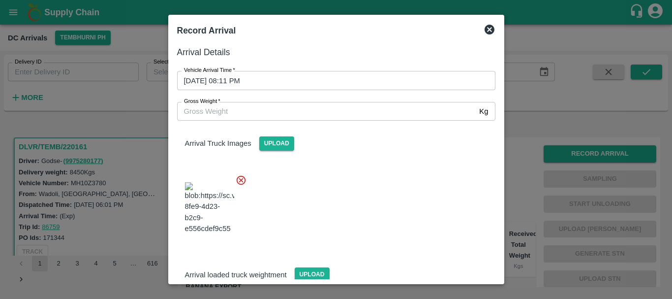
scroll to position [74, 0]
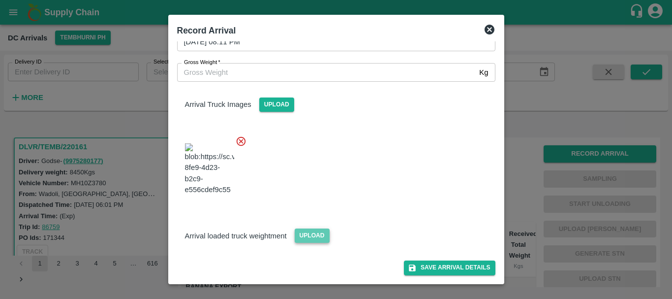
click at [310, 236] on span "Upload" at bounding box center [312, 235] width 35 height 14
click at [0, 0] on input "Upload" at bounding box center [0, 0] width 0 height 0
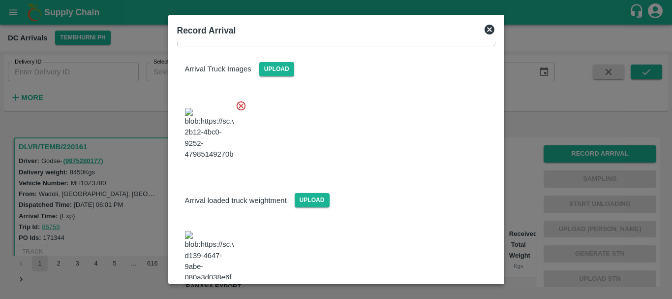
scroll to position [128, 0]
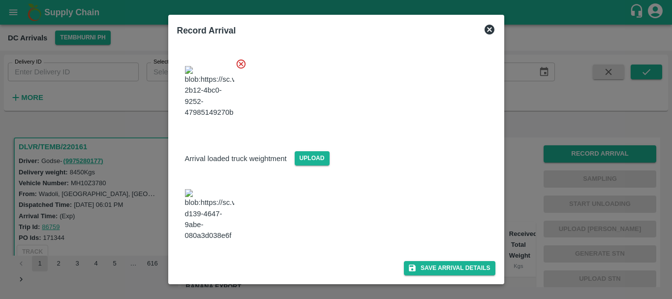
click at [225, 219] on img at bounding box center [209, 215] width 49 height 52
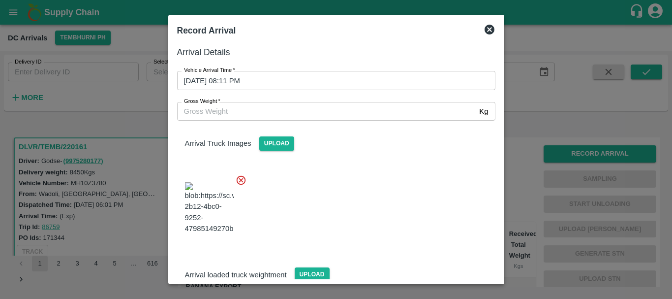
click at [379, 157] on div "Arrival Truck Images Upload" at bounding box center [332, 182] width 326 height 139
click at [309, 111] on input "Gross Weight   *" at bounding box center [326, 111] width 299 height 19
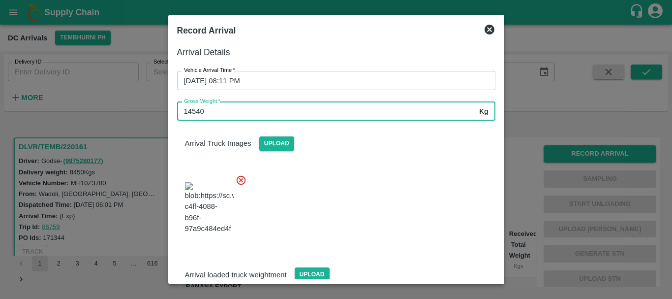
type input "14540"
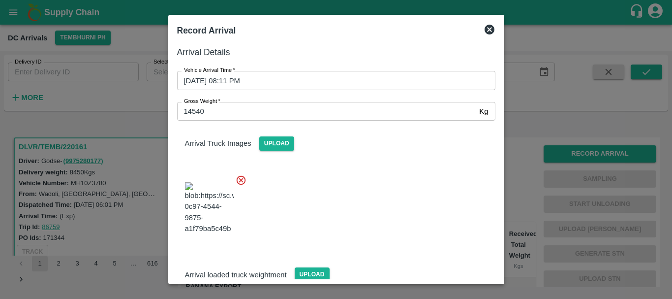
click at [366, 197] on div at bounding box center [332, 204] width 326 height 77
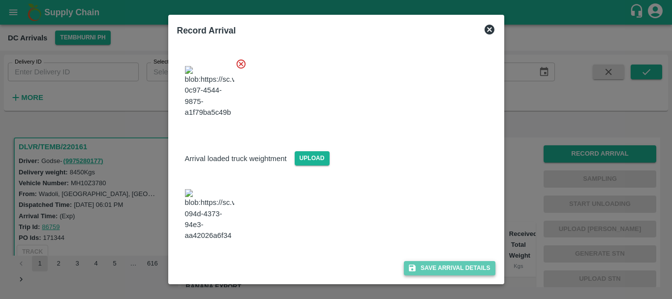
click at [431, 269] on button "Save Arrival Details" at bounding box center [449, 268] width 91 height 14
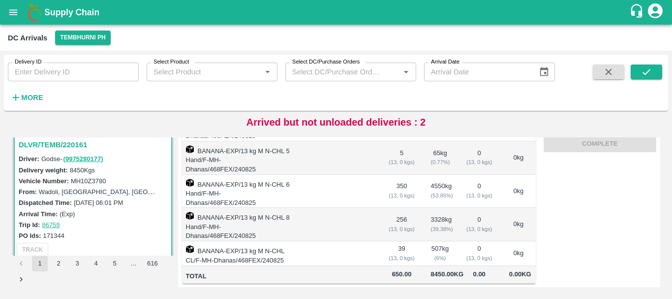
scroll to position [0, 0]
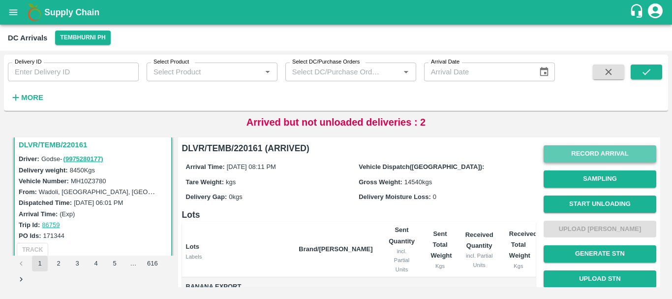
click at [581, 153] on button "Record Arrival" at bounding box center [600, 153] width 113 height 17
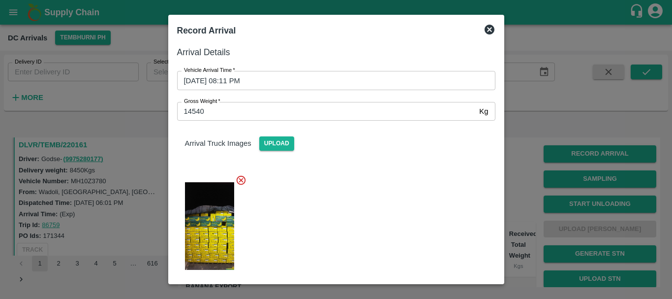
click at [540, 197] on div at bounding box center [336, 149] width 672 height 299
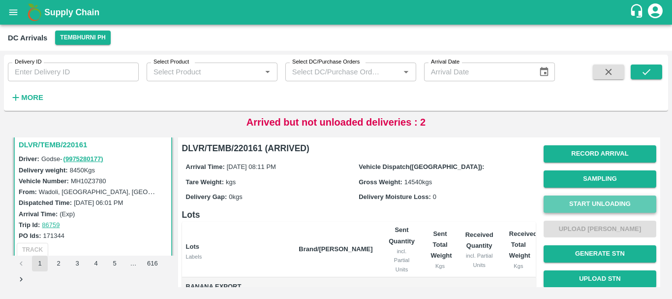
click at [566, 207] on button "Start Unloading" at bounding box center [600, 203] width 113 height 17
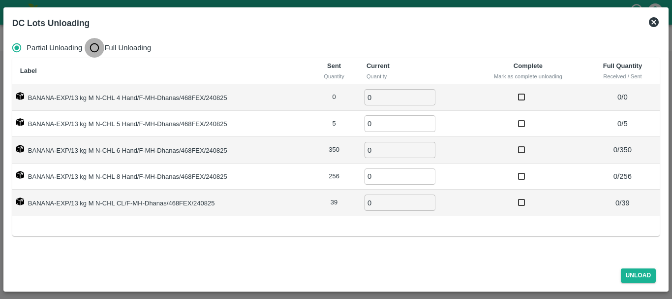
click at [88, 44] on input "Full Unloading" at bounding box center [95, 48] width 20 height 20
radio input "true"
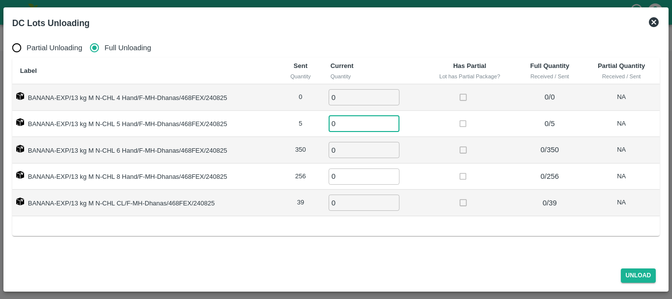
click at [354, 125] on input "0" at bounding box center [364, 123] width 71 height 16
type input "05"
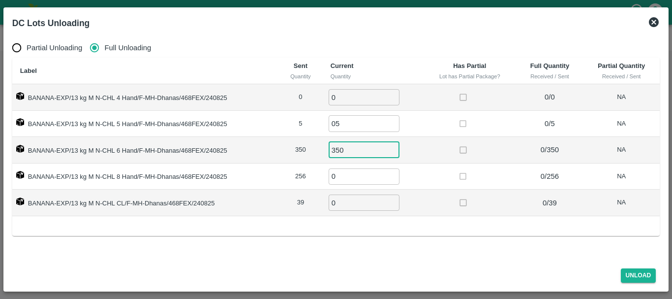
type input "350"
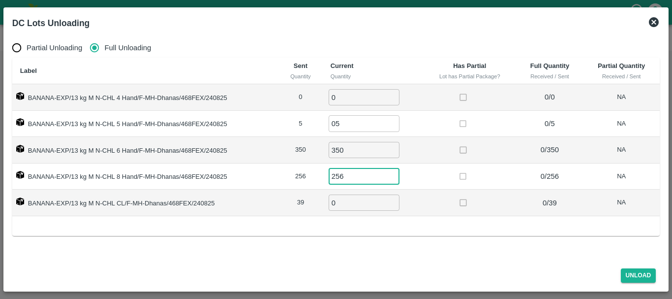
type input "256"
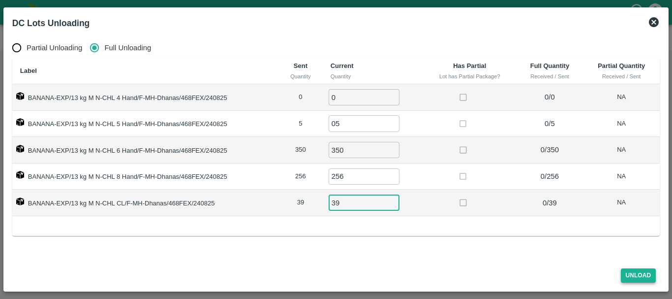
type input "39"
click at [634, 274] on button "Unload" at bounding box center [638, 275] width 35 height 14
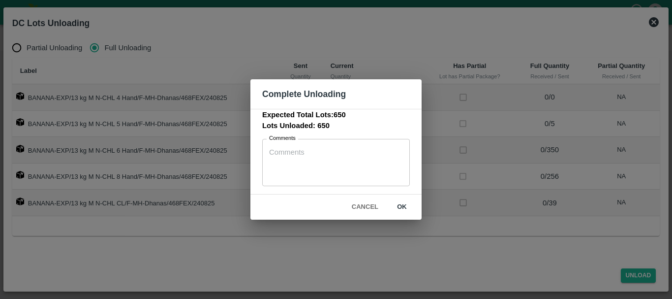
click at [418, 218] on div "Cancel ok" at bounding box center [336, 206] width 171 height 25
click at [402, 204] on button "ok" at bounding box center [402, 206] width 32 height 17
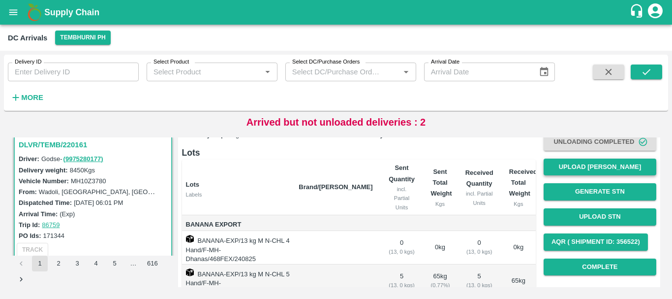
scroll to position [62, 0]
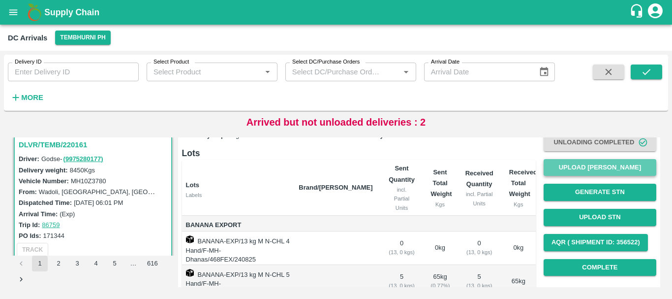
click at [591, 165] on button "Upload Tare Weight" at bounding box center [600, 167] width 113 height 17
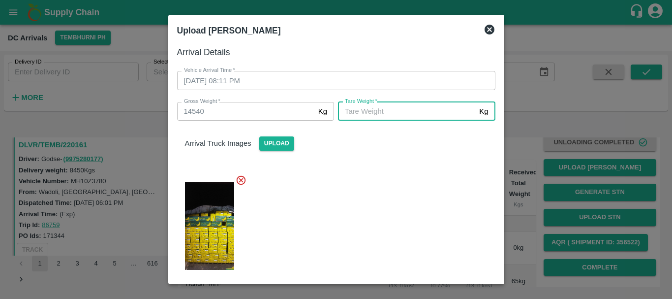
click at [423, 113] on input "Tare Weight   *" at bounding box center [406, 111] width 137 height 19
type input "5420"
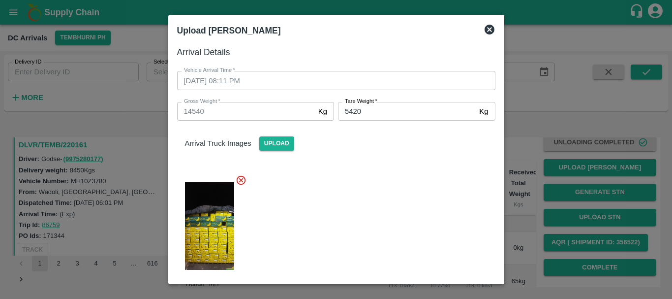
click at [391, 181] on div at bounding box center [332, 222] width 326 height 113
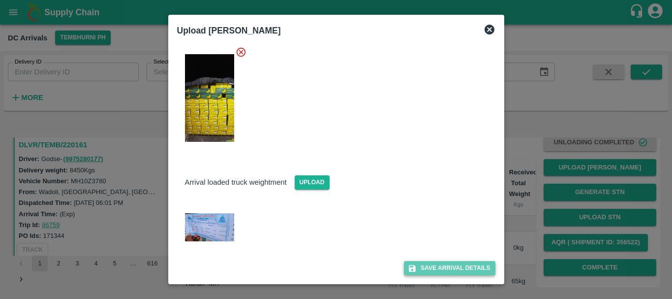
click at [424, 266] on button "Save Arrival Details" at bounding box center [449, 268] width 91 height 14
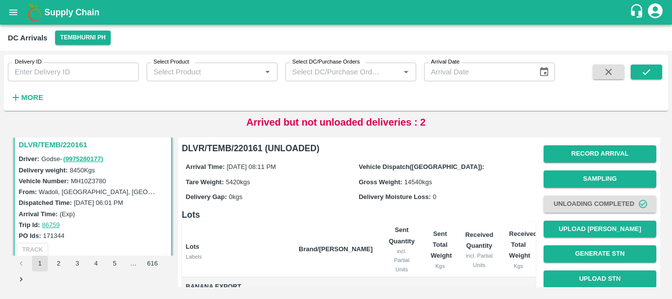
scroll to position [90, 0]
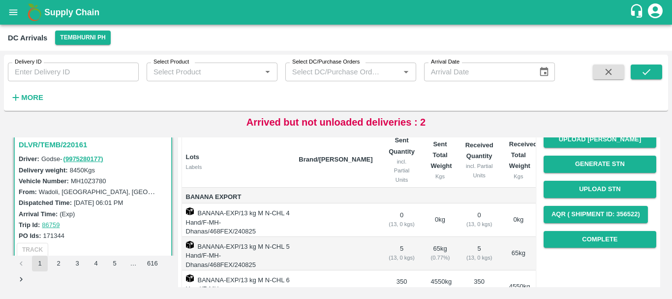
click at [581, 229] on div "Record Arrival Sampling Unloading Completed Upload Tare Weight Generate STN Upl…" at bounding box center [600, 152] width 113 height 200
click at [582, 236] on button "Complete" at bounding box center [600, 239] width 113 height 17
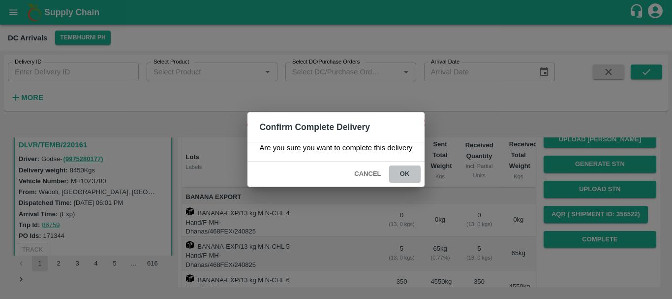
click at [416, 169] on button "ok" at bounding box center [405, 173] width 32 height 17
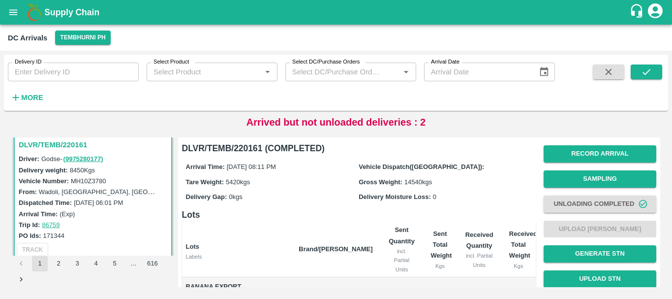
scroll to position [186, 0]
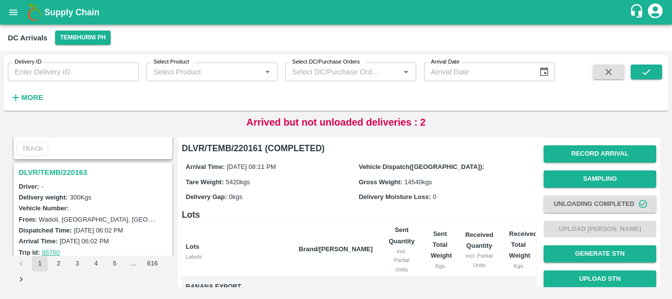
click at [72, 169] on h3 "DLVR/TEMB/220163" at bounding box center [95, 172] width 152 height 13
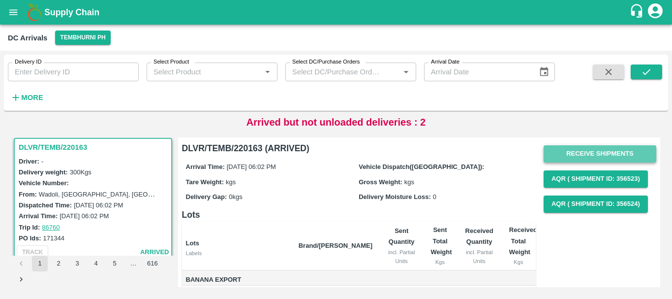
click at [585, 155] on button "Receive Shipments" at bounding box center [600, 153] width 113 height 17
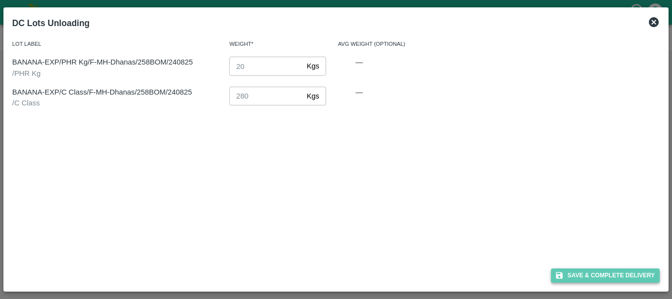
click at [557, 274] on icon "button" at bounding box center [559, 275] width 7 height 7
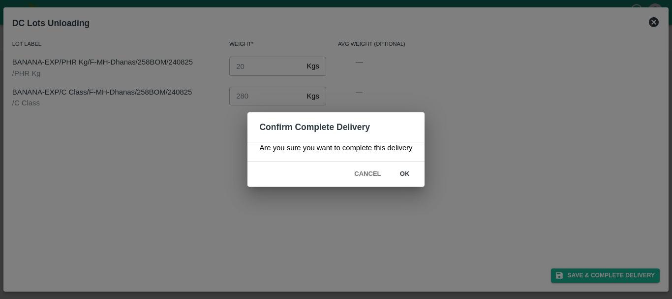
click at [413, 178] on button "ok" at bounding box center [405, 173] width 32 height 17
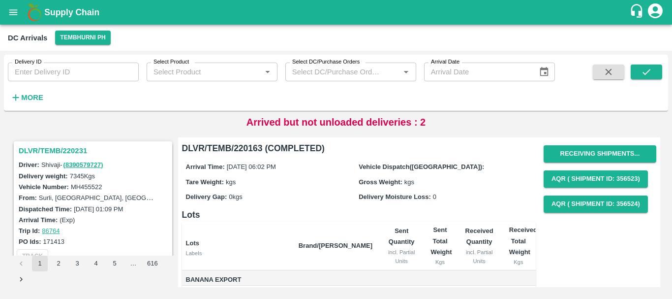
click at [63, 149] on h3 "DLVR/TEMB/220231" at bounding box center [95, 150] width 152 height 13
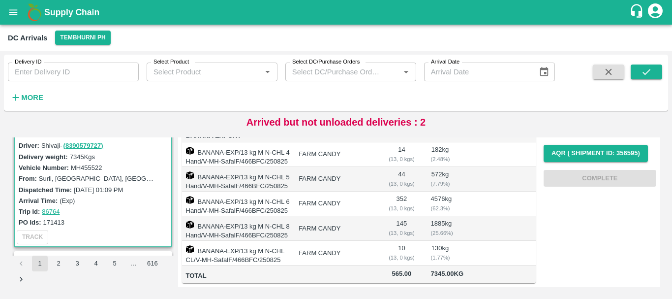
scroll to position [204, 0]
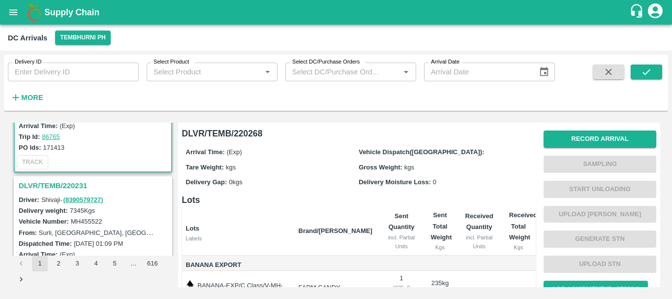
scroll to position [75, 0]
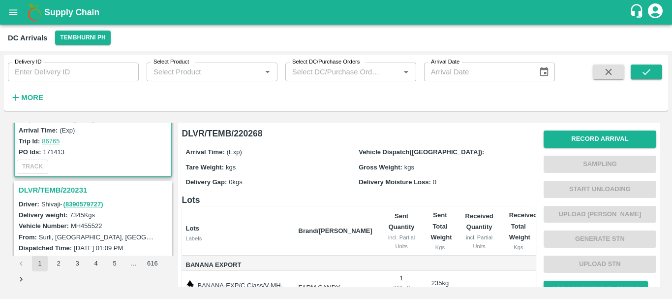
click at [66, 191] on h3 "DLVR/TEMB/220231" at bounding box center [95, 190] width 152 height 13
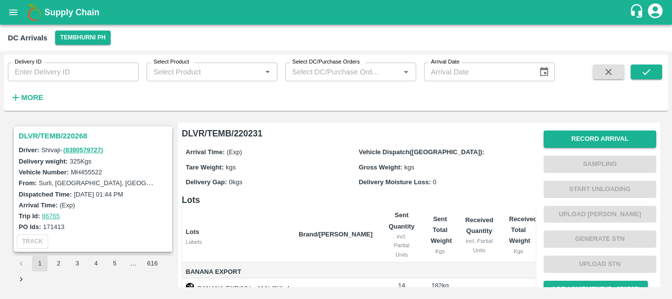
click at [73, 134] on h3 "DLVR/TEMB/220268" at bounding box center [95, 135] width 152 height 13
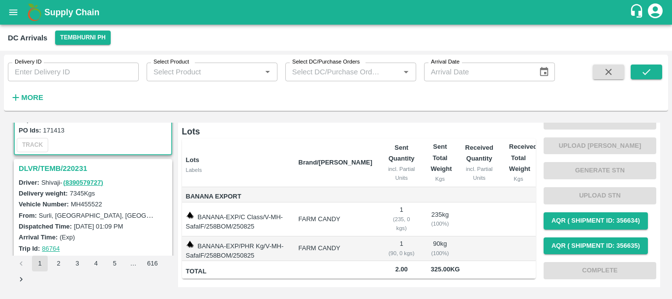
scroll to position [97, 0]
click at [74, 166] on h3 "DLVR/TEMB/220231" at bounding box center [95, 167] width 152 height 13
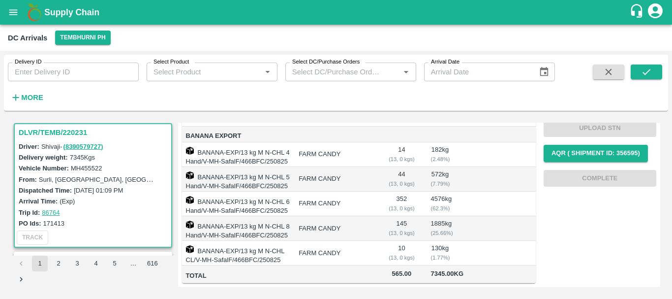
scroll to position [207, 0]
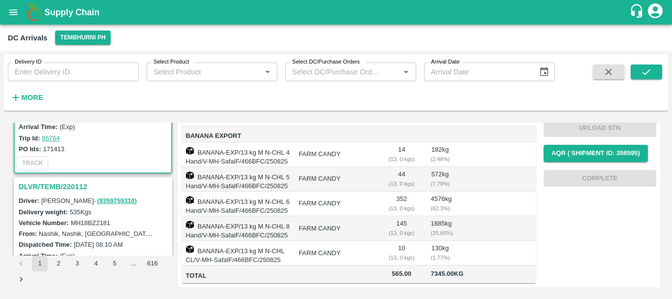
click at [77, 186] on h3 "DLVR/TEMB/220112" at bounding box center [95, 186] width 152 height 13
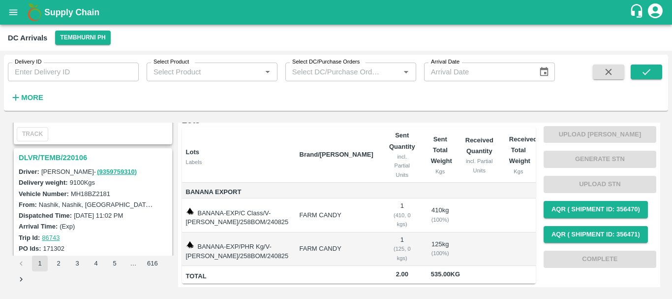
scroll to position [495, 0]
click at [66, 154] on h3 "DLVR/TEMB/220106" at bounding box center [95, 156] width 152 height 13
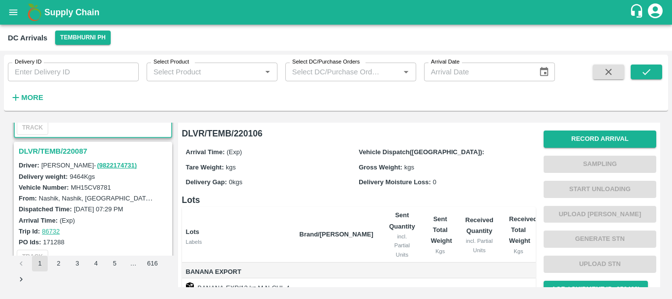
scroll to position [628, 0]
click at [67, 151] on h3 "DLVR/TEMB/220087" at bounding box center [95, 151] width 152 height 13
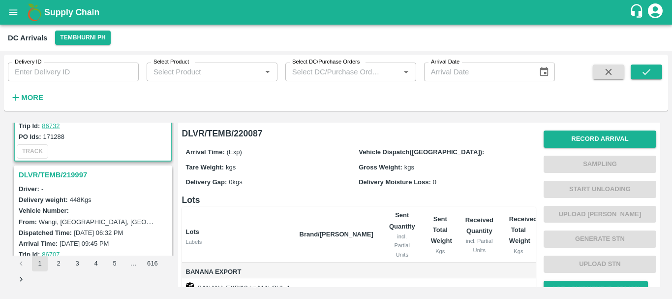
scroll to position [733, 0]
click at [68, 176] on h3 "DLVR/TEMB/219997" at bounding box center [95, 175] width 152 height 13
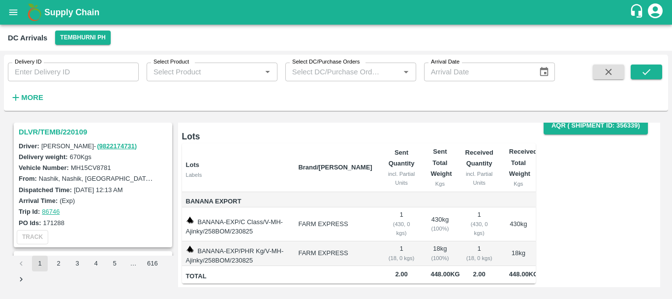
scroll to position [356, 0]
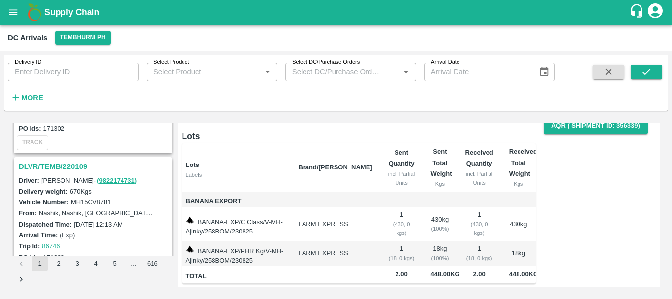
click at [74, 164] on h3 "DLVR/TEMB/220109" at bounding box center [95, 166] width 152 height 13
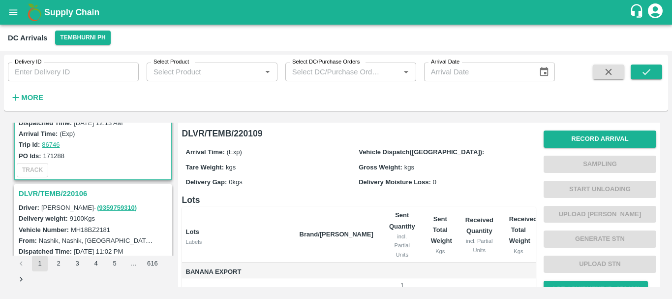
scroll to position [462, 0]
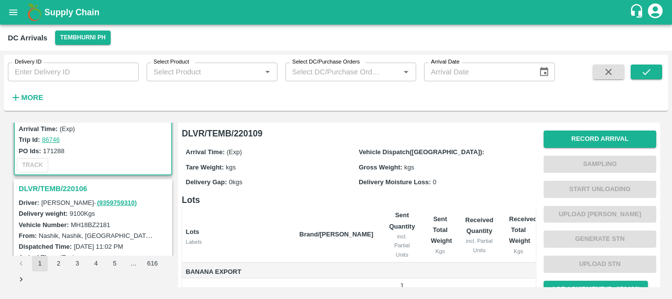
click at [68, 187] on h3 "DLVR/TEMB/220106" at bounding box center [95, 188] width 152 height 13
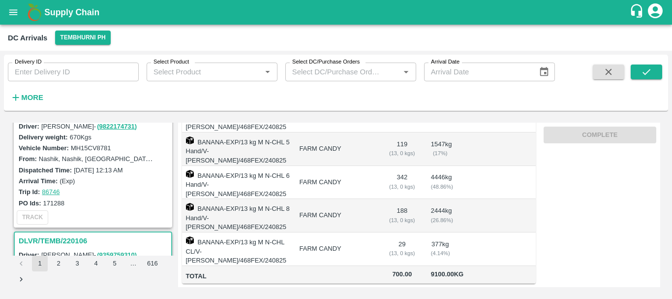
scroll to position [388, 0]
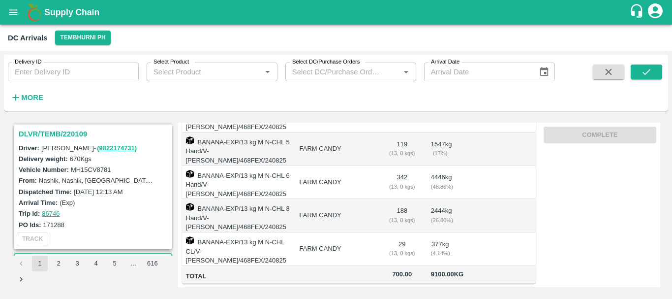
click at [78, 133] on h3 "DLVR/TEMB/220109" at bounding box center [95, 134] width 152 height 13
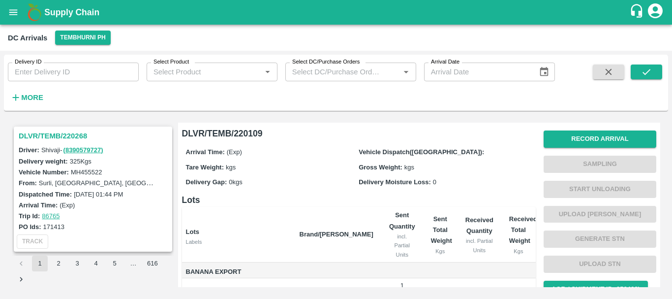
click at [7, 15] on button "open drawer" at bounding box center [13, 12] width 23 height 23
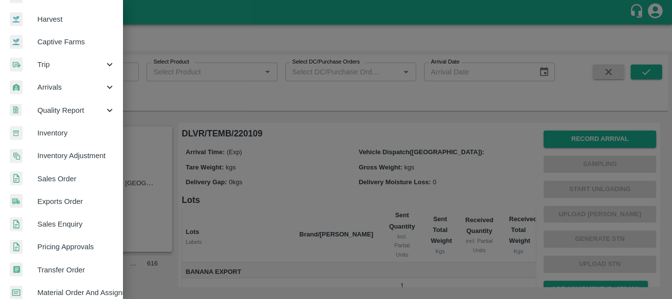
scroll to position [67, 0]
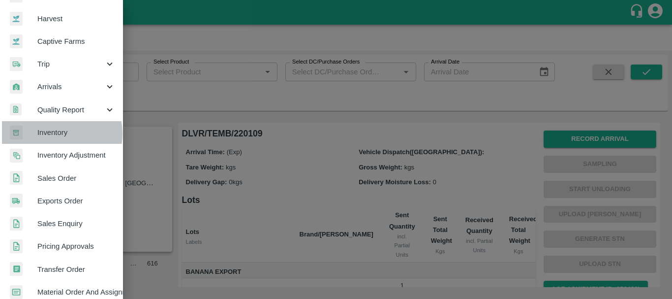
click at [50, 133] on span "Inventory" at bounding box center [76, 132] width 78 height 11
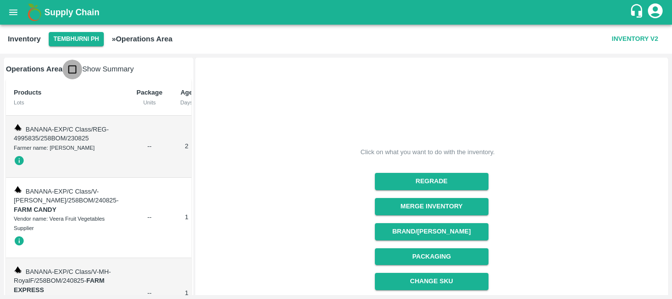
click at [70, 70] on input "checkbox" at bounding box center [73, 70] width 20 height 20
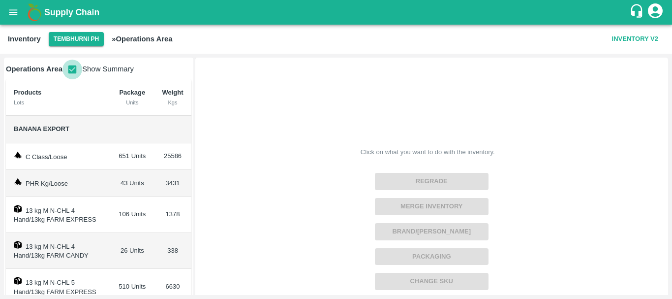
click at [70, 67] on input "checkbox" at bounding box center [73, 70] width 20 height 20
checkbox input "false"
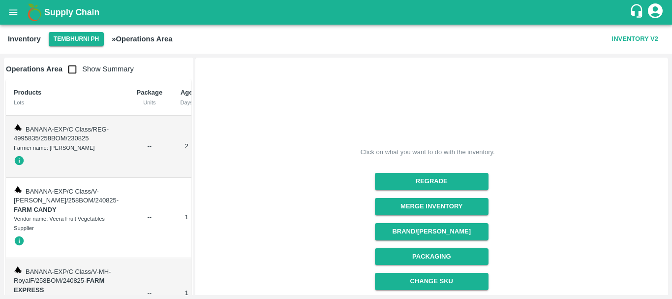
scroll to position [37, 0]
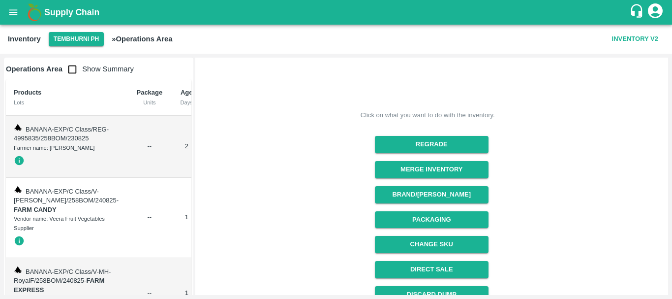
click at [418, 159] on div "Merge Inventory" at bounding box center [428, 165] width 122 height 25
click at [418, 166] on button "Merge Inventory" at bounding box center [432, 169] width 114 height 17
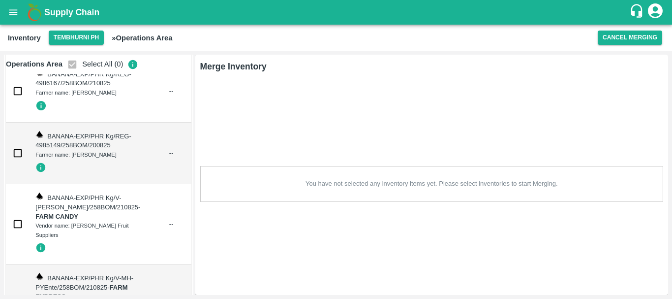
scroll to position [6529, 0]
checkbox input "true"
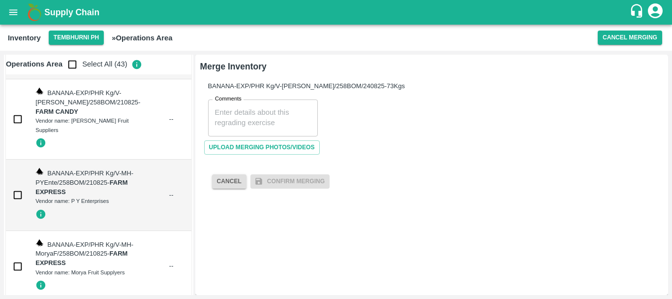
scroll to position [6633, 0]
click at [75, 65] on input "checkbox" at bounding box center [73, 65] width 20 height 20
checkbox input "true"
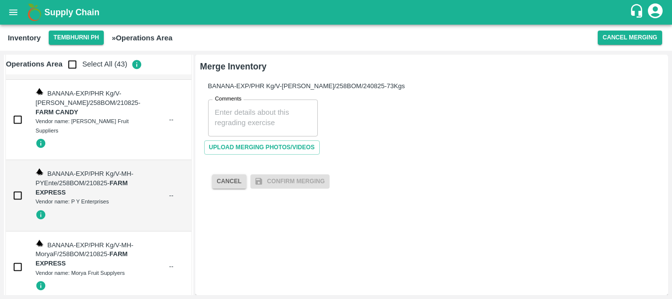
checkbox input "true"
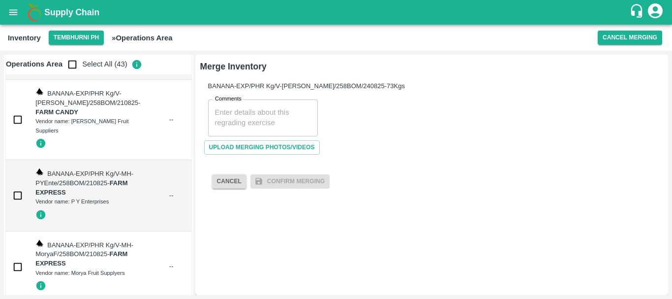
checkbox input "true"
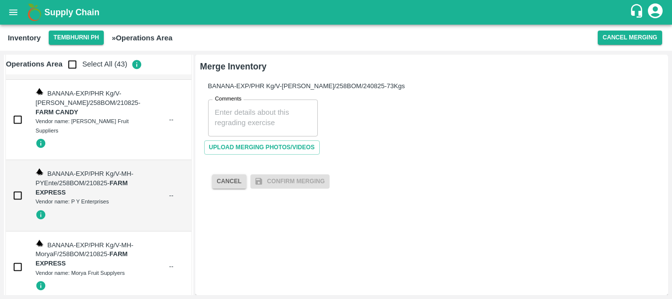
checkbox input "true"
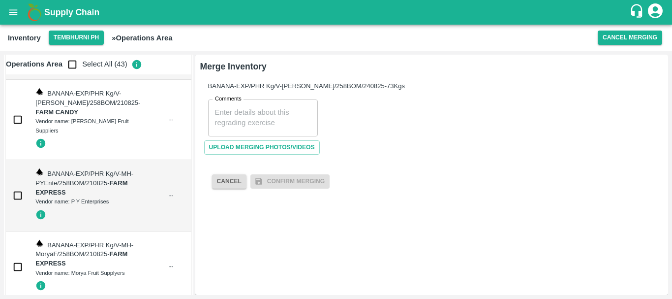
checkbox input "true"
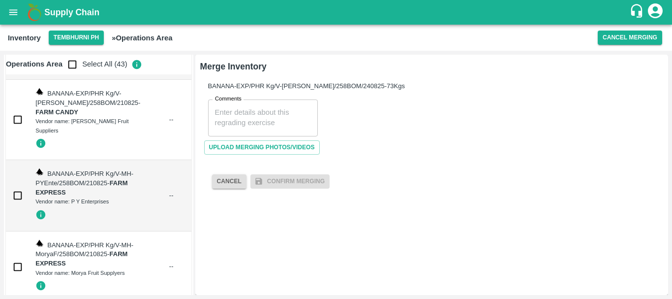
checkbox input "true"
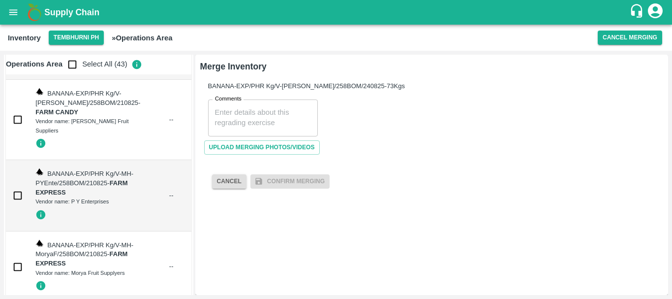
checkbox input "true"
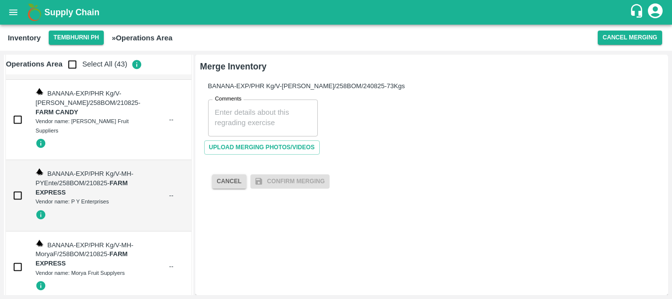
checkbox input "true"
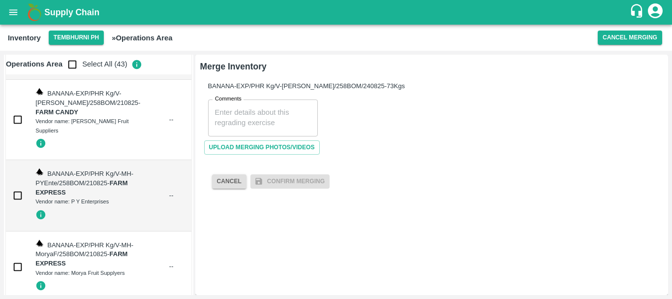
checkbox input "true"
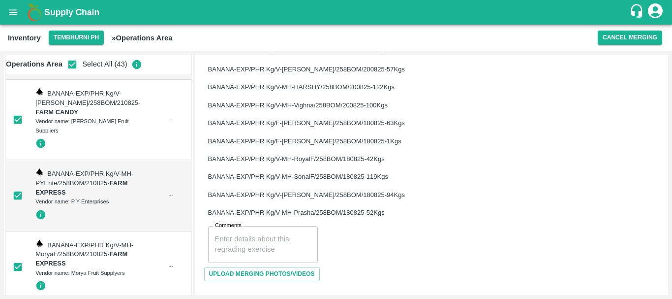
scroll to position [628, 0]
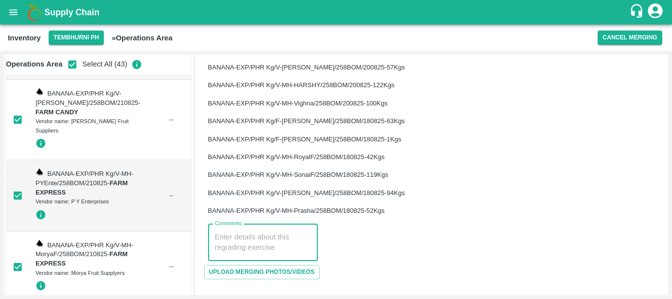
click at [245, 245] on textarea "Comments" at bounding box center [263, 242] width 96 height 21
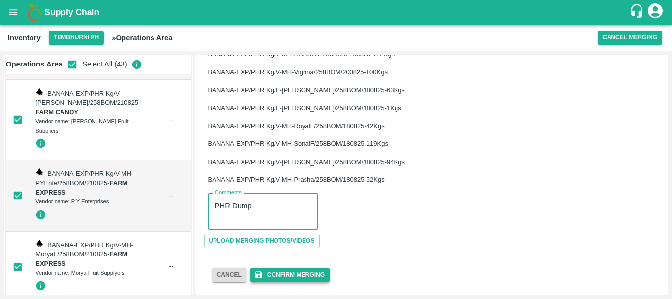
type textarea "PHR Dump"
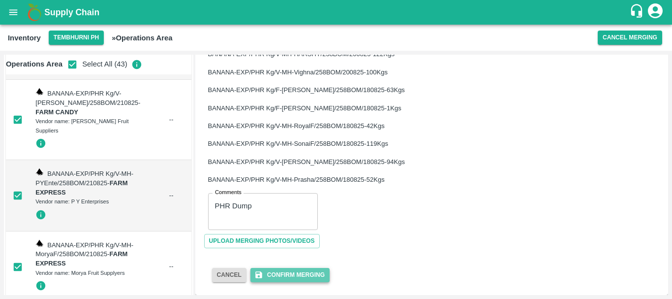
click at [284, 273] on button "Confirm Merging" at bounding box center [290, 275] width 79 height 14
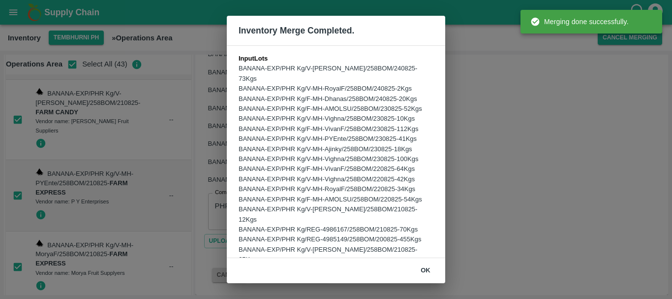
scroll to position [282, 0]
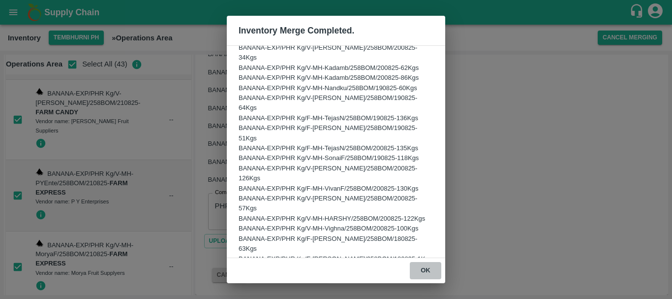
click at [421, 269] on button "ok" at bounding box center [426, 270] width 32 height 17
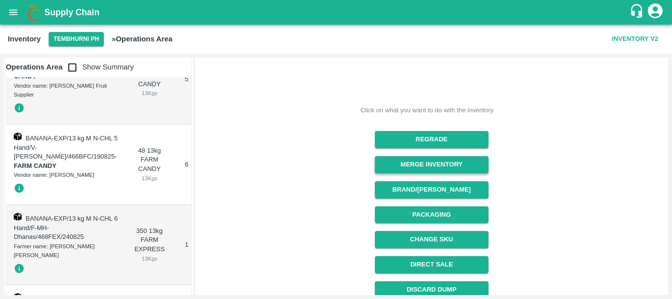
scroll to position [42, 0]
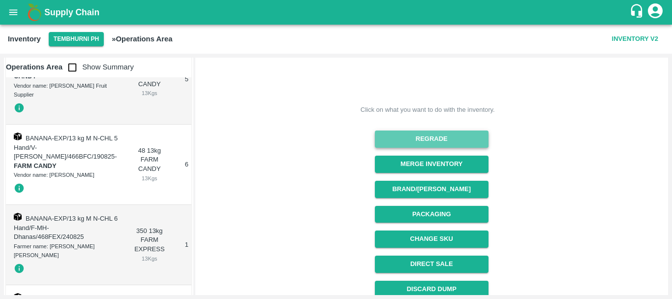
click at [420, 138] on button "Regrade" at bounding box center [432, 138] width 114 height 17
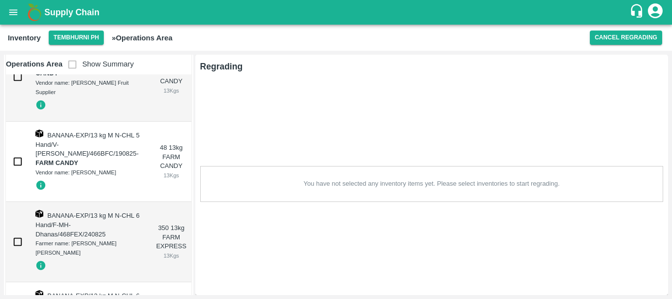
scroll to position [0, 0]
checkbox input "true"
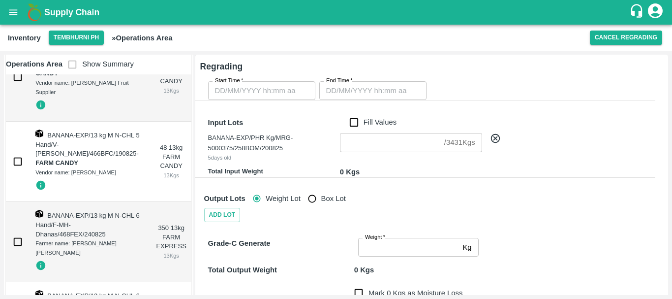
scroll to position [0, 77]
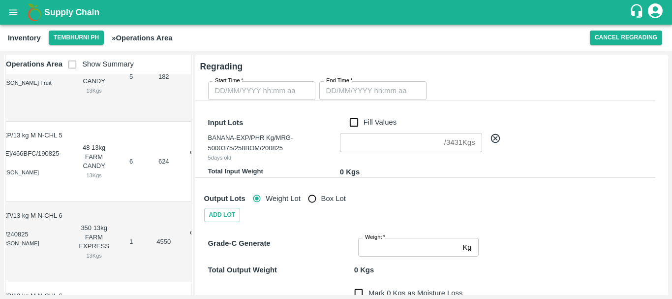
type input "DD/MM/YYYY hh:mm aa"
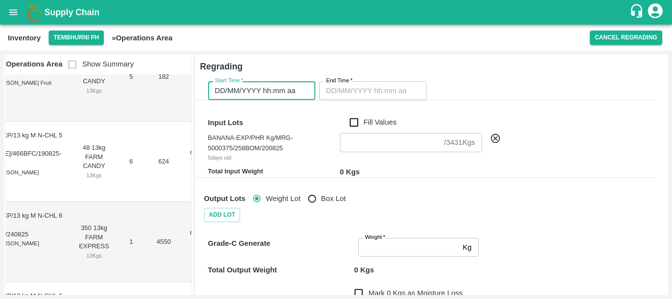
click at [256, 94] on input "DD/MM/YYYY hh:mm aa" at bounding box center [258, 90] width 100 height 19
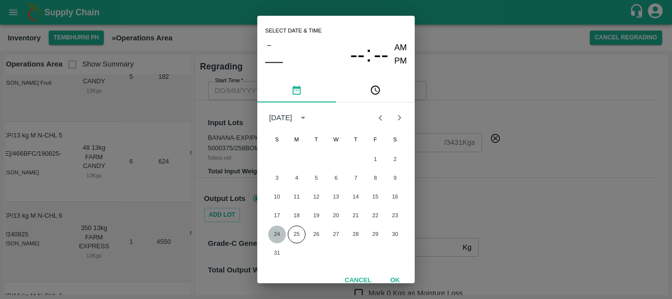
click at [277, 234] on button "24" at bounding box center [277, 234] width 18 height 18
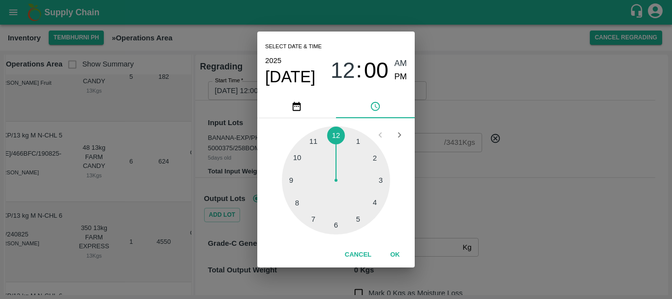
click at [314, 220] on div at bounding box center [336, 180] width 108 height 108
click at [398, 67] on span "AM" at bounding box center [401, 63] width 13 height 13
click at [358, 140] on div at bounding box center [336, 180] width 108 height 108
type input "24/08/2025 07:05 AM"
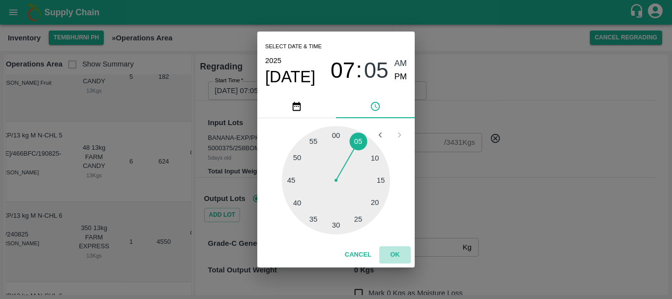
click at [401, 252] on button "OK" at bounding box center [396, 254] width 32 height 17
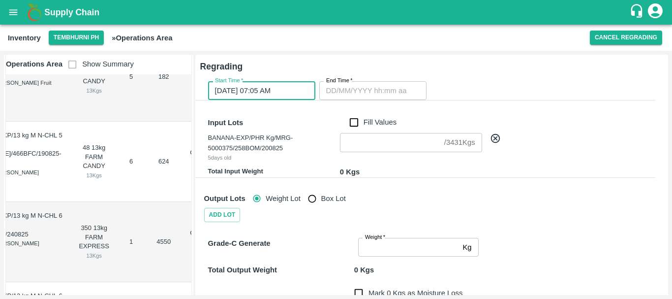
type input "DD/MM/YYYY hh:mm aa"
click at [376, 86] on input "DD/MM/YYYY hh:mm aa" at bounding box center [370, 90] width 100 height 19
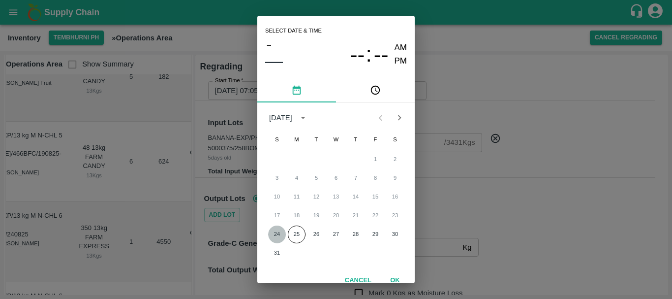
click at [276, 233] on button "24" at bounding box center [277, 234] width 18 height 18
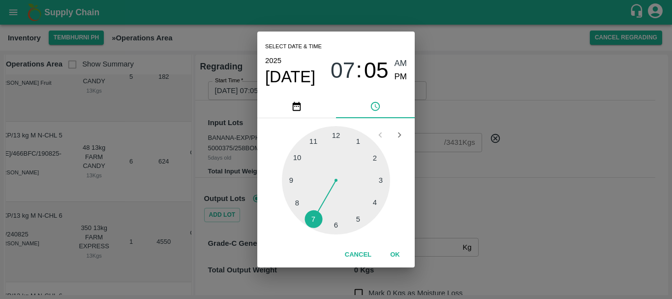
click at [313, 143] on div at bounding box center [336, 180] width 108 height 108
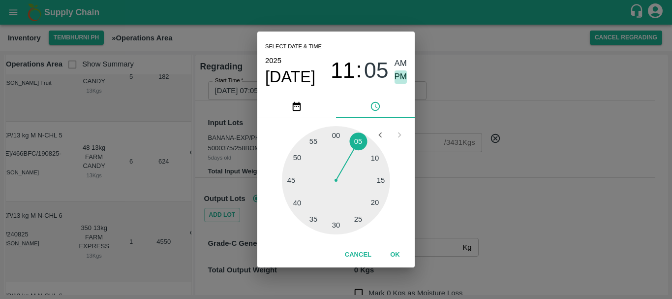
click at [402, 73] on span "PM" at bounding box center [401, 76] width 13 height 13
type input "24/08/2025 11:05 PM"
click at [401, 255] on button "OK" at bounding box center [396, 254] width 32 height 17
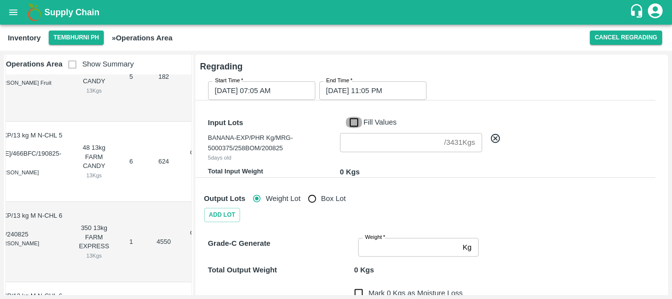
click at [357, 128] on input "Fill Values" at bounding box center [354, 122] width 19 height 11
checkbox input "true"
type input "3431"
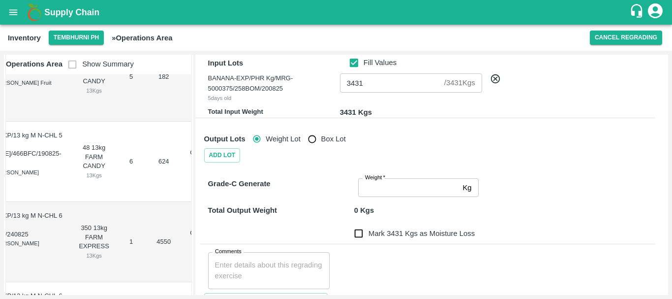
scroll to position [61, 0]
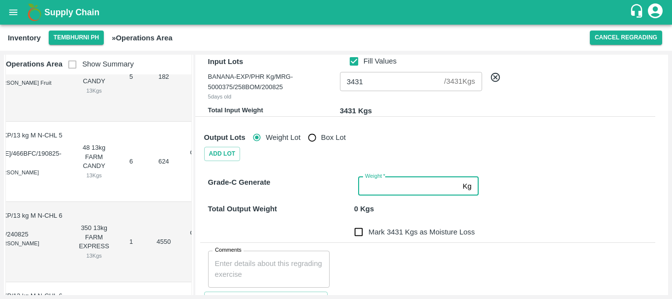
click at [377, 185] on input "Weight   *" at bounding box center [408, 186] width 100 height 19
type input "3431"
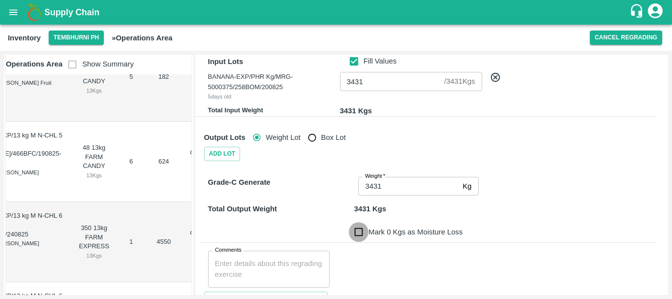
click at [355, 229] on input "Mark 0 Kgs as Moisture Loss" at bounding box center [359, 232] width 20 height 20
checkbox input "true"
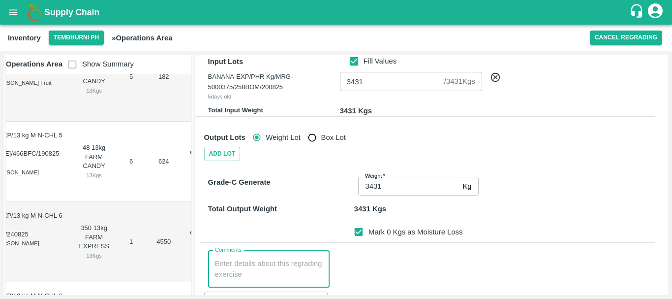
click at [251, 267] on textarea "Comments" at bounding box center [269, 268] width 108 height 21
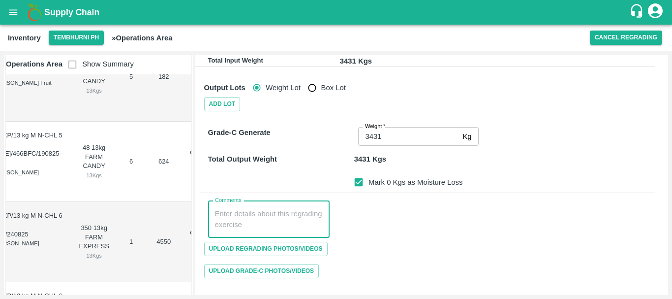
scroll to position [111, 0]
click at [225, 214] on textarea "PHR WT-18 Aug To 24 Aug 2025, Dump" at bounding box center [269, 218] width 108 height 21
type textarea "PHR WT-18 Aug To 24 Aug 2025, Dump"
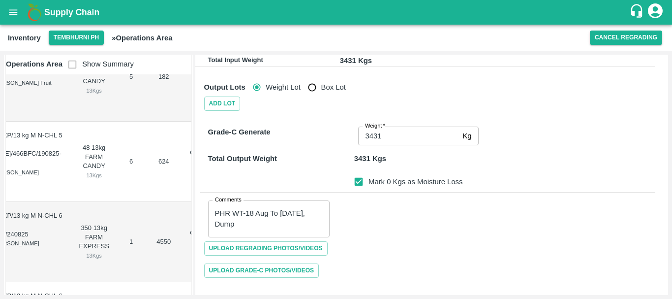
click at [399, 217] on div "Comments PHR WT-18 Aug To 24 Aug 2025, Dump x Comments" at bounding box center [427, 214] width 455 height 45
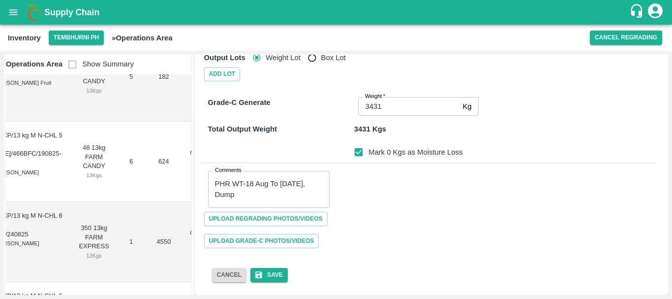
scroll to position [140, 0]
click at [272, 271] on button "Save" at bounding box center [269, 275] width 37 height 14
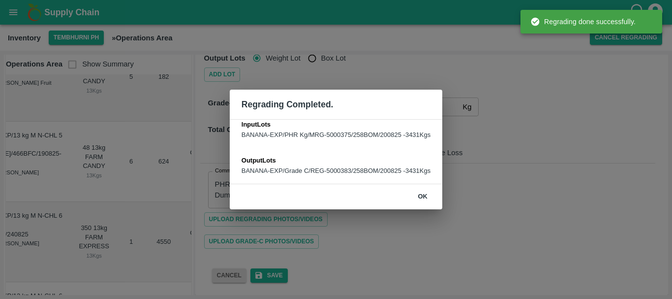
click at [437, 194] on button "ok" at bounding box center [423, 196] width 32 height 17
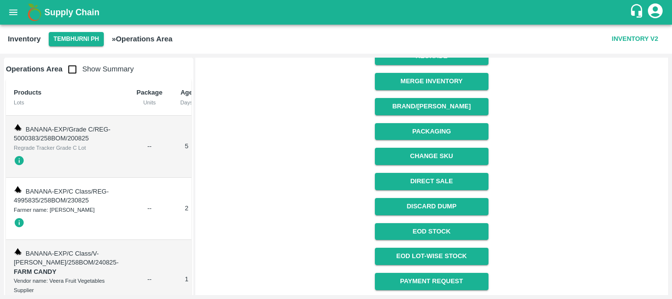
scroll to position [126, 0]
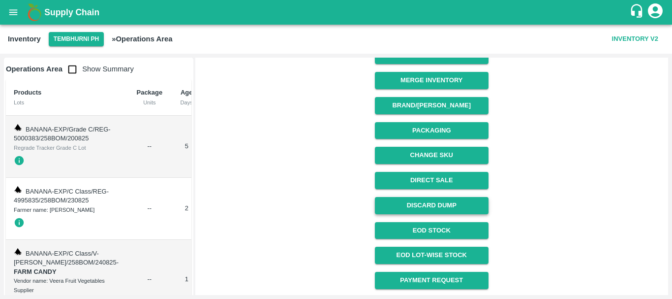
click at [405, 205] on button "Discard Dump" at bounding box center [432, 205] width 114 height 17
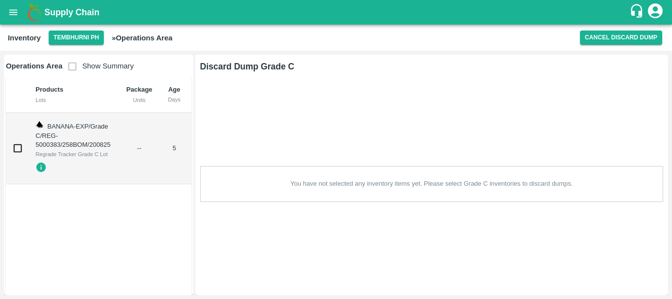
scroll to position [0, 0]
click at [22, 148] on input "checkbox" at bounding box center [18, 148] width 20 height 20
checkbox input "true"
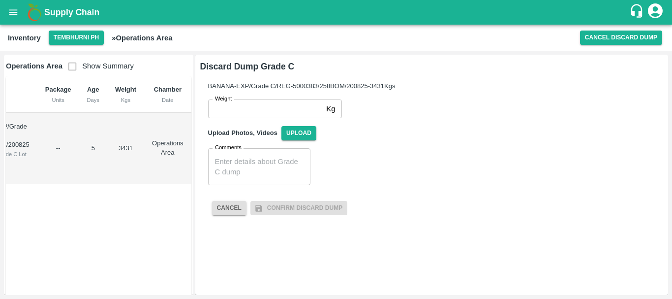
scroll to position [0, 83]
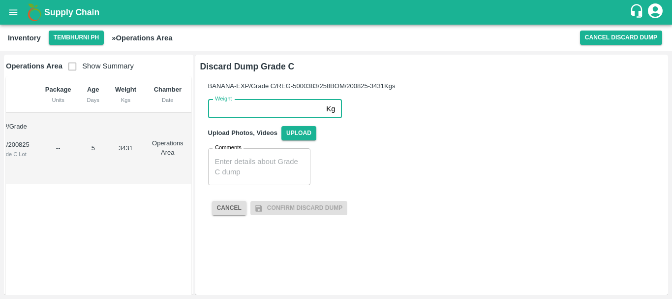
click at [217, 108] on input "Weight" at bounding box center [265, 108] width 115 height 19
type input "3431"
click at [245, 164] on textarea "Comments" at bounding box center [259, 167] width 89 height 21
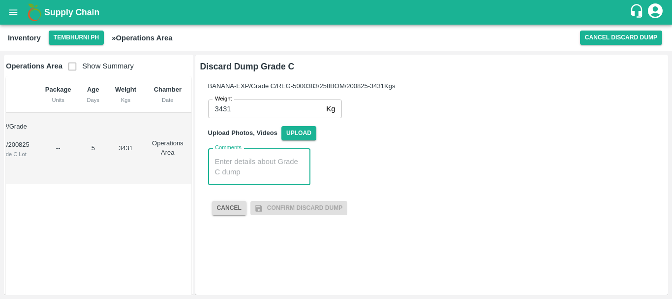
paste textarea "PHR WT-18 Aug To 24 Aug 2025, Dump"
type textarea "PHR WT-18 Aug To 24 Aug 2025, Dump"
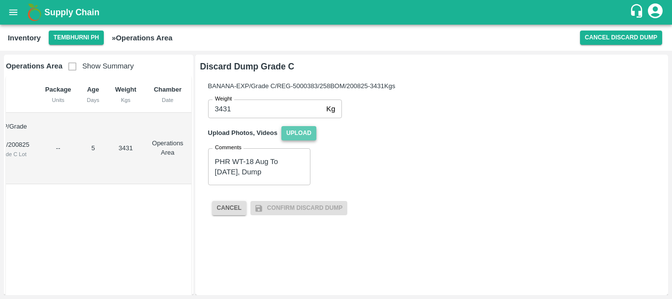
click at [295, 135] on span "Upload" at bounding box center [299, 133] width 35 height 14
click at [0, 0] on input "Upload" at bounding box center [0, 0] width 0 height 0
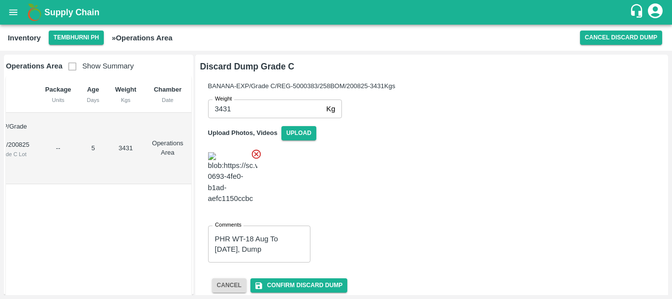
scroll to position [68, 0]
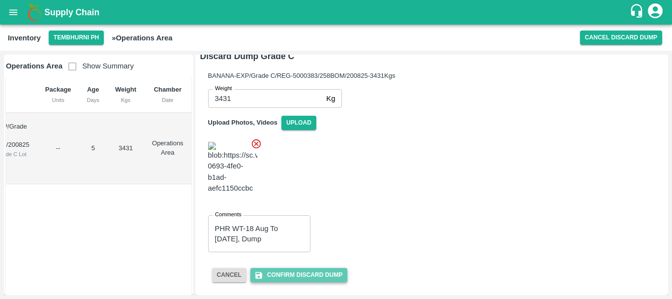
click at [302, 275] on button "Confirm Discard Dump" at bounding box center [299, 275] width 97 height 14
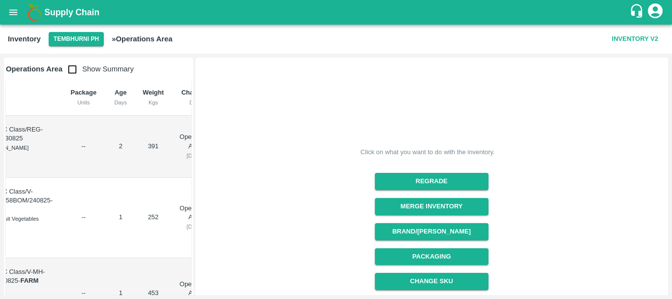
scroll to position [0, 0]
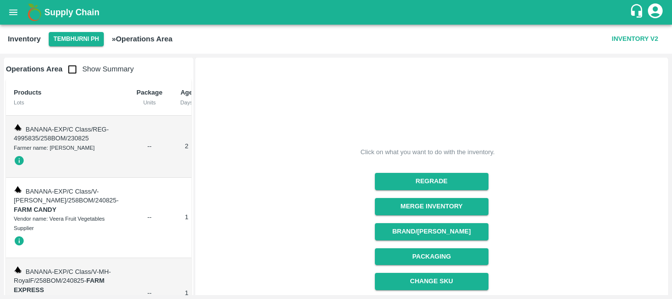
click at [71, 72] on input "checkbox" at bounding box center [73, 70] width 20 height 20
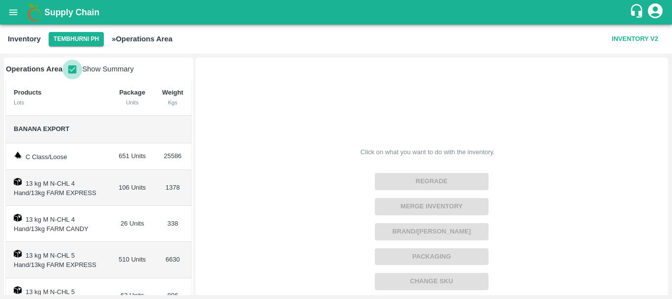
click at [71, 66] on input "checkbox" at bounding box center [73, 70] width 20 height 20
checkbox input "false"
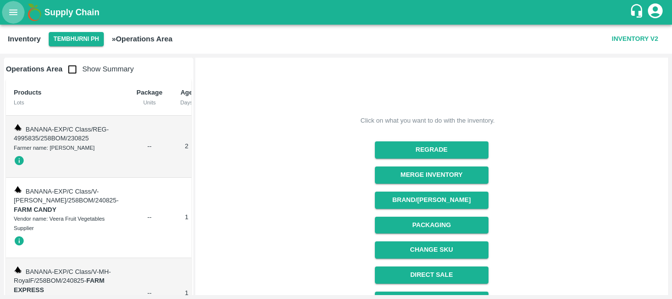
click at [12, 10] on icon "open drawer" at bounding box center [13, 11] width 8 height 5
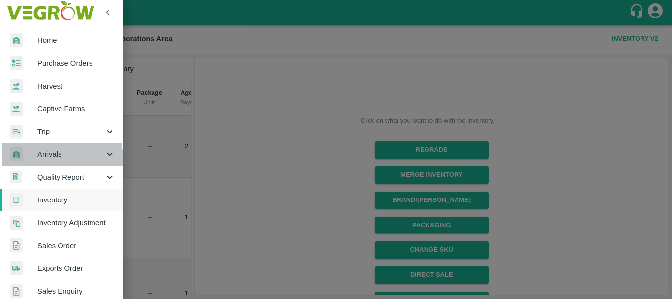
click at [50, 160] on span "Arrivals" at bounding box center [70, 154] width 67 height 11
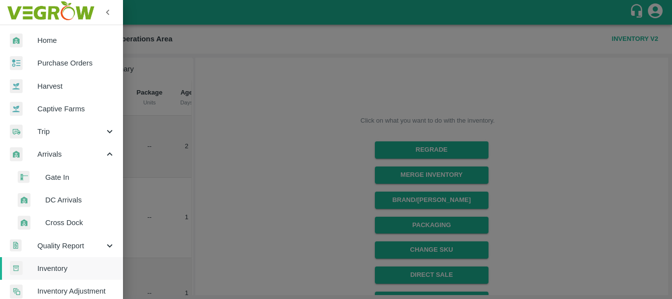
click at [63, 195] on span "DC Arrivals" at bounding box center [80, 199] width 70 height 11
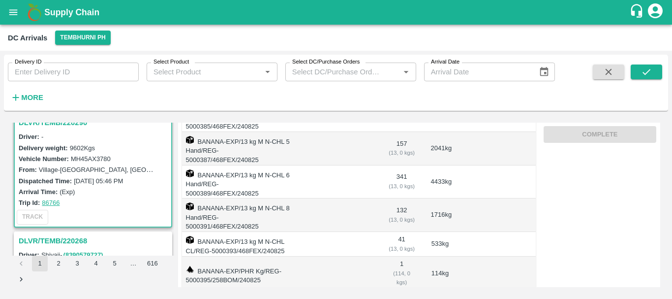
scroll to position [211, 0]
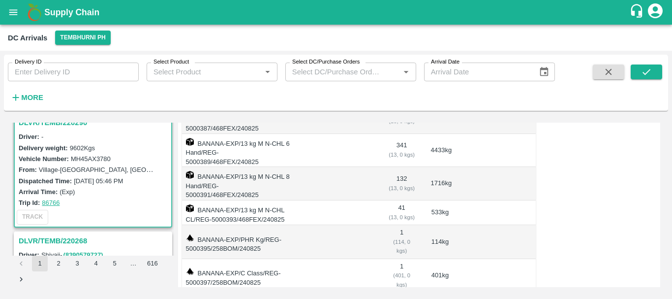
click at [376, 167] on td at bounding box center [336, 183] width 90 height 33
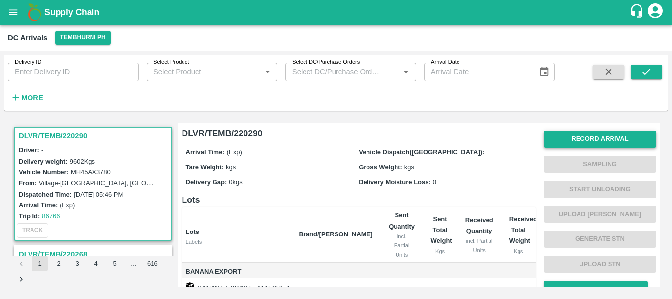
scroll to position [0, 0]
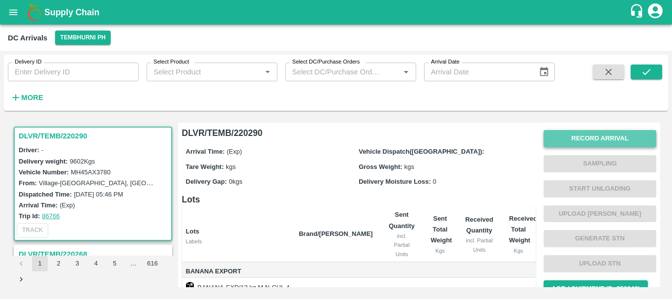
click at [557, 140] on button "Record Arrival" at bounding box center [600, 138] width 113 height 17
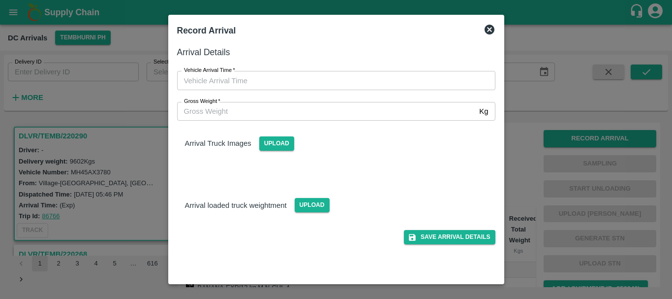
type input "DD/MM/YYYY hh:mm aa"
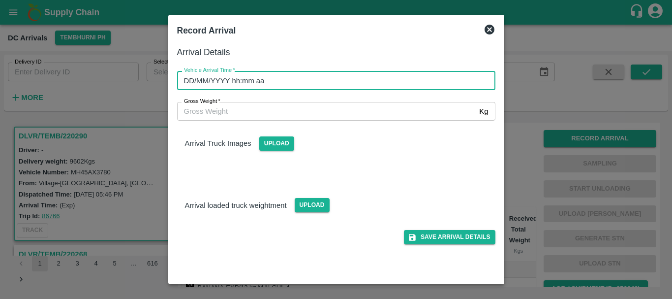
click at [399, 77] on input "DD/MM/YYYY hh:mm aa" at bounding box center [333, 80] width 312 height 19
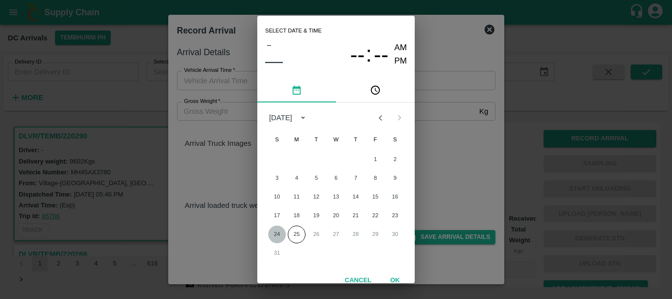
click at [275, 233] on button "24" at bounding box center [277, 234] width 18 height 18
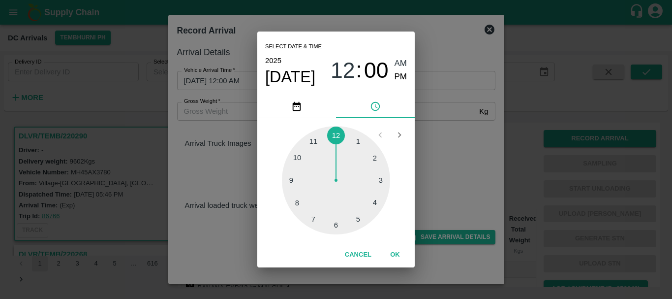
click at [314, 217] on div at bounding box center [336, 180] width 108 height 108
click at [397, 78] on span "PM" at bounding box center [401, 76] width 13 height 13
type input "[DATE] 07:35 PM"
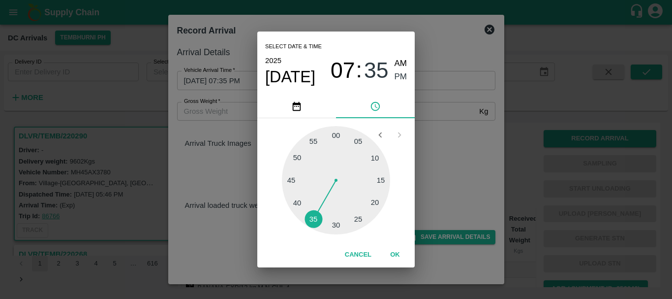
click at [444, 126] on div "Select date & time [DATE] 07 : 35 AM PM 05 10 15 20 25 30 35 40 45 50 55 00 Can…" at bounding box center [336, 149] width 672 height 299
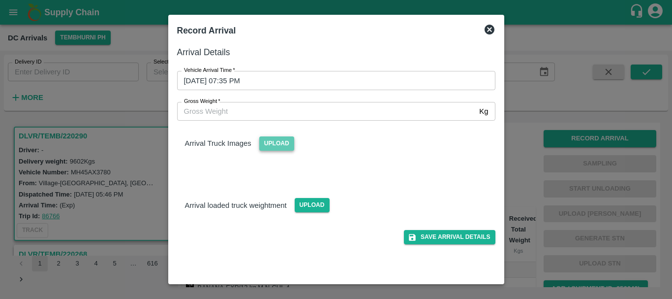
click at [272, 148] on span "Upload" at bounding box center [276, 143] width 35 height 14
click at [0, 0] on input "Upload" at bounding box center [0, 0] width 0 height 0
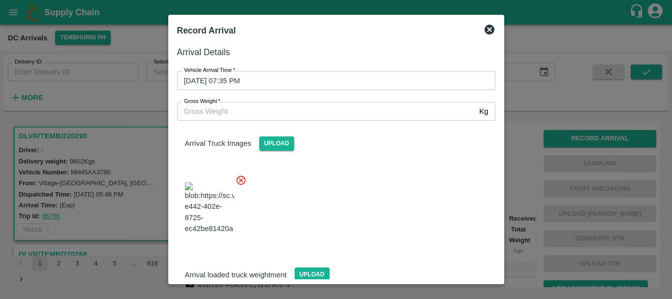
scroll to position [53, 0]
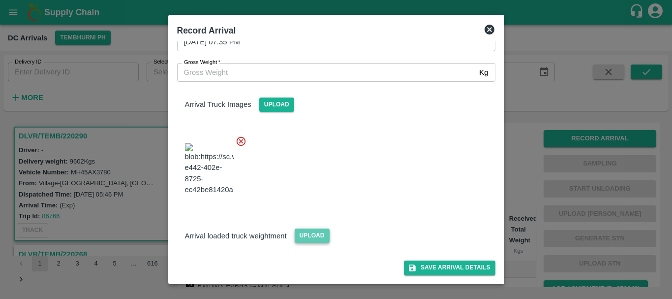
click at [298, 235] on span "Upload" at bounding box center [312, 235] width 35 height 14
click at [0, 0] on input "Upload" at bounding box center [0, 0] width 0 height 0
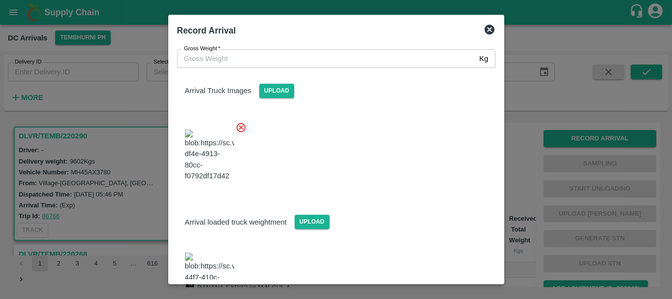
scroll to position [100, 0]
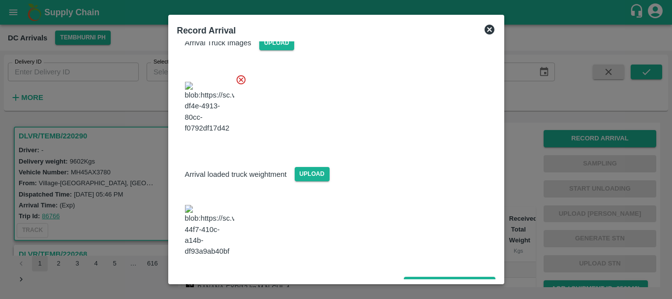
click at [205, 229] on img at bounding box center [209, 231] width 49 height 52
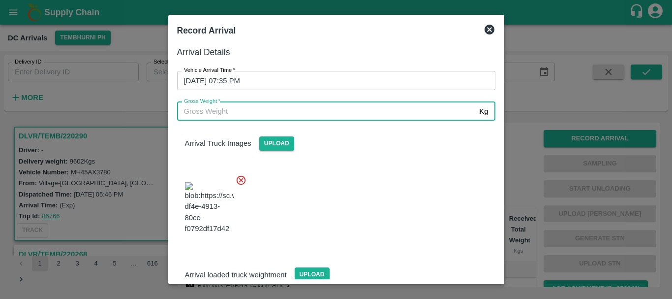
click at [260, 110] on input "Gross Weight   *" at bounding box center [326, 111] width 299 height 19
type input "15550"
click at [358, 180] on div at bounding box center [332, 204] width 326 height 77
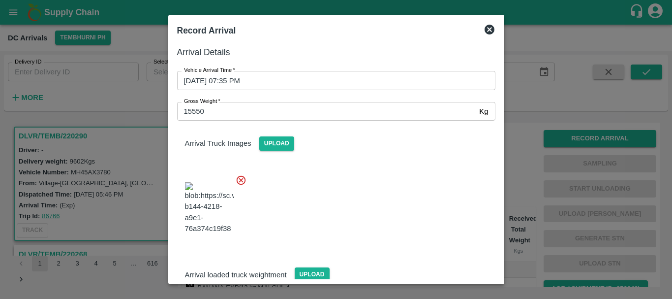
scroll to position [100, 0]
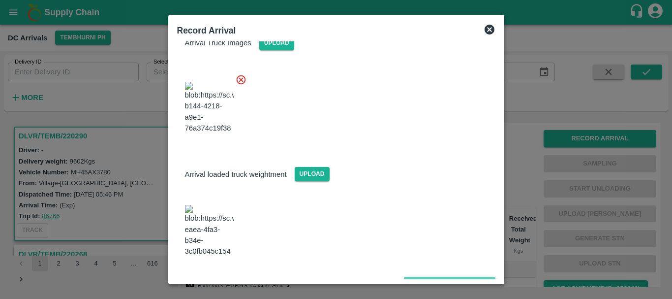
click at [424, 277] on button "Save Arrival Details" at bounding box center [449, 284] width 91 height 14
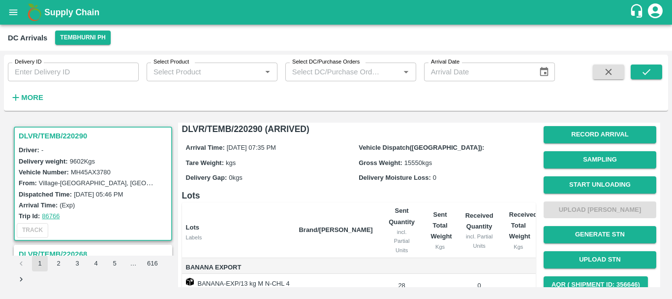
scroll to position [4, 0]
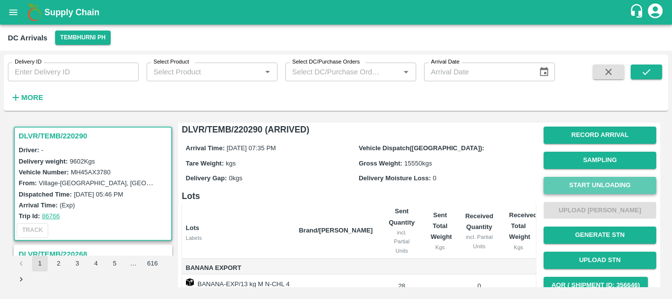
click at [591, 183] on button "Start Unloading" at bounding box center [600, 185] width 113 height 17
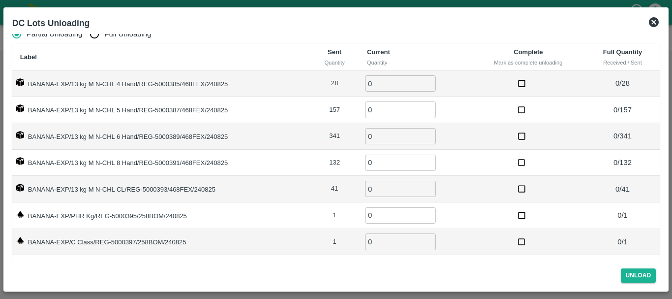
scroll to position [0, 0]
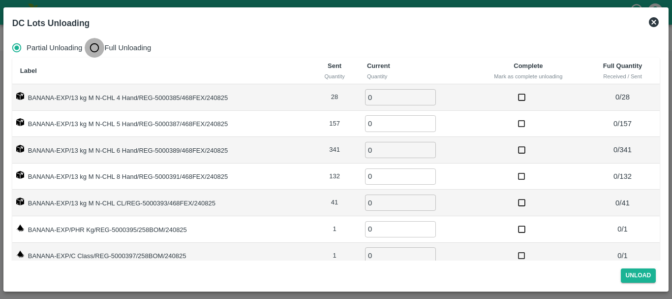
click at [96, 51] on input "Full Unloading" at bounding box center [95, 48] width 20 height 20
radio input "true"
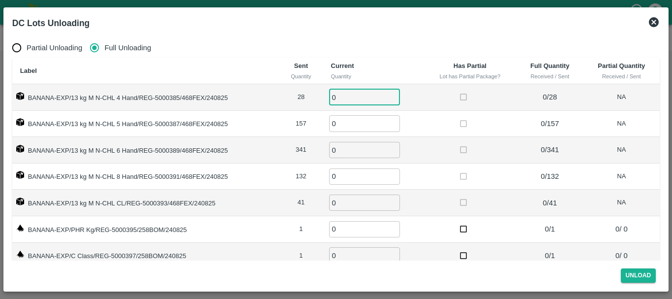
click at [363, 96] on input "0" at bounding box center [364, 97] width 71 height 16
type input "028"
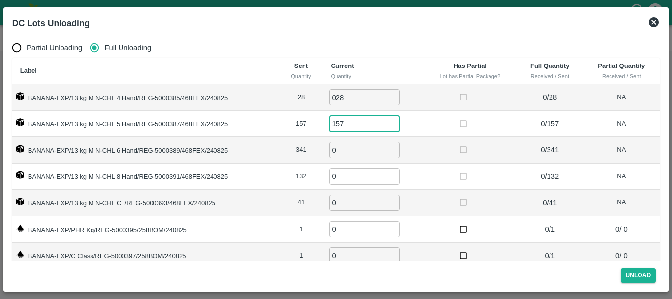
type input "157"
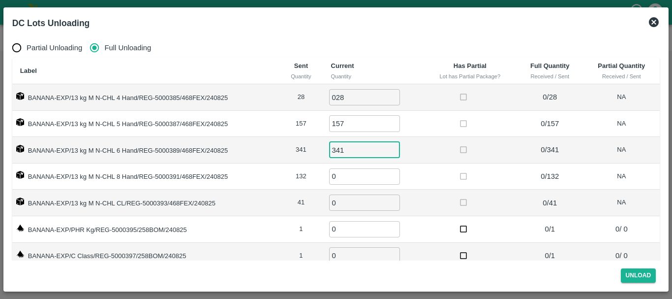
type input "341"
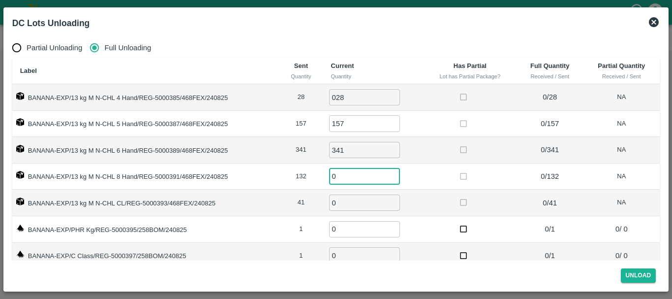
click at [342, 178] on input "0" at bounding box center [364, 176] width 71 height 16
type input "132"
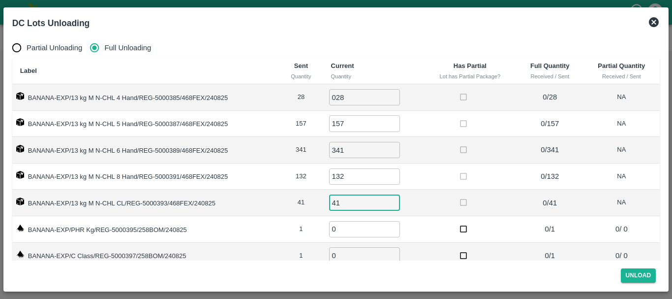
type input "41"
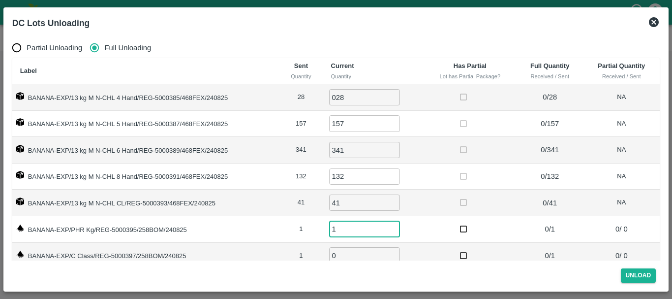
type input "1"
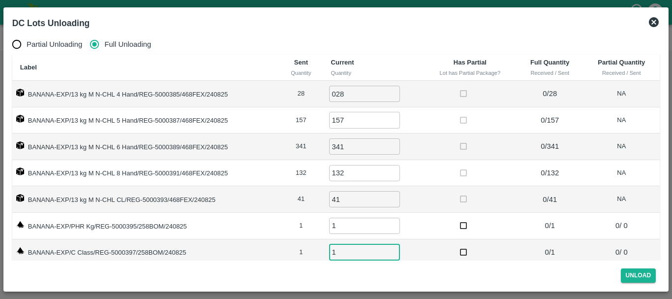
scroll to position [16, 0]
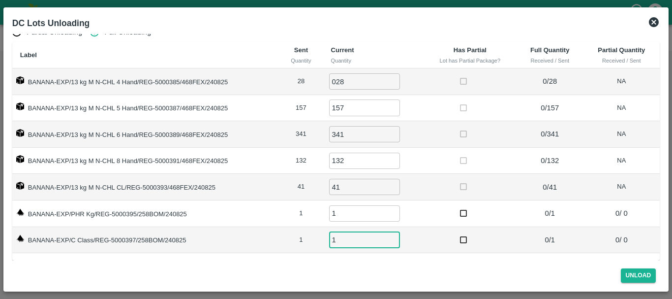
type input "1"
click at [632, 272] on button "Unload" at bounding box center [638, 275] width 35 height 14
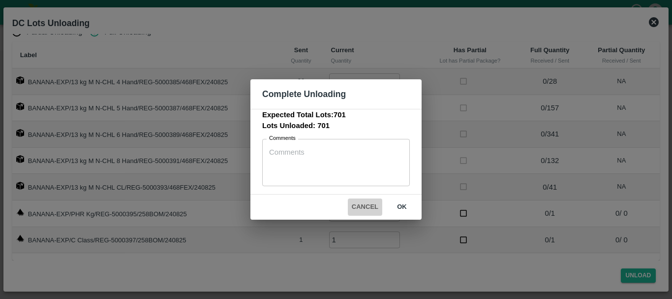
click at [366, 206] on button "Cancel" at bounding box center [365, 206] width 34 height 17
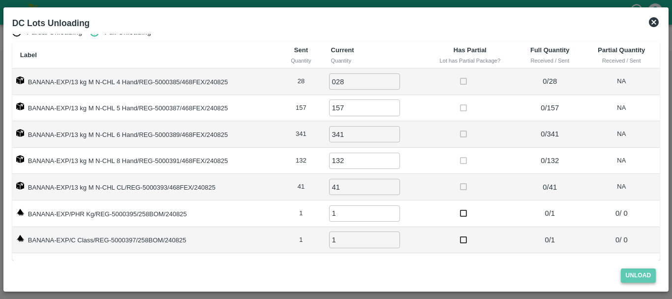
click at [631, 277] on button "Unload" at bounding box center [638, 275] width 35 height 14
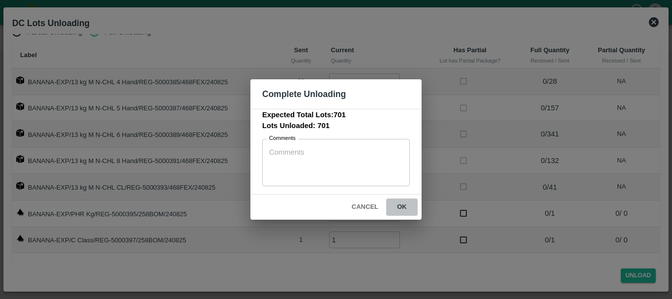
click at [393, 204] on button "ok" at bounding box center [402, 206] width 32 height 17
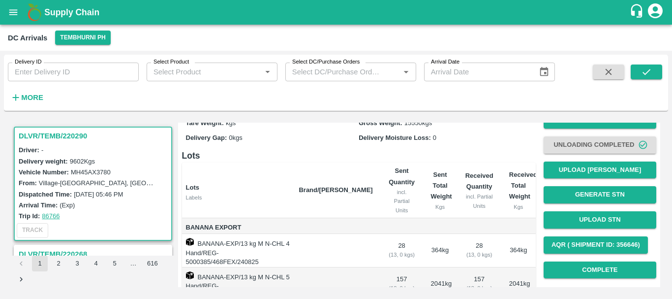
scroll to position [0, 0]
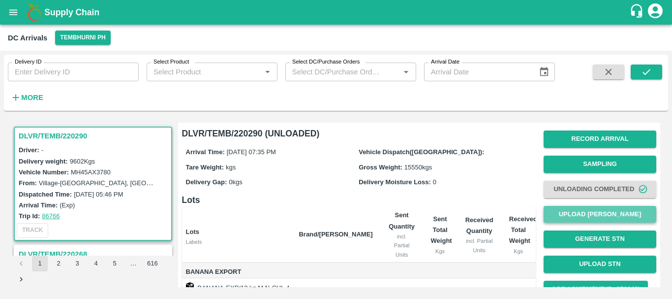
click at [580, 209] on button "Upload Tare Weight" at bounding box center [600, 214] width 113 height 17
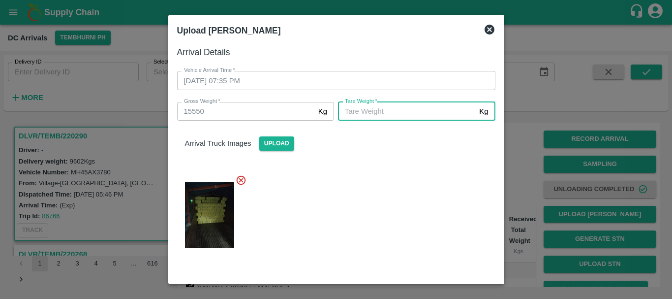
click at [425, 109] on input "Tare Weight   *" at bounding box center [406, 111] width 137 height 19
type input "5650"
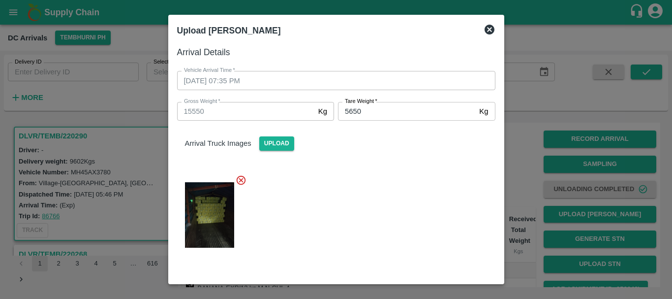
click at [367, 215] on div at bounding box center [332, 211] width 326 height 91
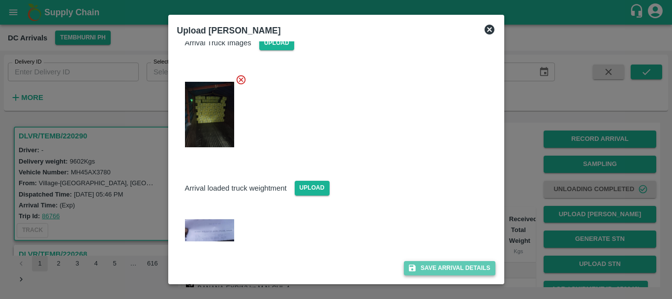
click at [427, 264] on button "Save Arrival Details" at bounding box center [449, 268] width 91 height 14
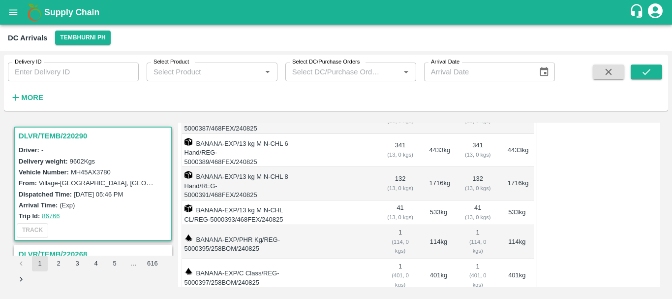
scroll to position [0, 0]
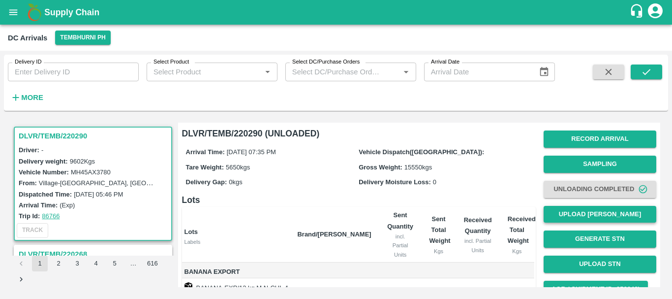
click at [566, 220] on button "Upload Tare Weight" at bounding box center [600, 214] width 113 height 17
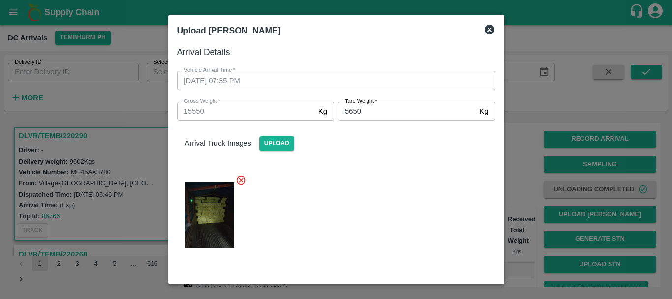
scroll to position [100, 0]
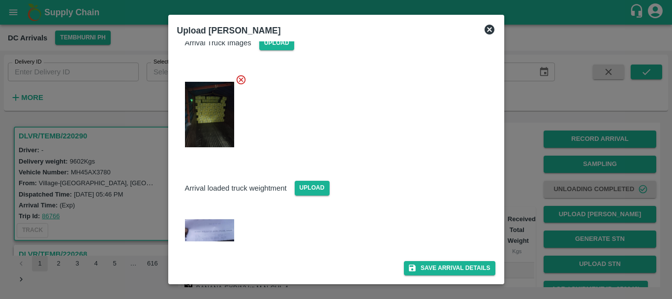
click at [524, 192] on div at bounding box center [336, 149] width 672 height 299
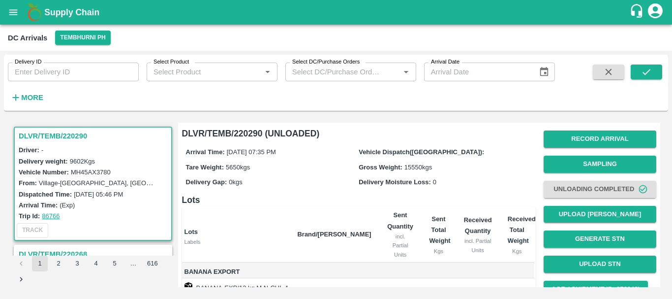
scroll to position [0, 0]
click at [586, 213] on button "Upload Tare Weight" at bounding box center [600, 214] width 113 height 17
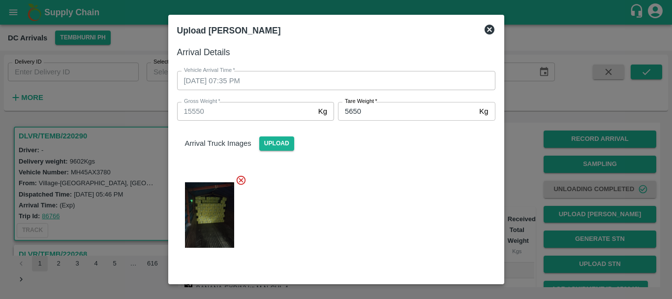
click at [523, 169] on div at bounding box center [336, 149] width 672 height 299
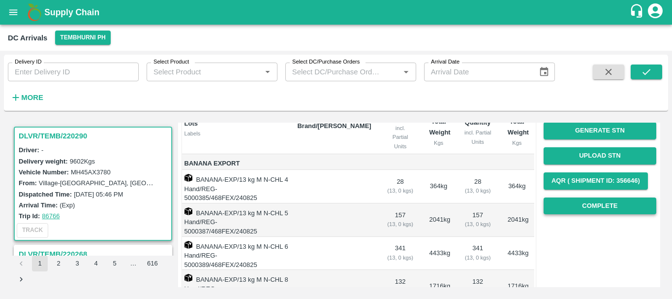
scroll to position [107, 0]
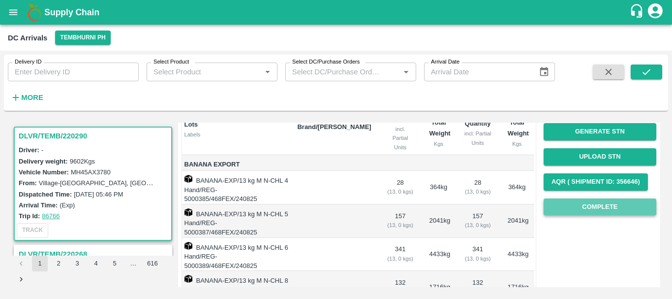
click at [585, 199] on button "Complete" at bounding box center [600, 206] width 113 height 17
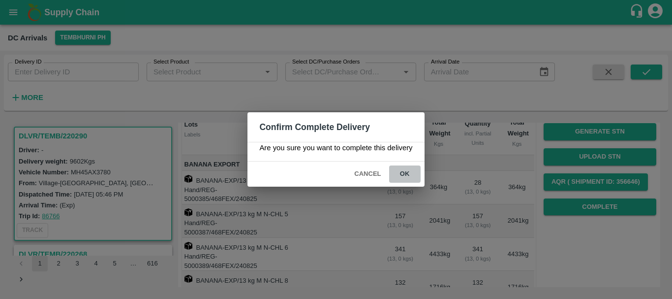
click at [404, 170] on button "ok" at bounding box center [405, 173] width 32 height 17
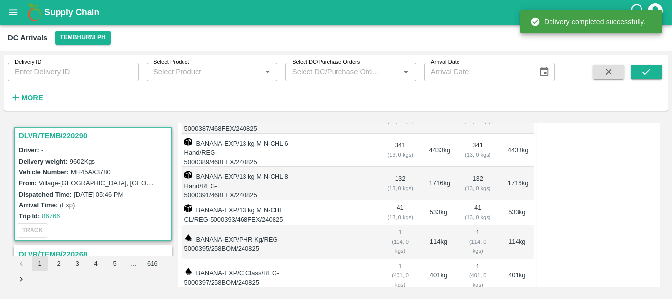
scroll to position [0, 0]
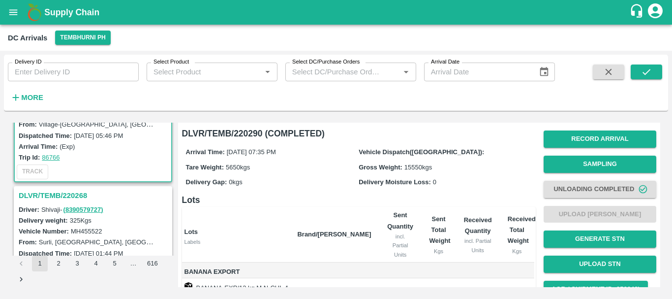
click at [79, 196] on h3 "DLVR/TEMB/220268" at bounding box center [95, 195] width 152 height 13
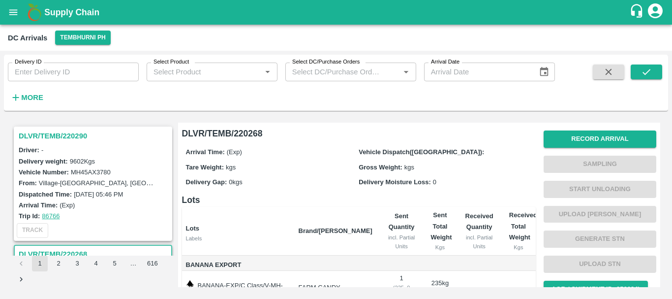
click at [72, 136] on h3 "DLVR/TEMB/220290" at bounding box center [95, 135] width 152 height 13
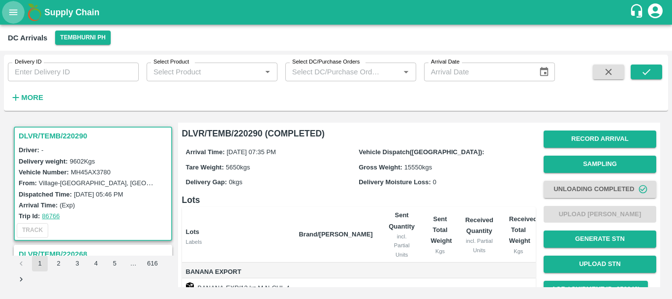
click at [18, 15] on icon "open drawer" at bounding box center [13, 12] width 11 height 11
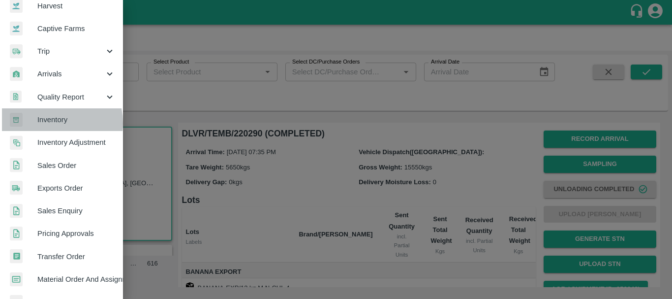
click at [49, 123] on span "Inventory" at bounding box center [76, 119] width 78 height 11
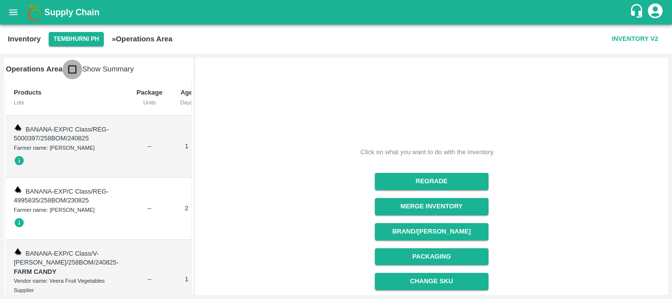
click at [74, 70] on input "checkbox" at bounding box center [73, 70] width 20 height 20
checkbox input "true"
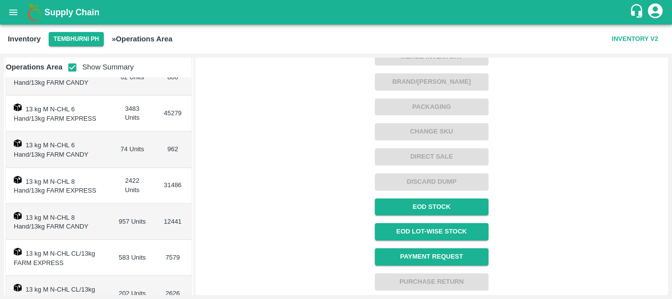
scroll to position [282, 0]
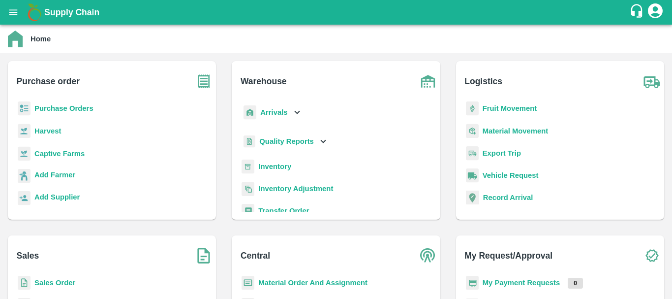
click at [274, 167] on b "Inventory" at bounding box center [274, 166] width 33 height 8
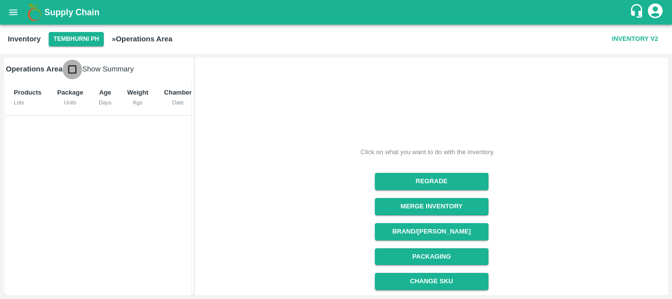
click at [76, 67] on input "checkbox" at bounding box center [73, 70] width 20 height 20
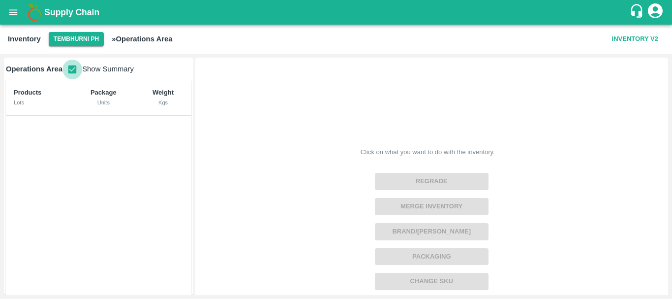
click at [76, 67] on input "checkbox" at bounding box center [73, 70] width 20 height 20
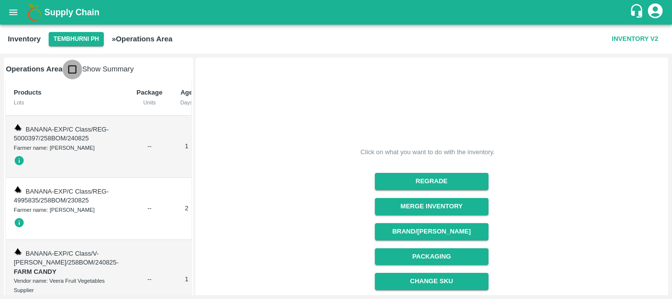
click at [75, 72] on input "checkbox" at bounding box center [73, 70] width 20 height 20
checkbox input "true"
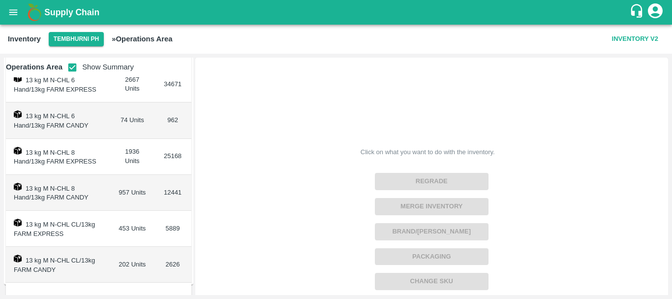
scroll to position [282, 0]
